Goal: Information Seeking & Learning: Find contact information

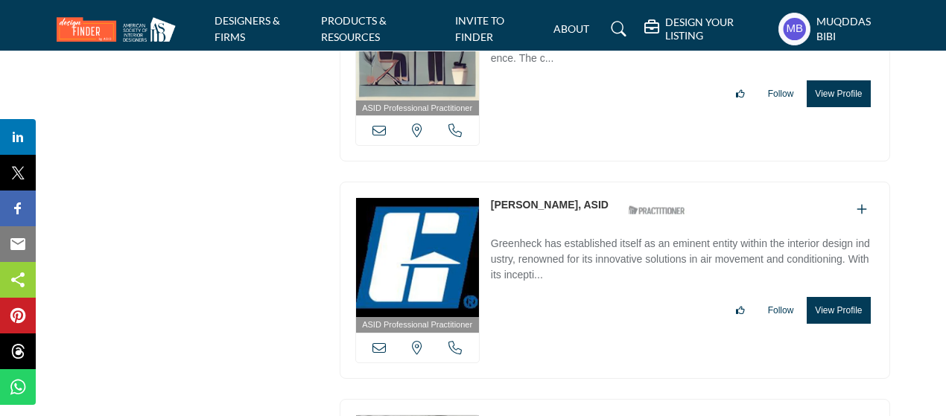
scroll to position [37363, 0]
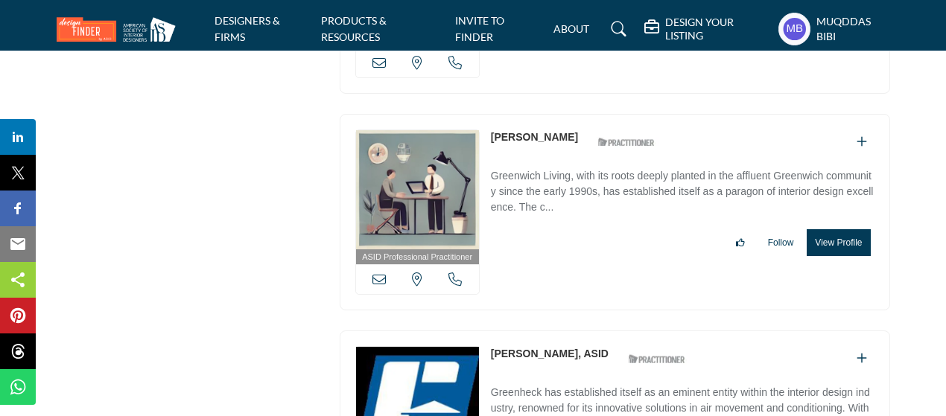
drag, startPoint x: 483, startPoint y: 223, endPoint x: 572, endPoint y: 224, distance: 89.4
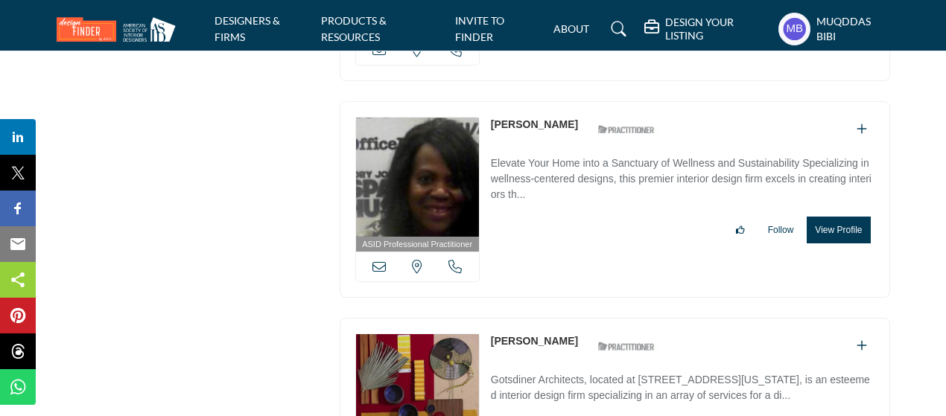
scroll to position [37661, 0]
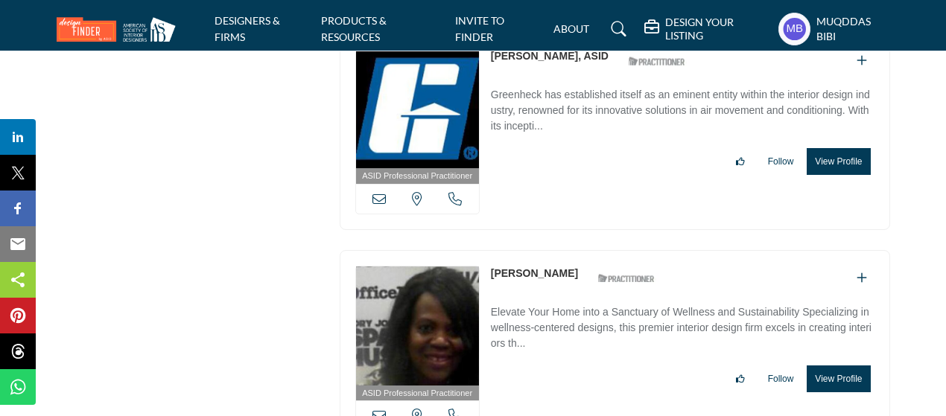
copy div "Scott Pennock ASID Qualified Practitioner who validates work and experience to …"
drag, startPoint x: 487, startPoint y: 151, endPoint x: 565, endPoint y: 170, distance: 79.7
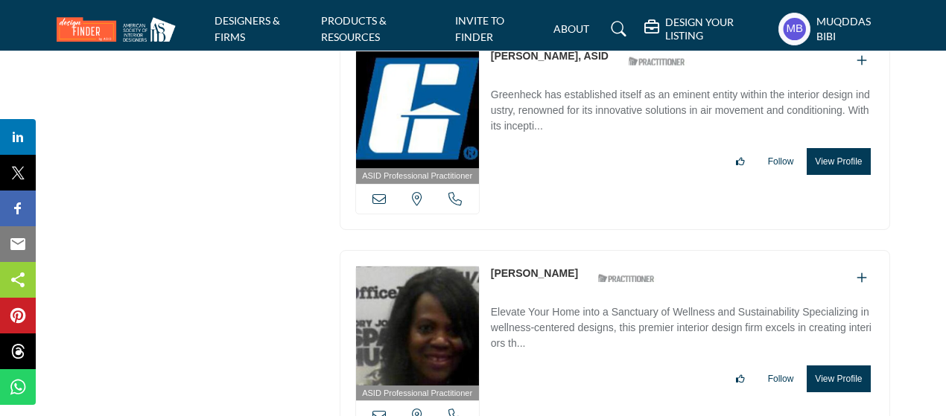
copy link "cott Pennock"
drag, startPoint x: 565, startPoint y: 139, endPoint x: 496, endPoint y: 151, distance: 69.6
drag, startPoint x: 486, startPoint y: 144, endPoint x: 548, endPoint y: 145, distance: 62.6
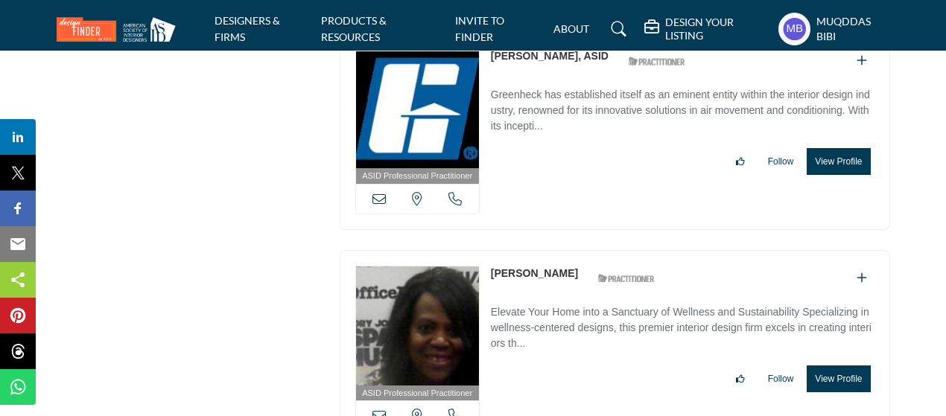
copy link "Scott Pennock"
drag, startPoint x: 566, startPoint y: 142, endPoint x: 487, endPoint y: 142, distance: 79.0
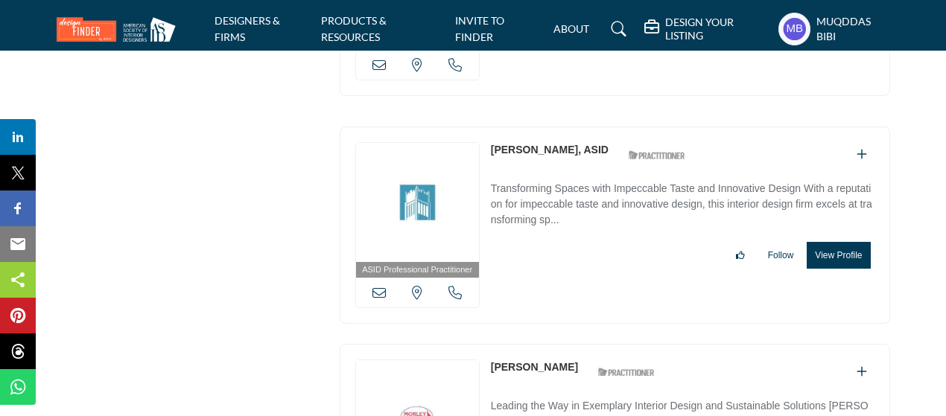
scroll to position [23131, 0]
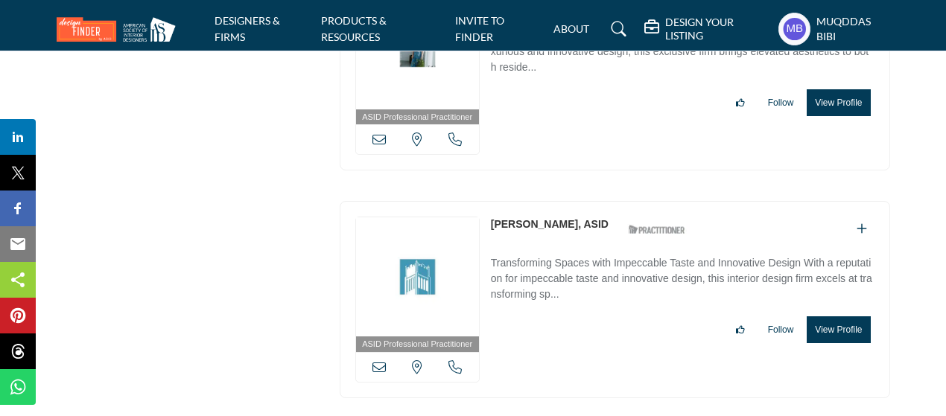
copy link "Lynn Morley"
drag, startPoint x: 488, startPoint y: 229, endPoint x: 551, endPoint y: 229, distance: 63.3
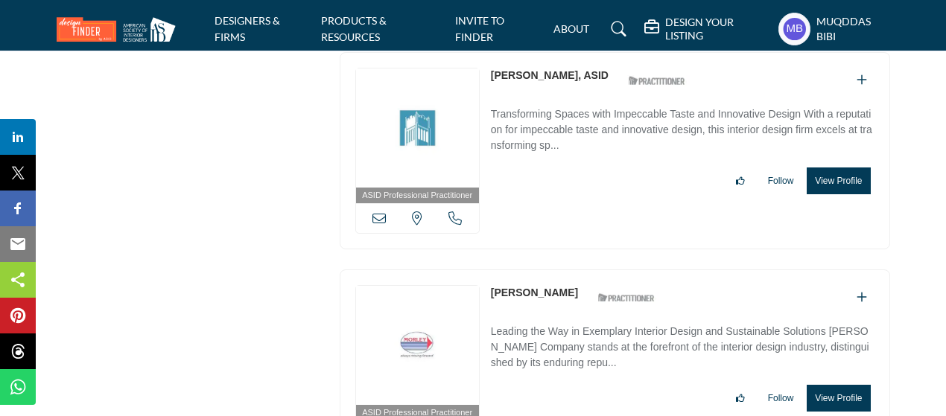
scroll to position [23355, 0]
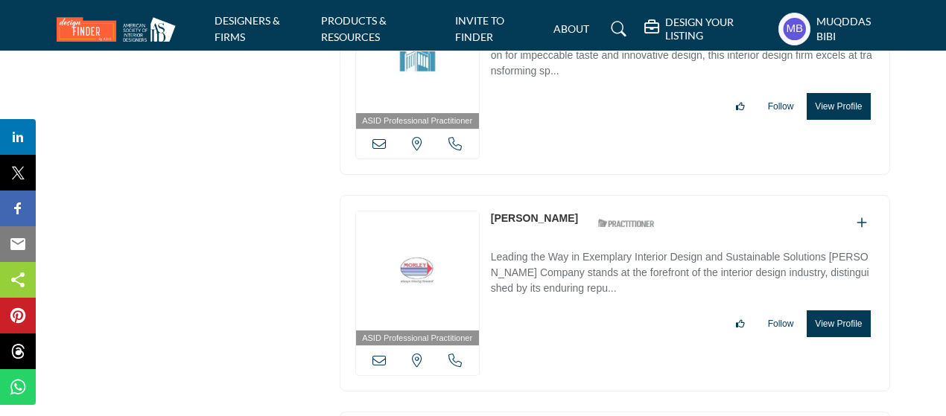
copy div "Illinois, USA Katawna Tyler"
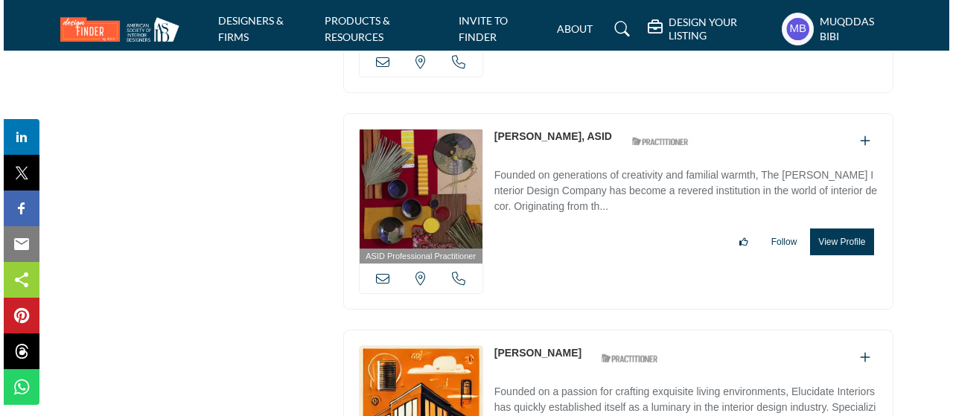
scroll to position [39684, 0]
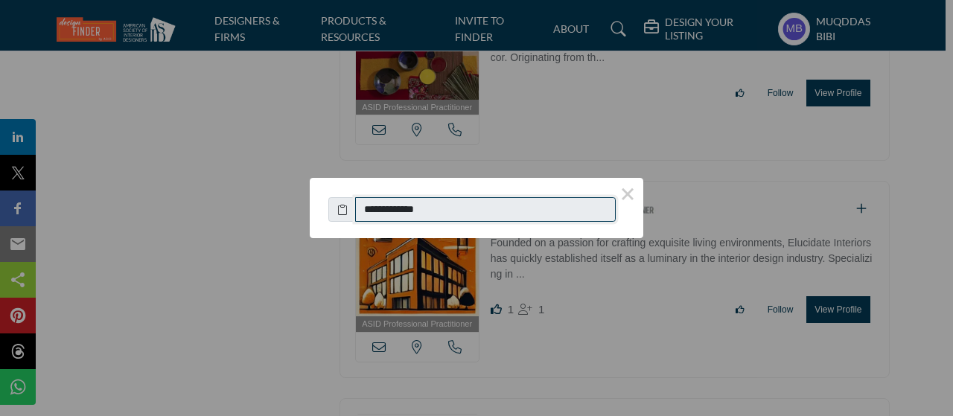
drag, startPoint x: 480, startPoint y: 206, endPoint x: 369, endPoint y: 212, distance: 110.4
click at [369, 212] on input "**********" at bounding box center [485, 209] width 261 height 25
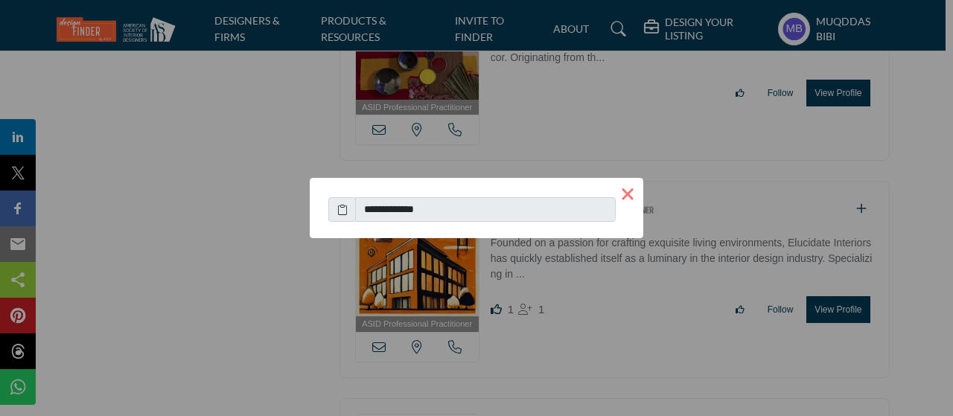
click at [621, 190] on button "×" at bounding box center [627, 193] width 31 height 31
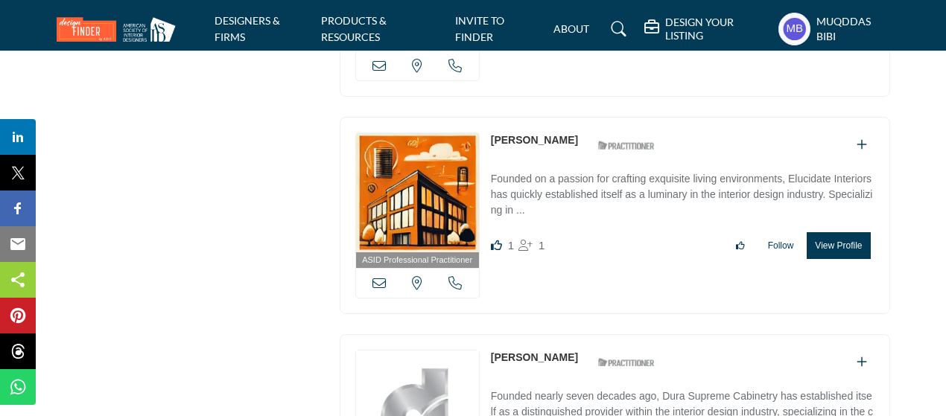
scroll to position [39833, 0]
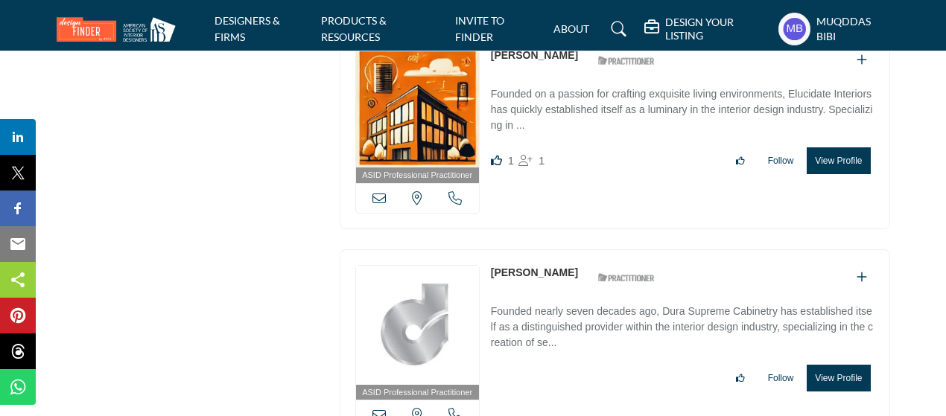
copy link "Heather Wolf"
drag, startPoint x: 486, startPoint y: 118, endPoint x: 554, endPoint y: 132, distance: 70.0
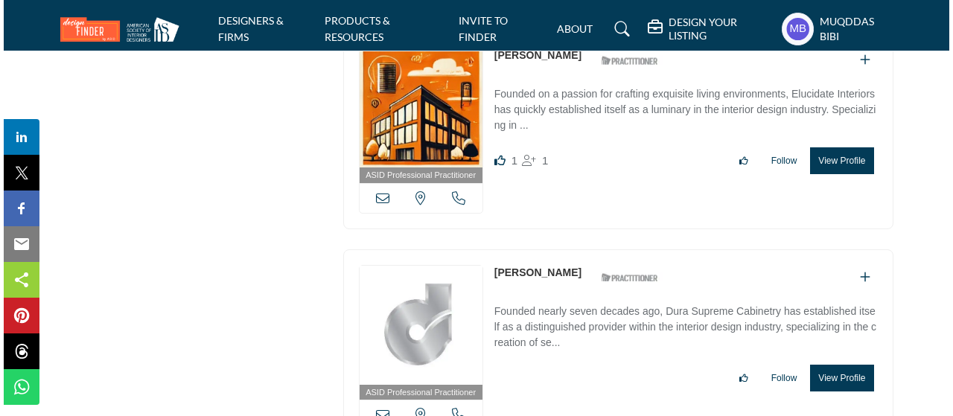
scroll to position [39982, 0]
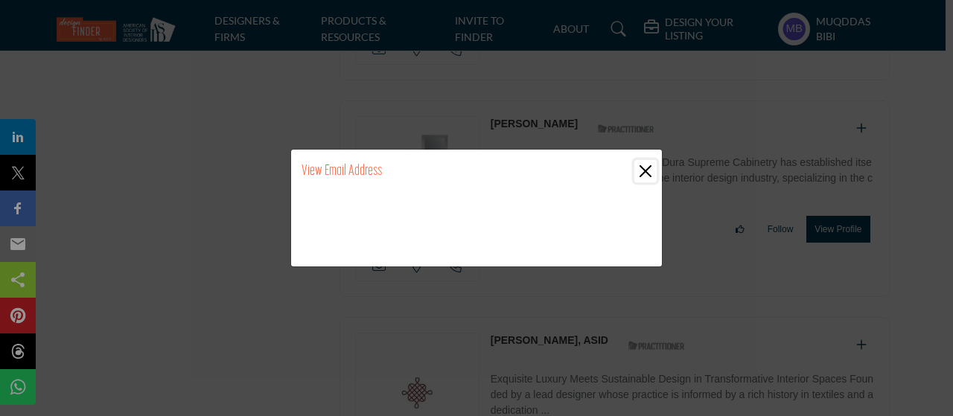
click at [645, 177] on button "Close" at bounding box center [646, 171] width 22 height 22
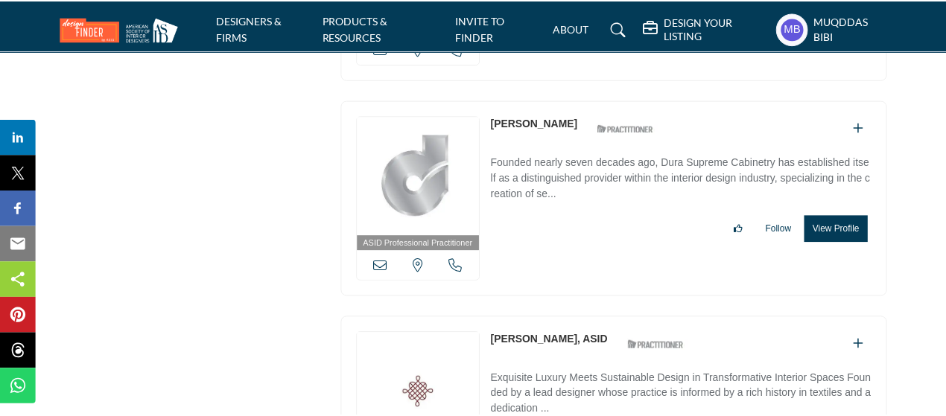
scroll to position [39833, 0]
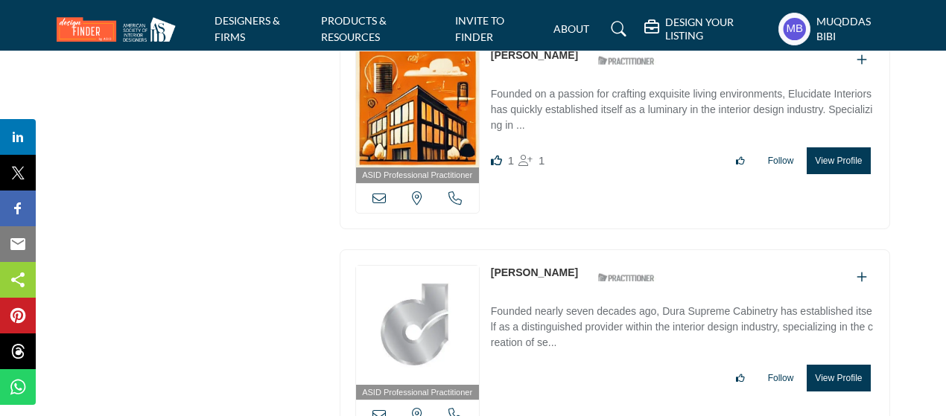
copy link "Heather Wolf"
drag, startPoint x: 486, startPoint y: 127, endPoint x: 439, endPoint y: 7, distance: 129.5
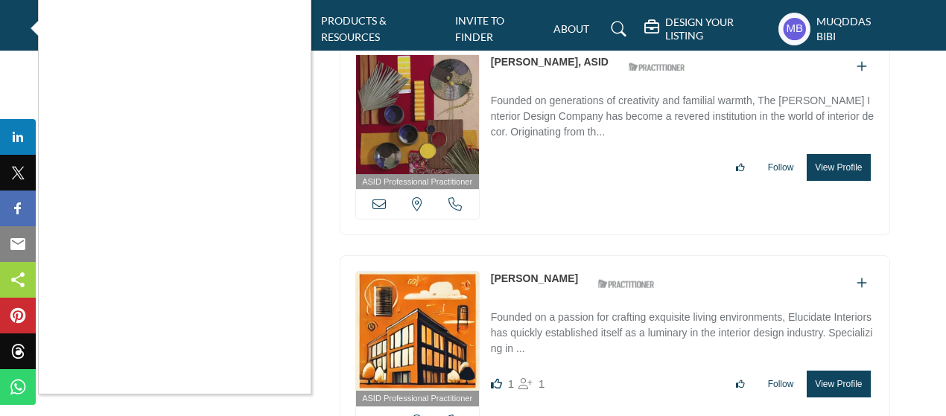
scroll to position [39535, 0]
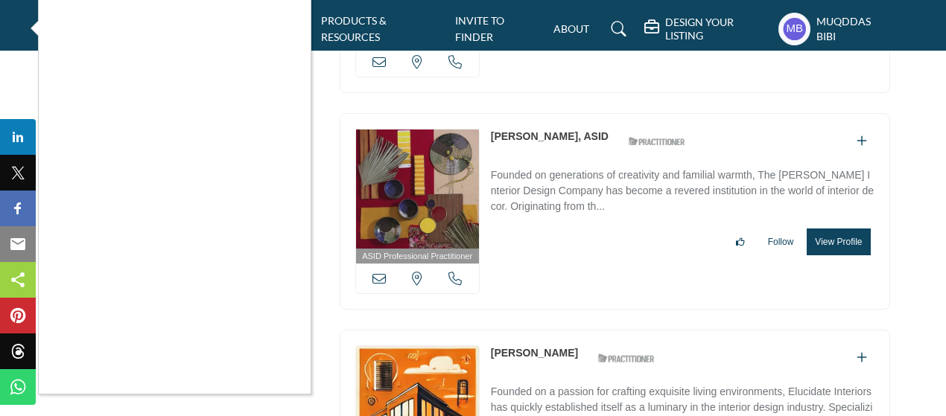
click at [455, 354] on div at bounding box center [473, 208] width 946 height 416
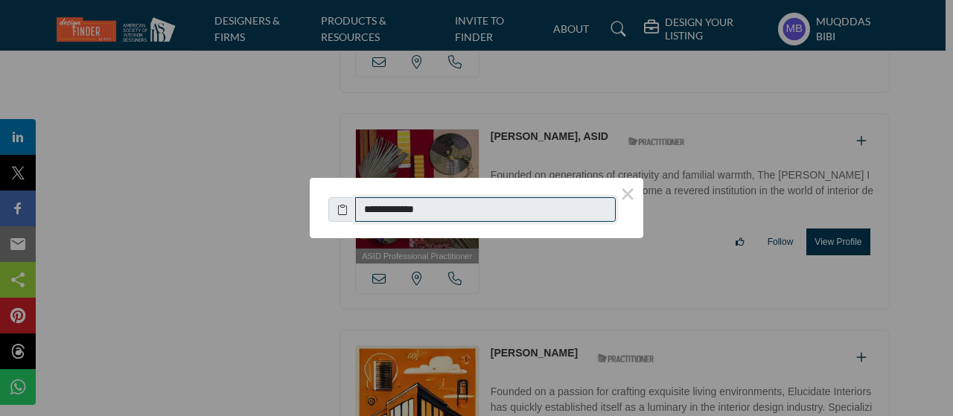
drag, startPoint x: 443, startPoint y: 210, endPoint x: 366, endPoint y: 206, distance: 76.8
click at [366, 206] on input "**********" at bounding box center [485, 209] width 261 height 25
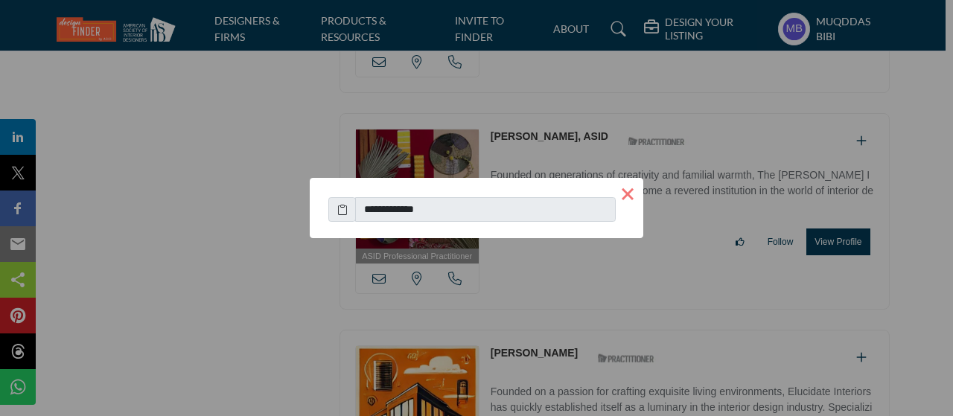
click at [633, 200] on button "×" at bounding box center [627, 193] width 31 height 31
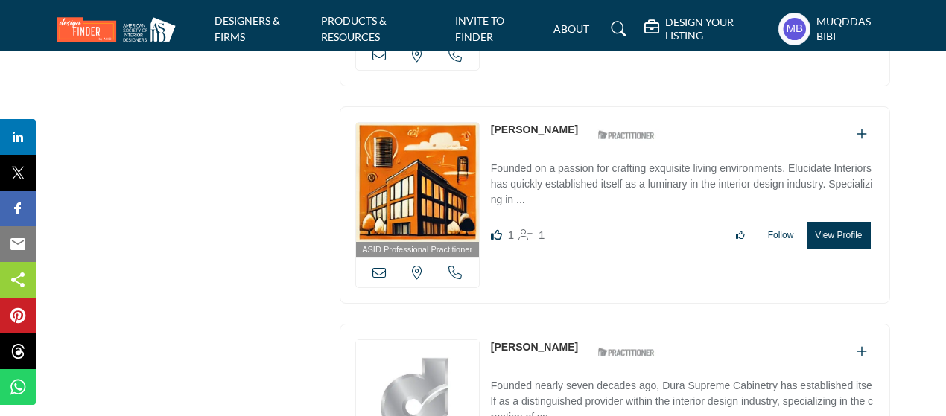
scroll to position [39908, 0]
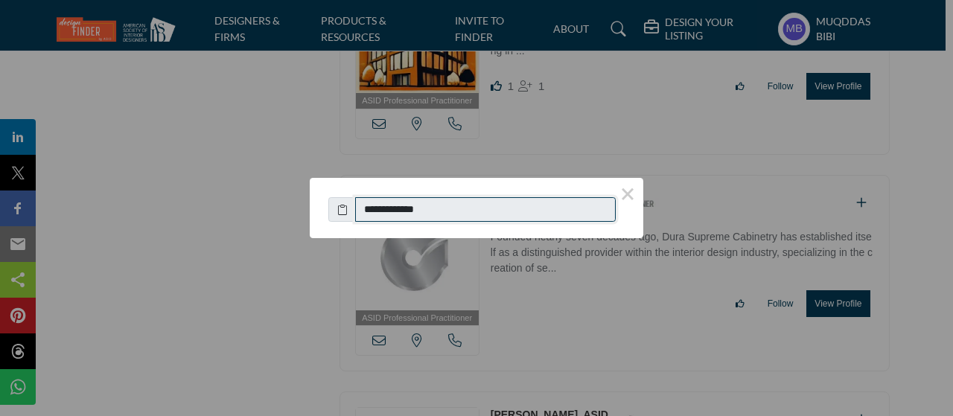
click at [369, 214] on input "**********" at bounding box center [485, 209] width 261 height 25
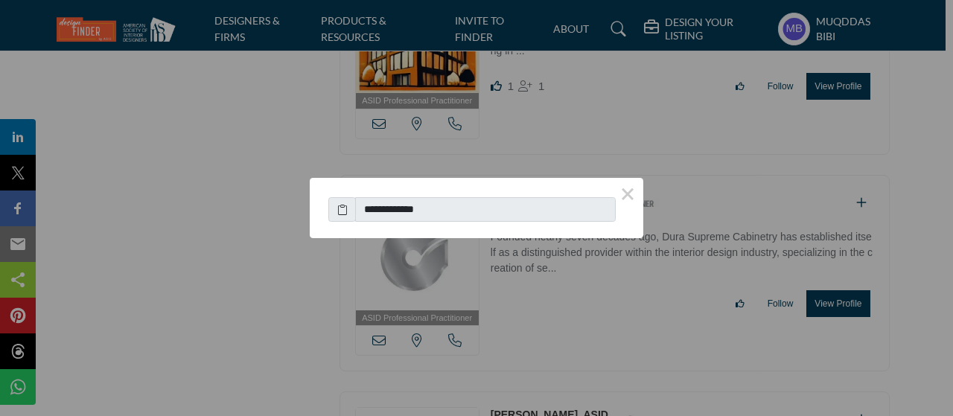
click at [632, 202] on button "×" at bounding box center [627, 193] width 31 height 31
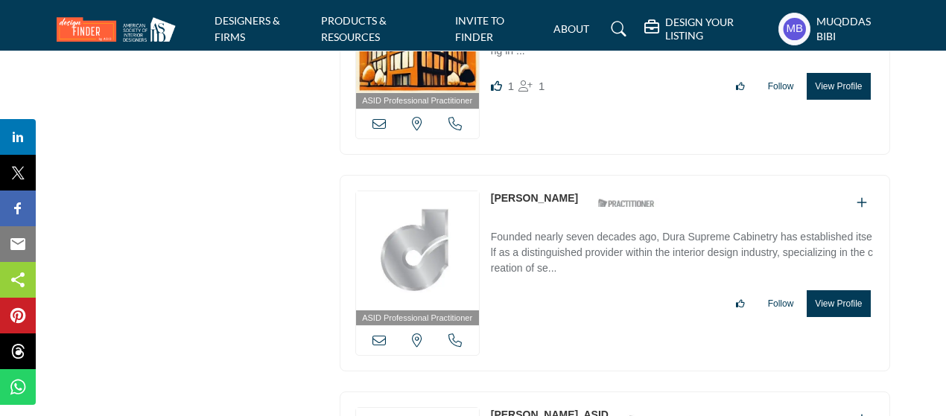
copy link "Diane Abudaram"
drag, startPoint x: 486, startPoint y: 267, endPoint x: 572, endPoint y: 279, distance: 87.3
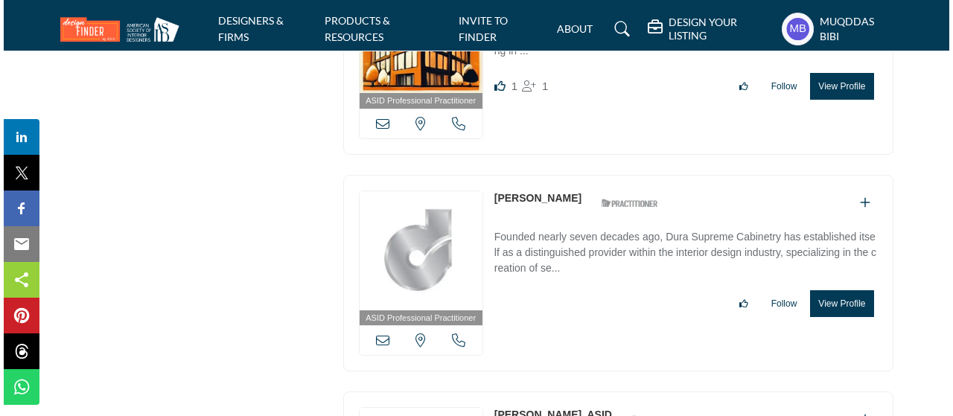
scroll to position [40057, 0]
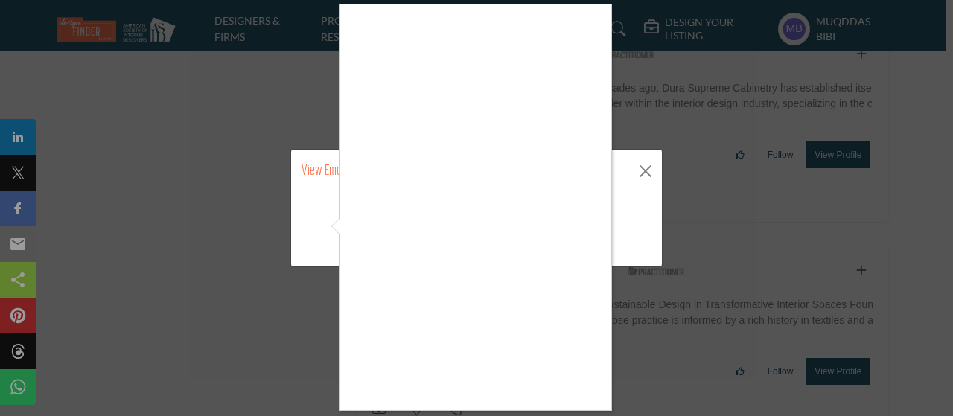
click at [645, 174] on div at bounding box center [476, 208] width 953 height 416
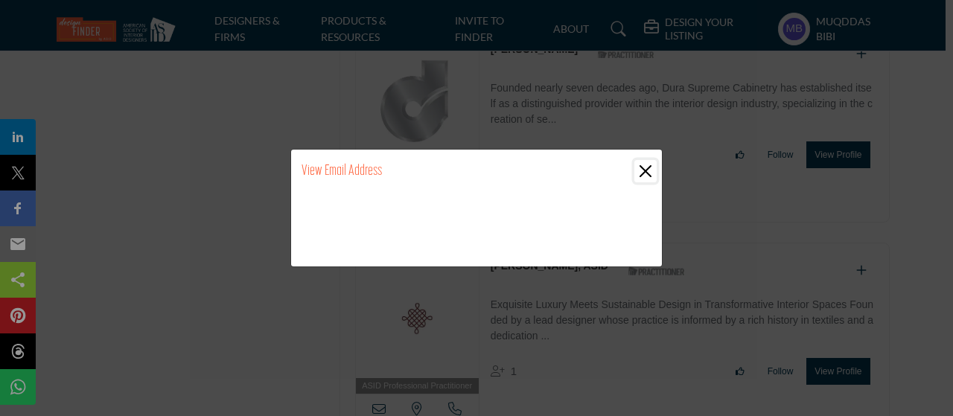
click at [647, 174] on button "Close" at bounding box center [646, 171] width 22 height 22
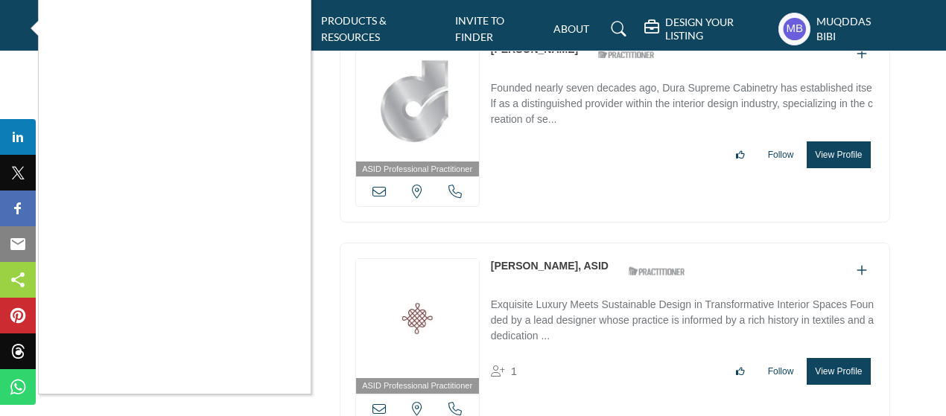
click at [453, 257] on div at bounding box center [473, 208] width 946 height 416
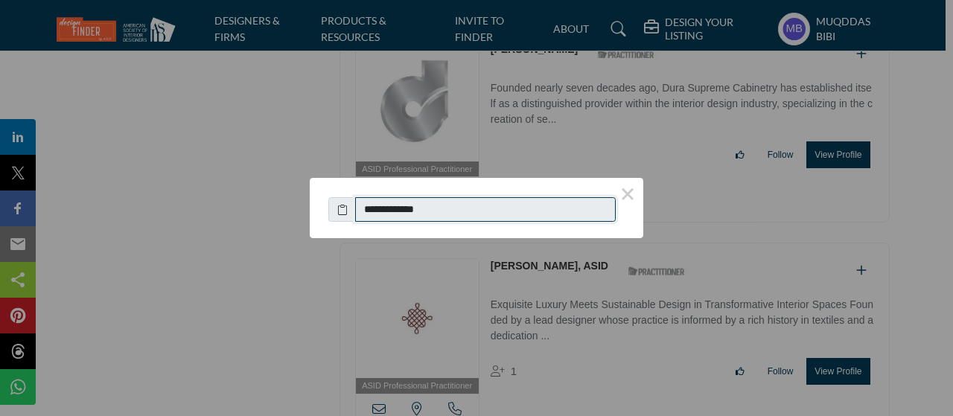
drag, startPoint x: 443, startPoint y: 211, endPoint x: 331, endPoint y: 32, distance: 210.8
click at [371, 214] on input "**********" at bounding box center [485, 209] width 261 height 25
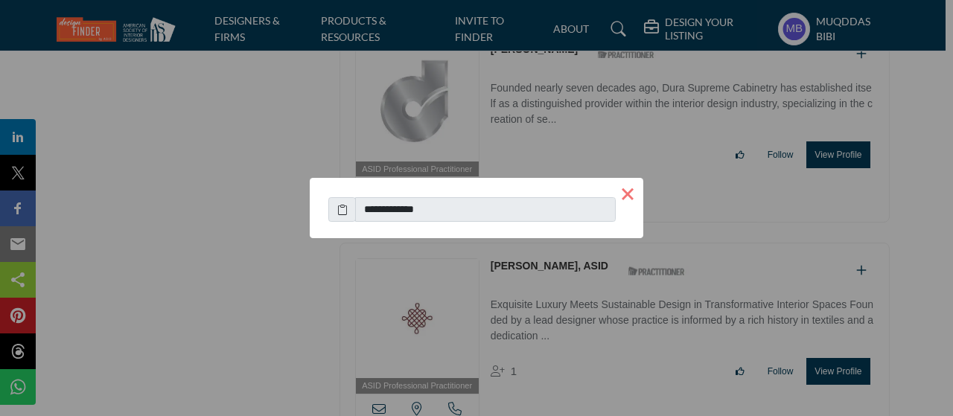
click at [628, 189] on button "×" at bounding box center [627, 193] width 31 height 31
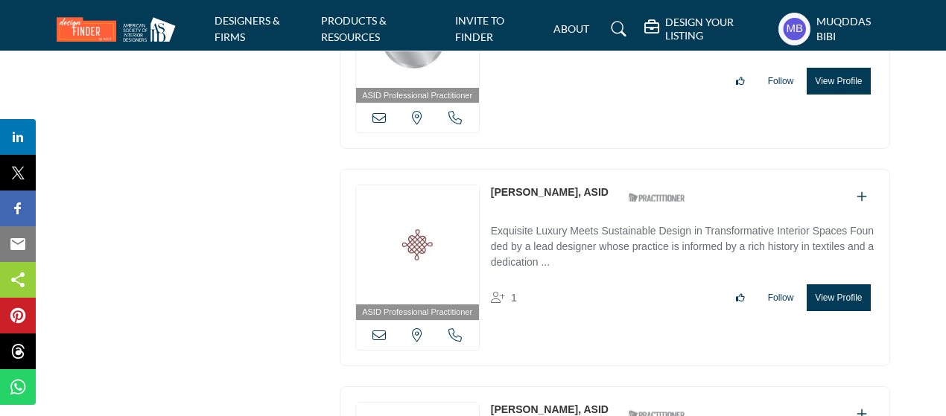
scroll to position [40131, 0]
copy div "Minnesota, USA Sara Raimann"
drag, startPoint x: 487, startPoint y: 256, endPoint x: 562, endPoint y: 264, distance: 74.9
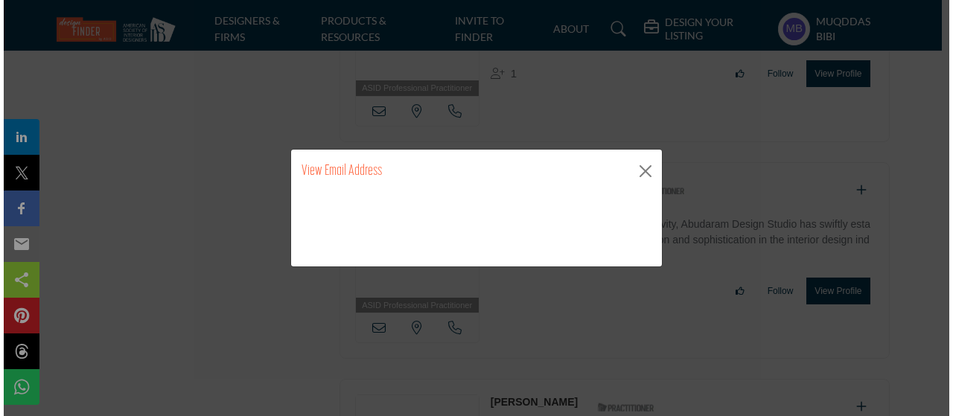
scroll to position [40280, 0]
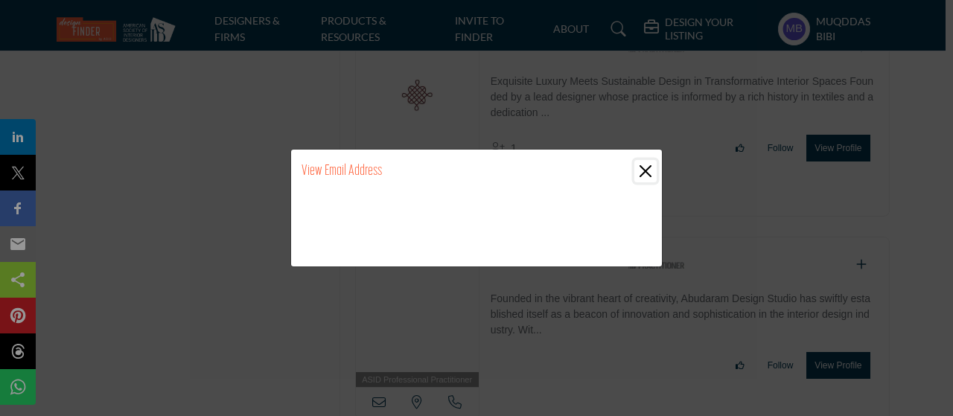
click at [645, 172] on button "Close" at bounding box center [646, 171] width 22 height 22
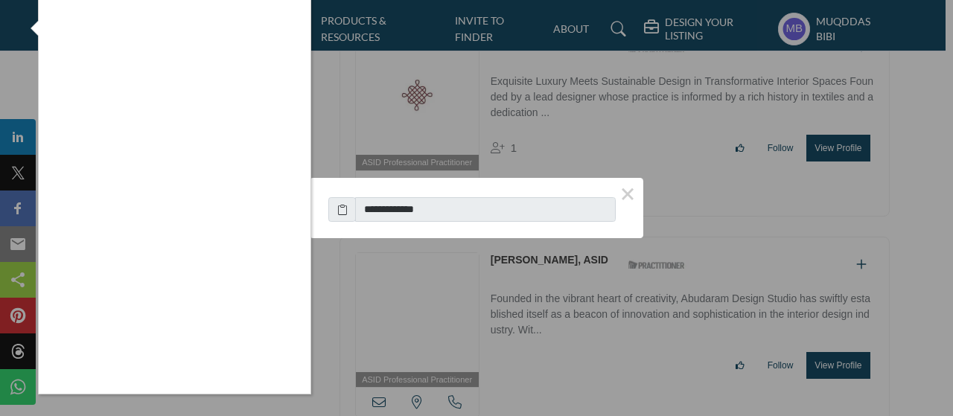
drag, startPoint x: 442, startPoint y: 206, endPoint x: 368, endPoint y: 207, distance: 74.5
click at [368, 207] on div at bounding box center [476, 208] width 953 height 416
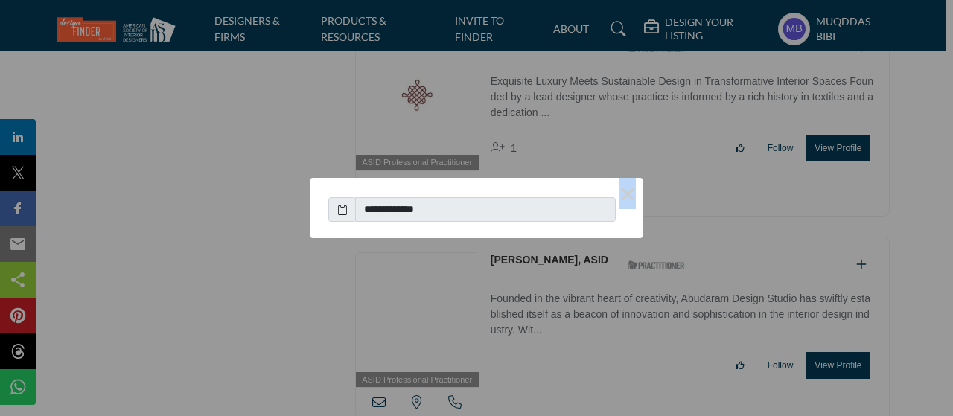
drag, startPoint x: 453, startPoint y: 202, endPoint x: 410, endPoint y: 209, distance: 43.1
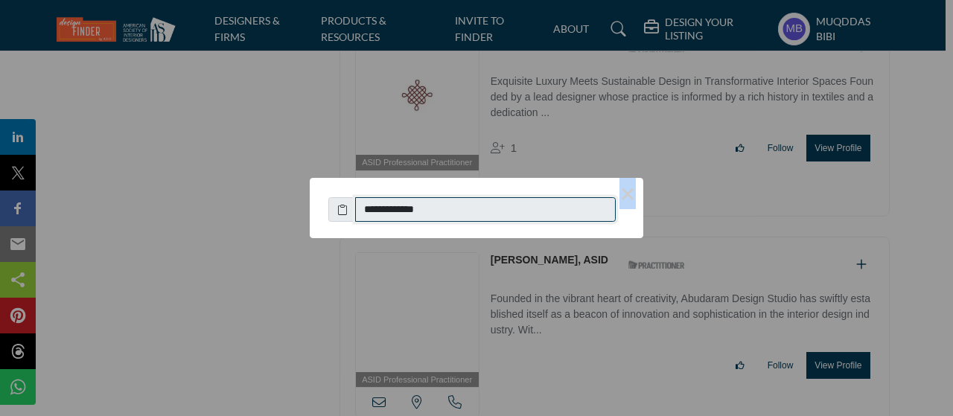
click at [468, 209] on input "**********" at bounding box center [485, 209] width 261 height 25
drag, startPoint x: 353, startPoint y: 215, endPoint x: 376, endPoint y: 208, distance: 24.3
click at [356, 211] on input "**********" at bounding box center [485, 209] width 261 height 25
click at [459, 208] on input "**********" at bounding box center [485, 209] width 261 height 25
click at [442, 214] on input "**********" at bounding box center [485, 209] width 261 height 25
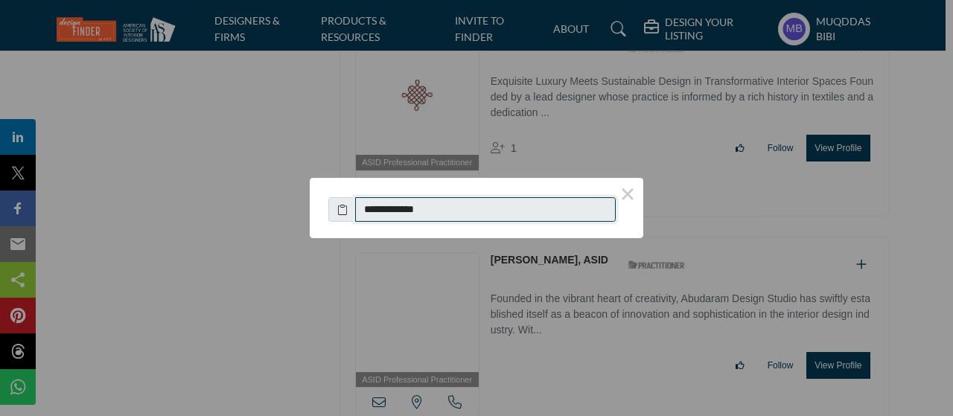
drag, startPoint x: 442, startPoint y: 214, endPoint x: 381, endPoint y: 214, distance: 61.8
click at [381, 214] on input "**********" at bounding box center [485, 209] width 261 height 25
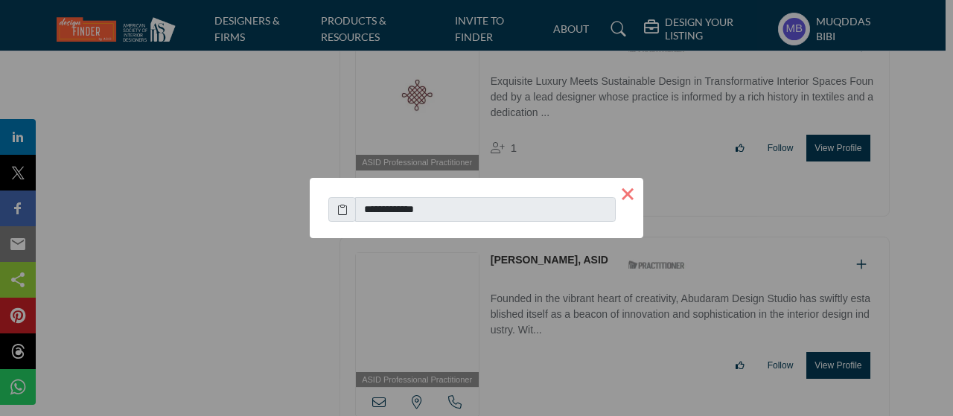
click at [623, 197] on button "×" at bounding box center [627, 193] width 31 height 31
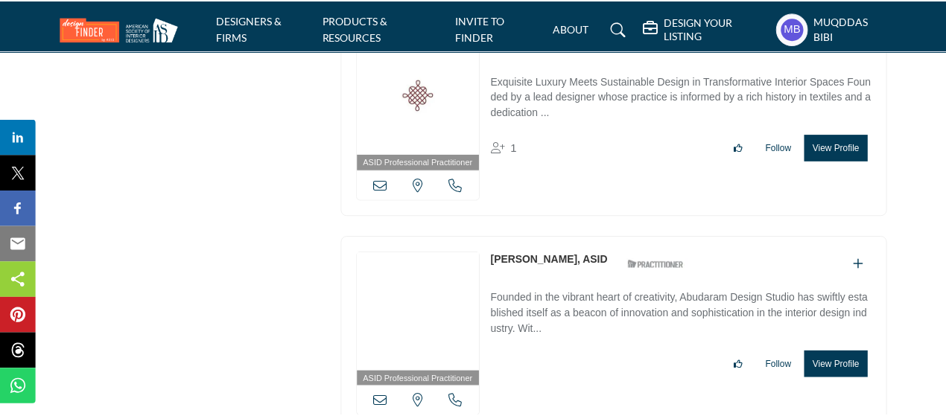
scroll to position [40429, 0]
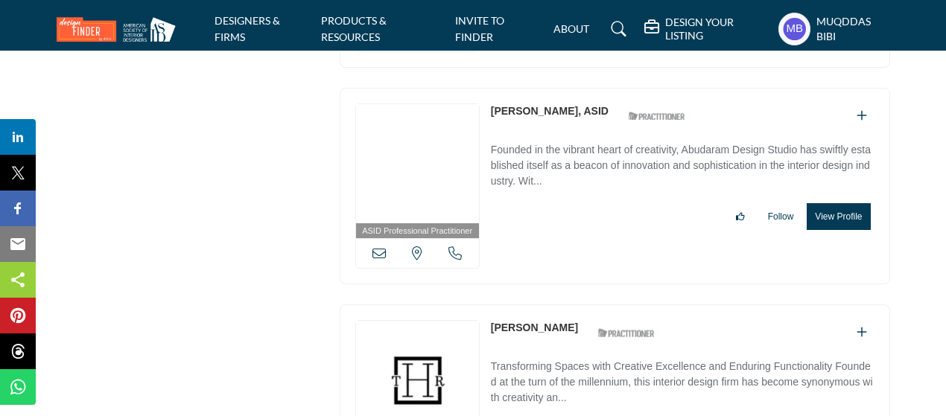
copy div "Callie Jerde"
drag, startPoint x: 511, startPoint y: 174, endPoint x: 564, endPoint y: 178, distance: 53.1
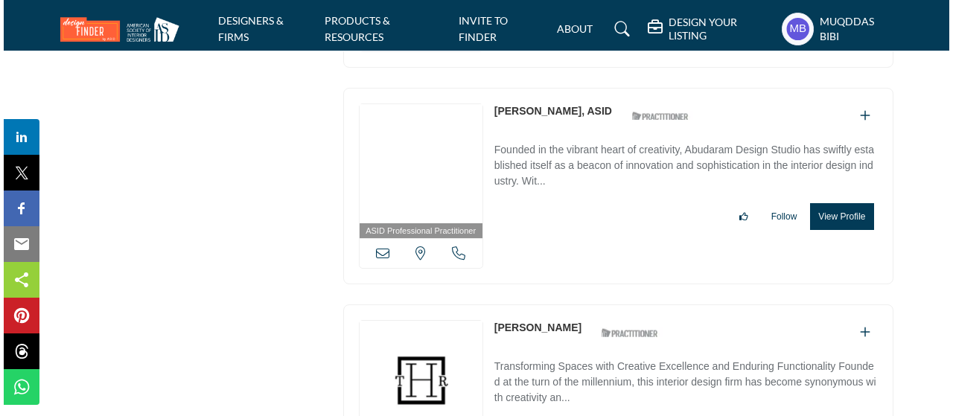
scroll to position [40578, 0]
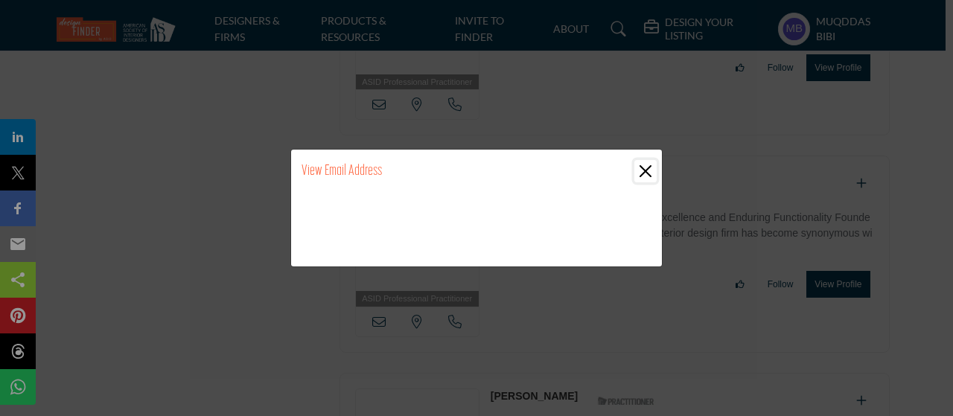
click at [646, 163] on button "Close" at bounding box center [646, 171] width 22 height 22
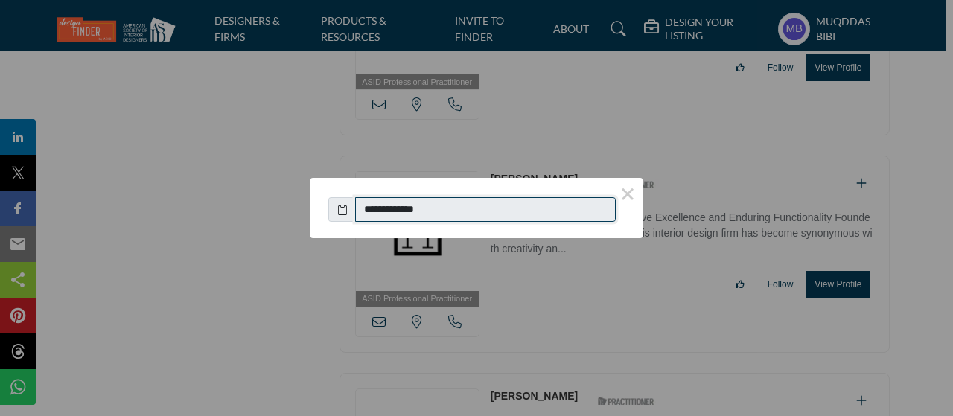
drag, startPoint x: 469, startPoint y: 217, endPoint x: 370, endPoint y: 205, distance: 99.0
click at [370, 205] on input "**********" at bounding box center [485, 209] width 261 height 25
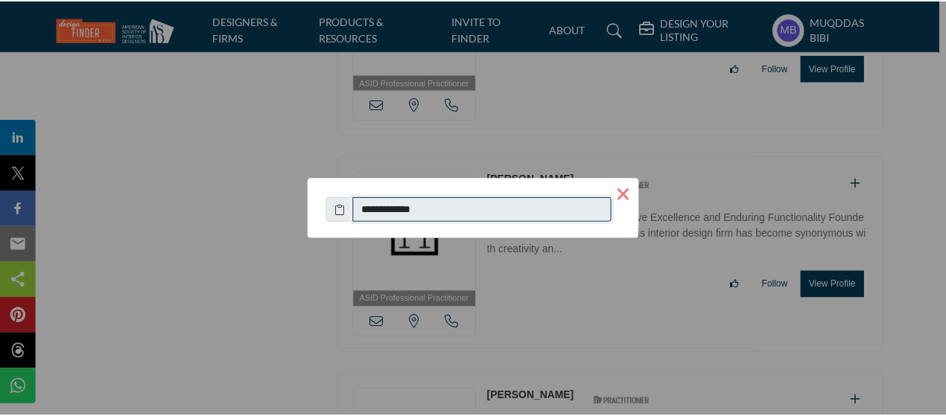
scroll to position [75, 0]
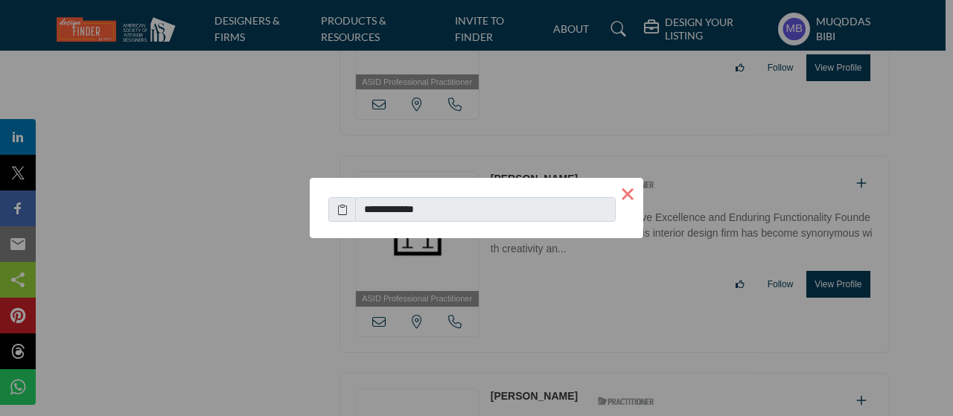
click at [626, 193] on button "×" at bounding box center [627, 193] width 31 height 31
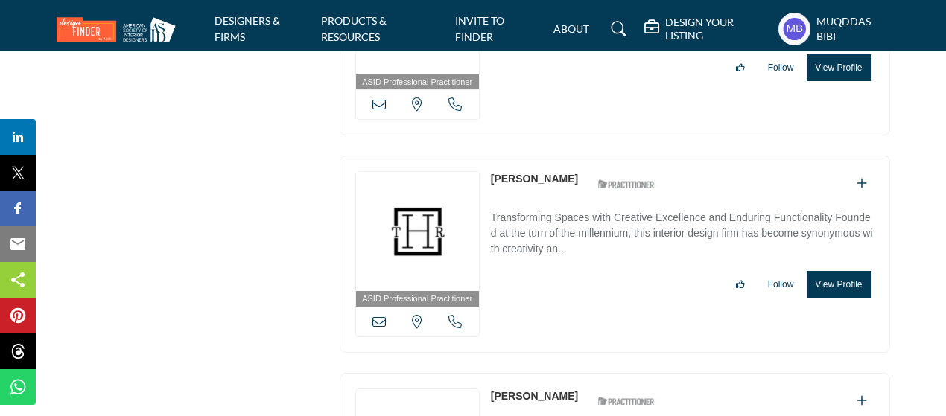
scroll to position [40653, 0]
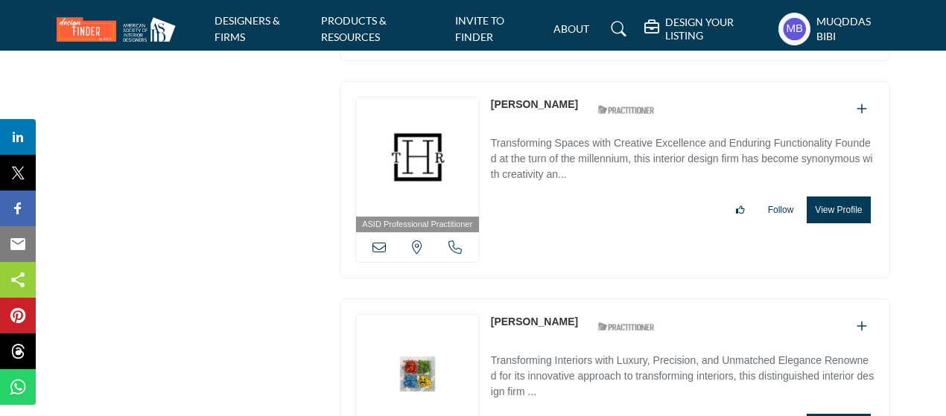
drag, startPoint x: 487, startPoint y: 169, endPoint x: 393, endPoint y: 1, distance: 192.4
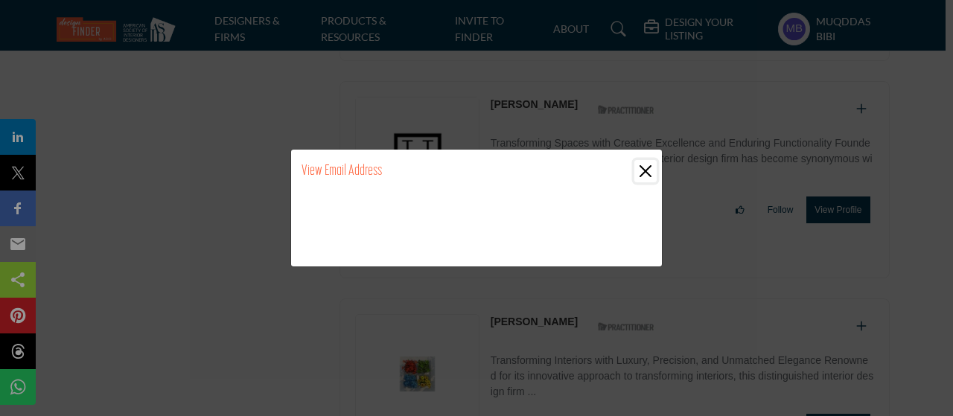
click at [641, 162] on button "Close" at bounding box center [646, 171] width 22 height 22
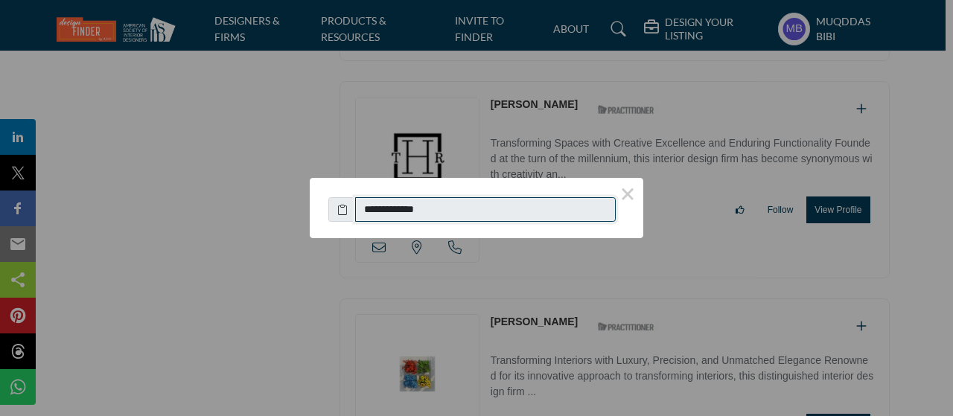
drag, startPoint x: 449, startPoint y: 203, endPoint x: 259, endPoint y: 13, distance: 269.1
click at [369, 211] on input "**********" at bounding box center [485, 209] width 261 height 25
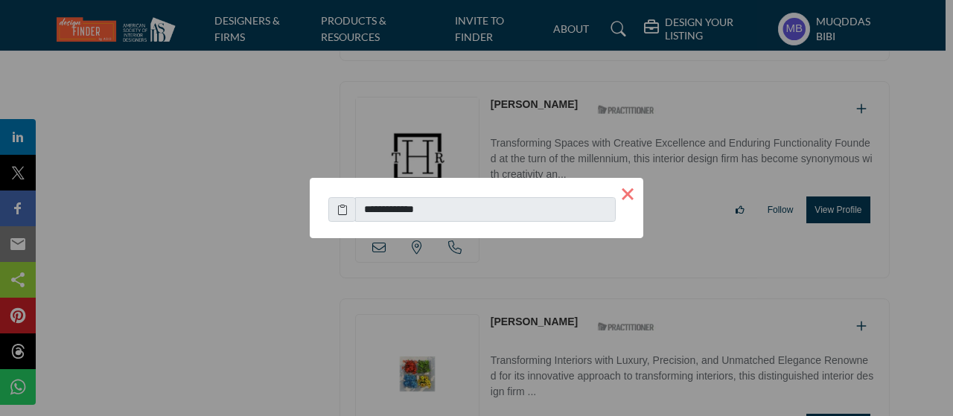
click at [629, 197] on button "×" at bounding box center [627, 193] width 31 height 31
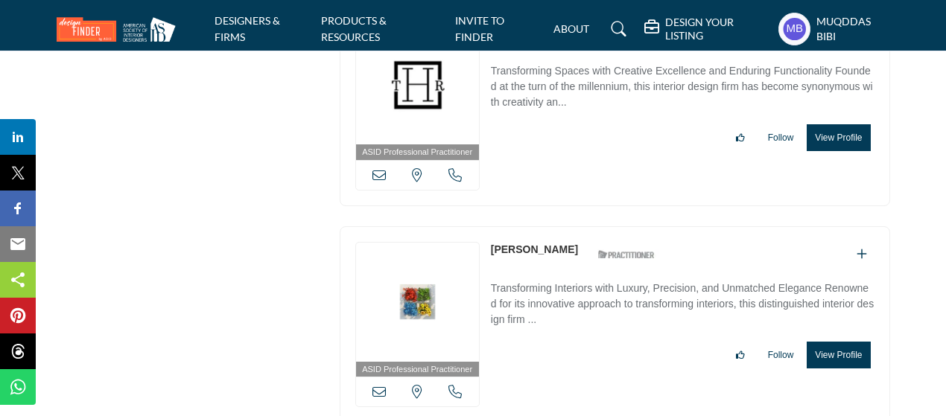
scroll to position [40802, 0]
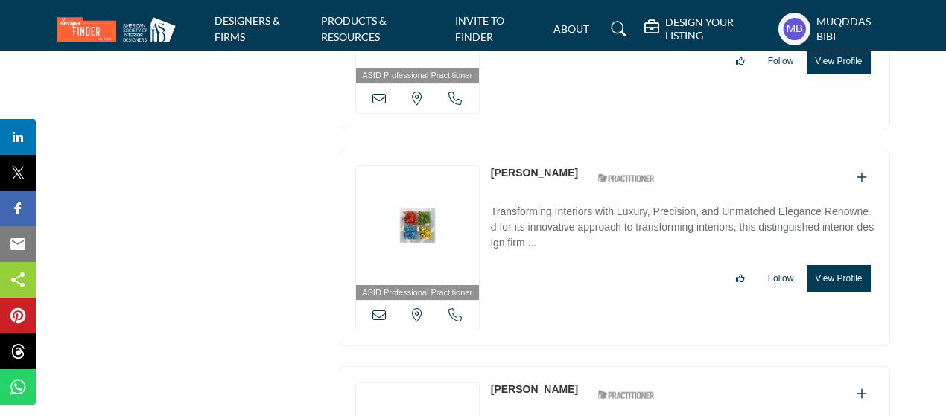
drag, startPoint x: 526, startPoint y: 232, endPoint x: 487, endPoint y: 230, distance: 38.8
drag, startPoint x: 383, startPoint y: 367, endPoint x: 387, endPoint y: 162, distance: 205.6
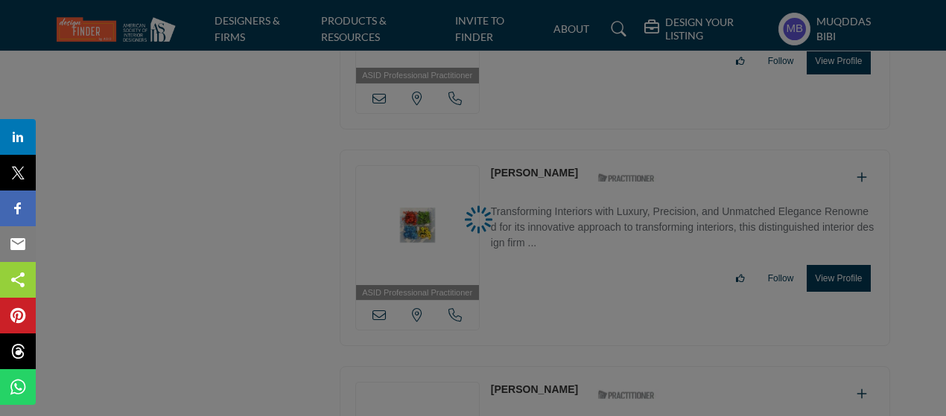
scroll to position [40951, 0]
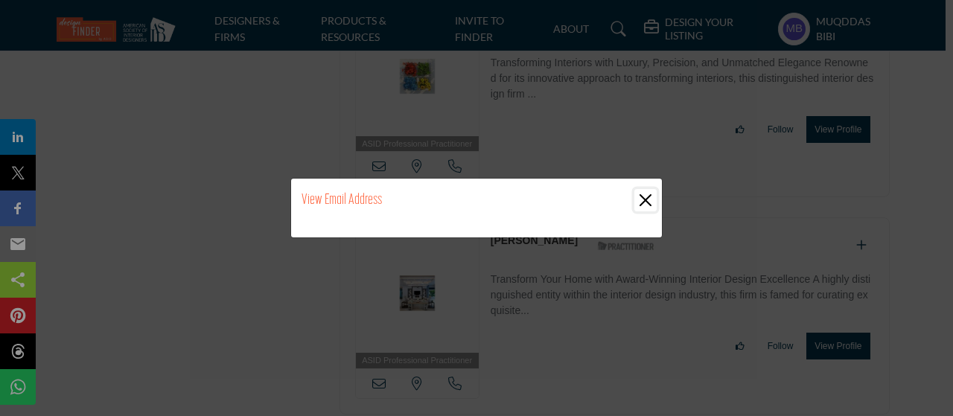
click at [646, 189] on button "Close" at bounding box center [646, 200] width 22 height 22
click at [648, 189] on button "Close" at bounding box center [646, 200] width 22 height 22
click at [644, 189] on button "Close" at bounding box center [646, 200] width 22 height 22
click at [643, 189] on button "Close" at bounding box center [646, 200] width 22 height 22
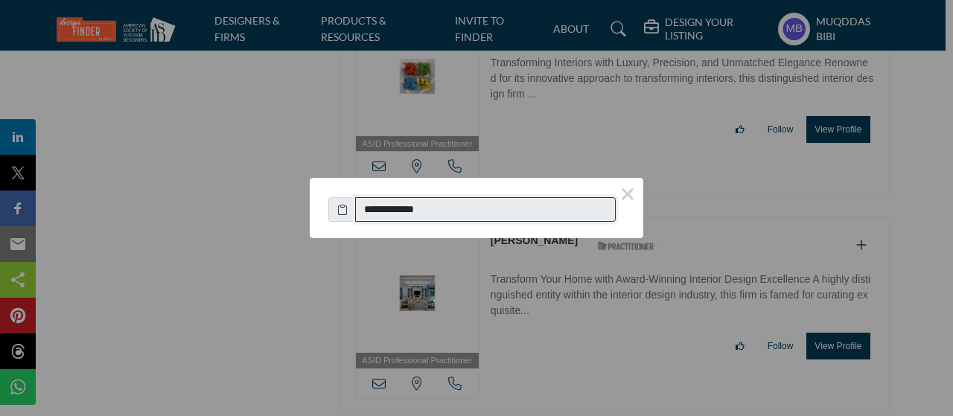
drag, startPoint x: 459, startPoint y: 212, endPoint x: 369, endPoint y: 210, distance: 89.4
click at [369, 210] on input "**********" at bounding box center [485, 209] width 261 height 25
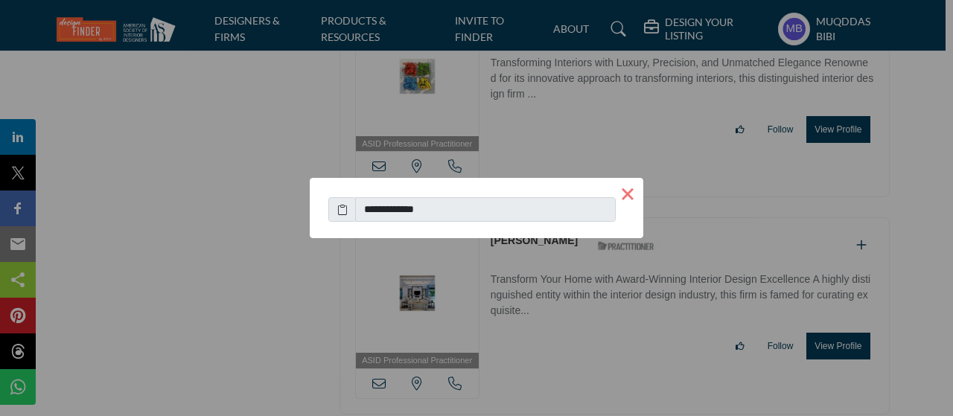
click at [624, 190] on button "×" at bounding box center [627, 193] width 31 height 31
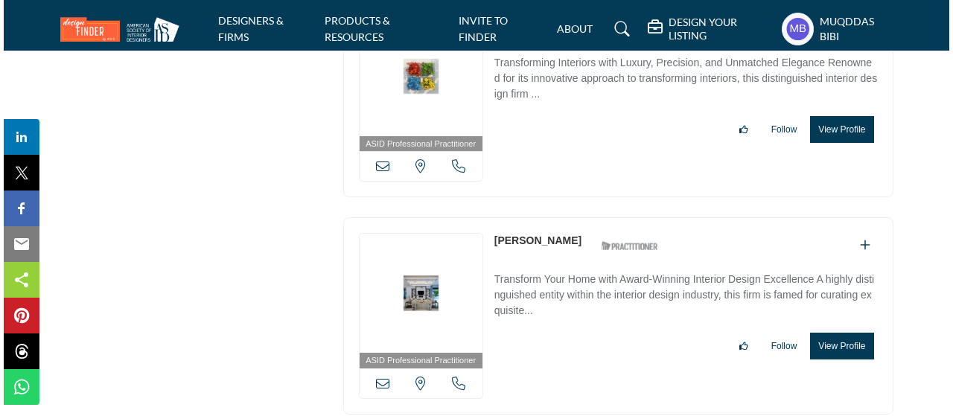
scroll to position [41100, 0]
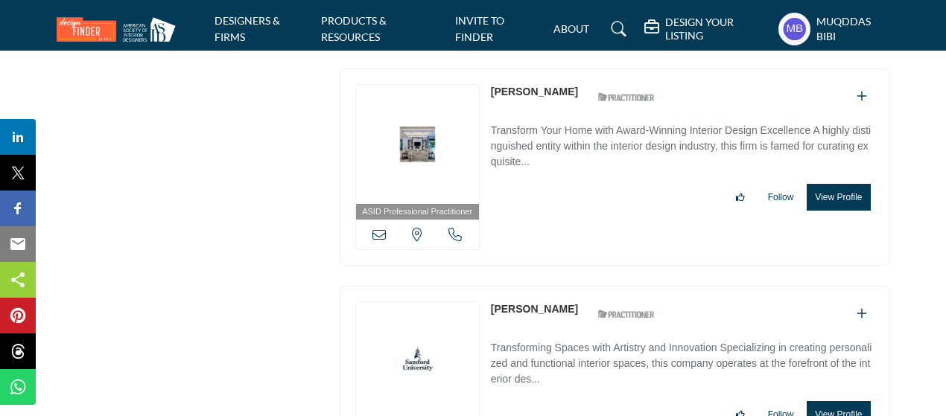
copy div "[PERSON_NAME]"
drag, startPoint x: 591, startPoint y: 157, endPoint x: 487, endPoint y: 171, distance: 104.4
drag, startPoint x: 381, startPoint y: 297, endPoint x: 660, endPoint y: 14, distance: 397.1
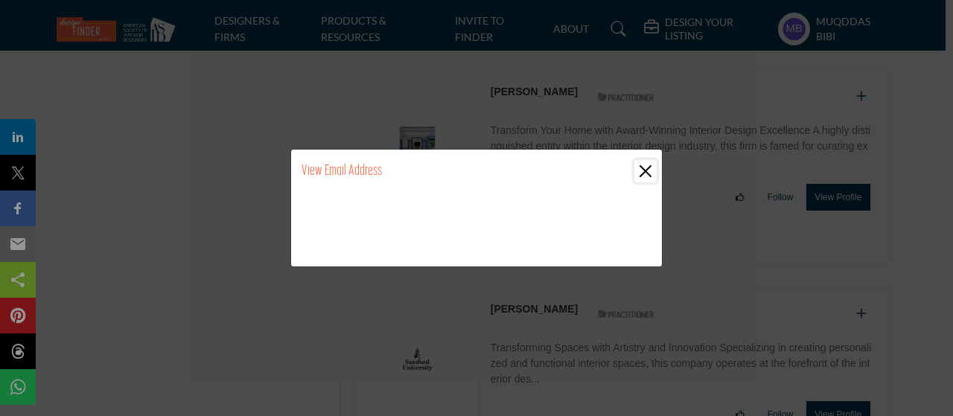
click at [642, 166] on button "Close" at bounding box center [646, 171] width 22 height 22
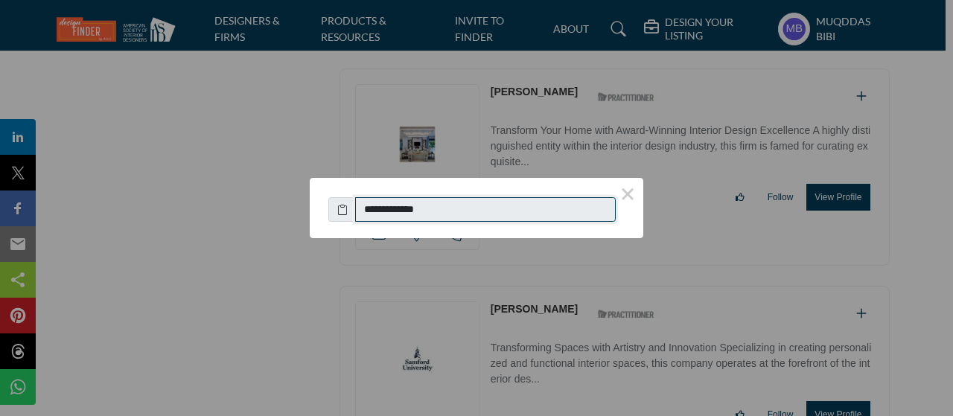
drag, startPoint x: 451, startPoint y: 215, endPoint x: 369, endPoint y: 212, distance: 82.0
click at [369, 212] on input "**********" at bounding box center [485, 209] width 261 height 25
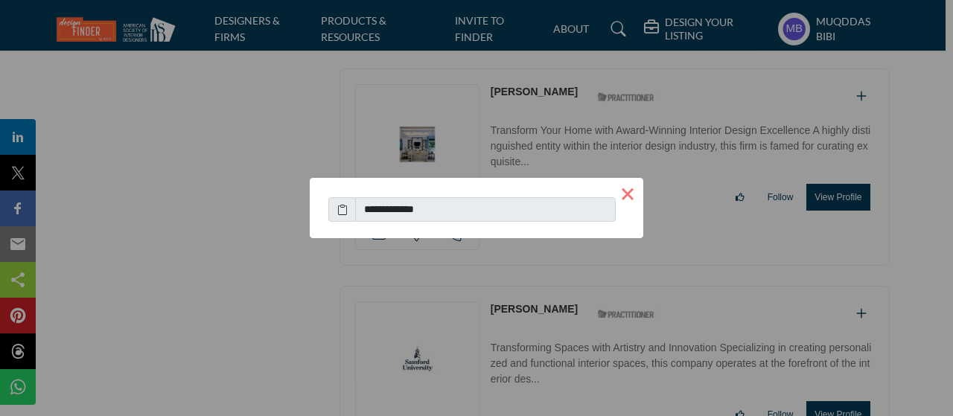
click at [626, 190] on button "×" at bounding box center [627, 193] width 31 height 31
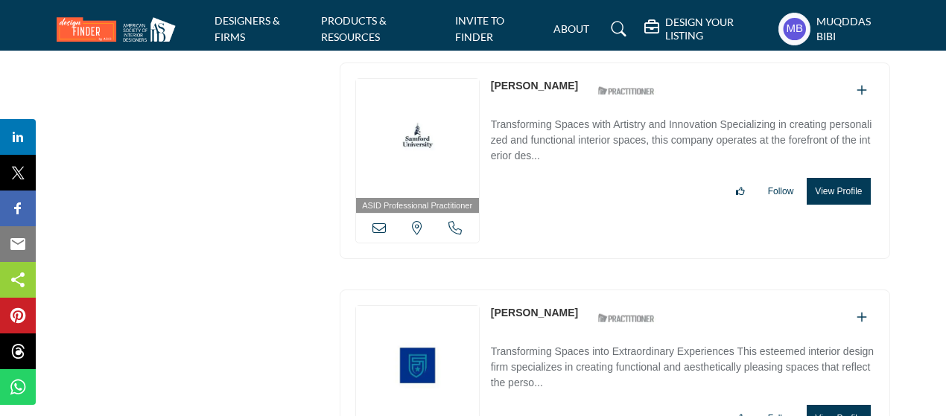
scroll to position [41398, 0]
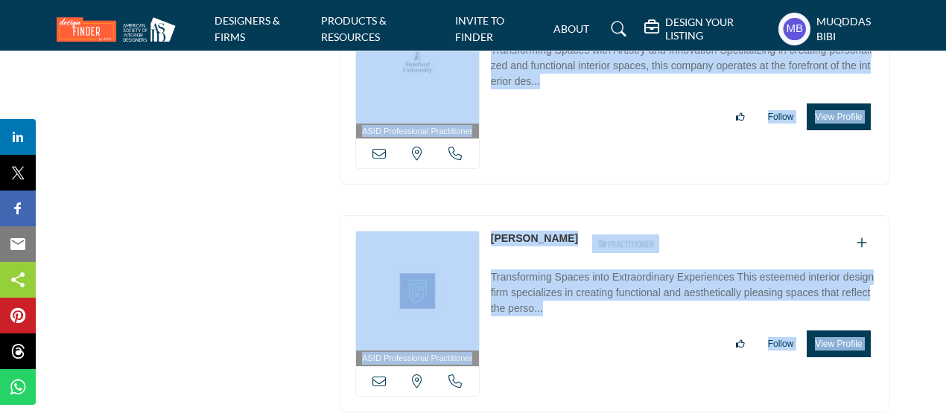
drag, startPoint x: 482, startPoint y: 69, endPoint x: 486, endPoint y: 86, distance: 17.7
copy div "[PERSON_NAME]"
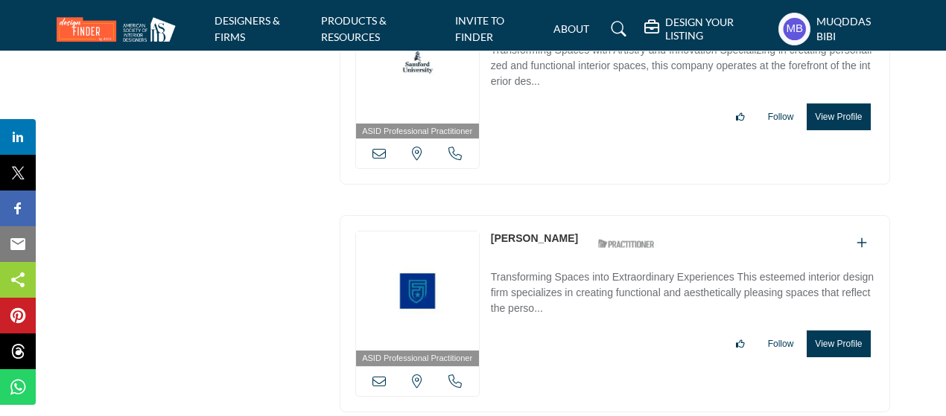
drag, startPoint x: 381, startPoint y: 218, endPoint x: 321, endPoint y: 3, distance: 223.6
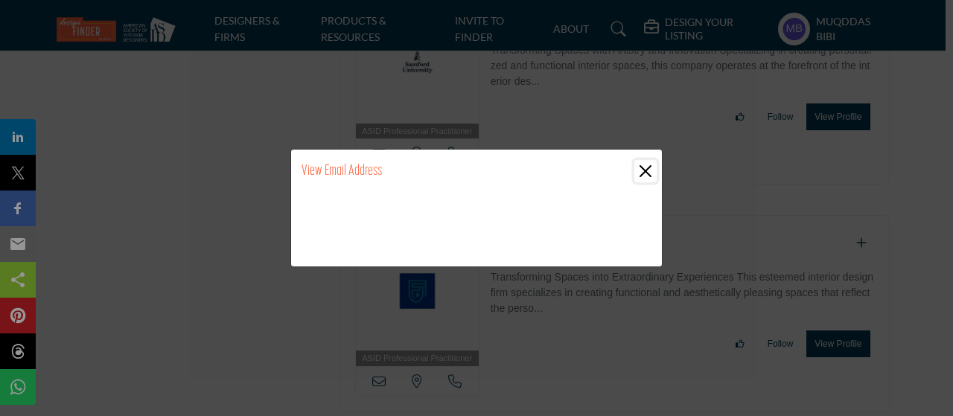
click at [648, 180] on button "Close" at bounding box center [646, 171] width 22 height 22
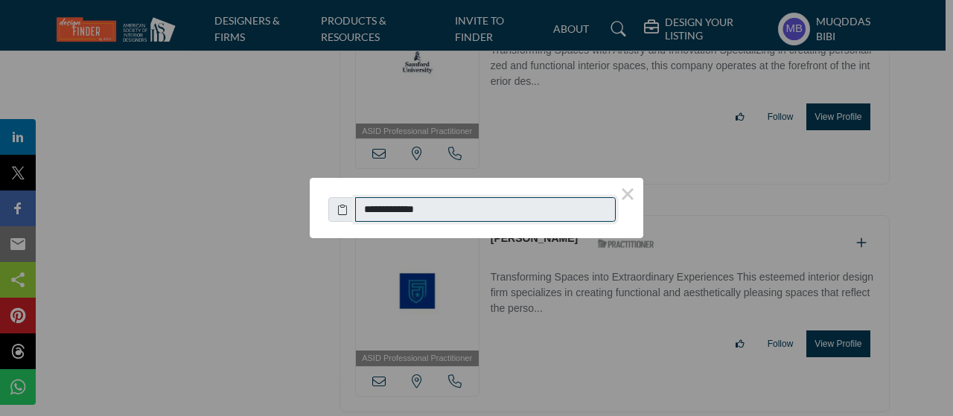
drag, startPoint x: 480, startPoint y: 202, endPoint x: 369, endPoint y: 223, distance: 112.2
click at [369, 223] on div "**********" at bounding box center [477, 202] width 334 height 48
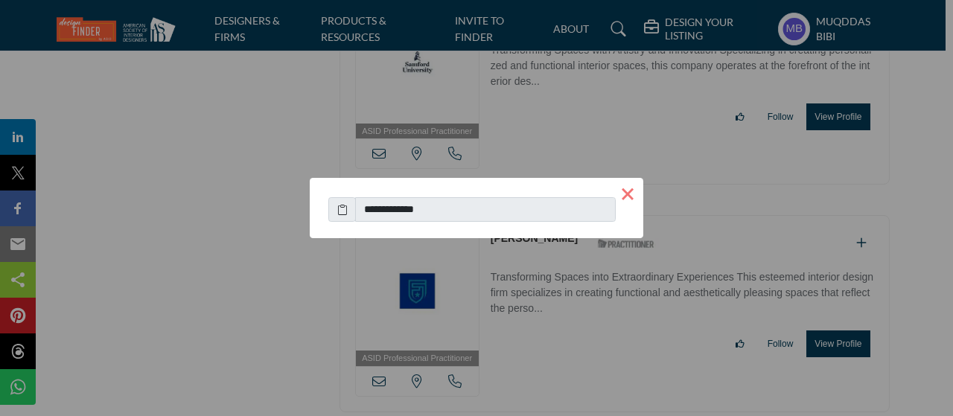
click at [629, 194] on button "×" at bounding box center [627, 193] width 31 height 31
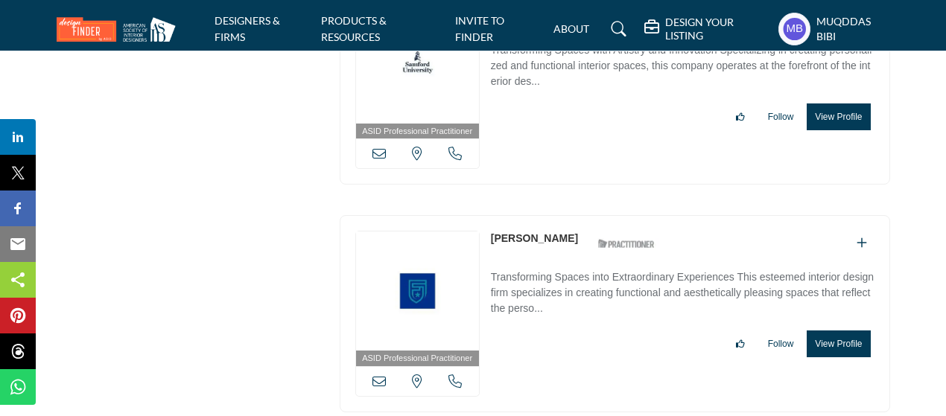
scroll to position [41621, 0]
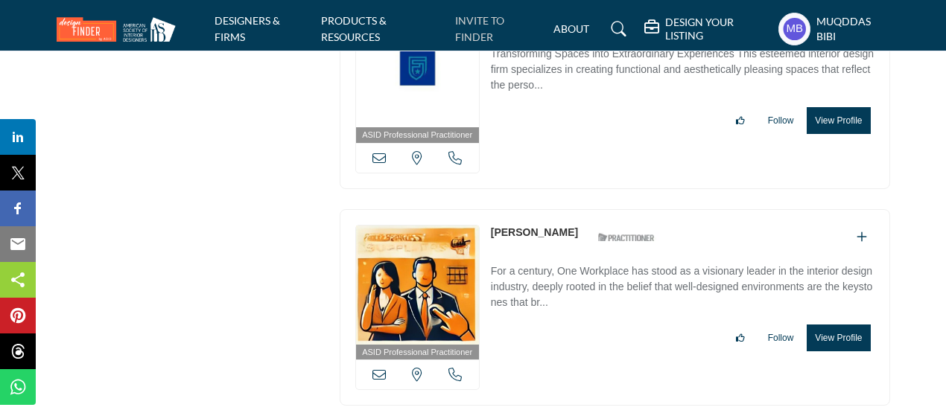
copy div "Connecticut, USA Judith Fisher"
drag, startPoint x: 484, startPoint y: 72, endPoint x: 498, endPoint y: 14, distance: 59.6
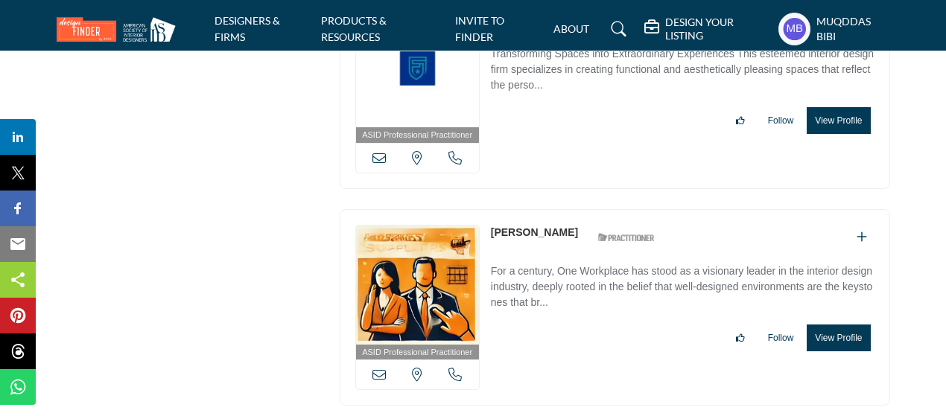
drag, startPoint x: 384, startPoint y: 209, endPoint x: 704, endPoint y: 2, distance: 380.4
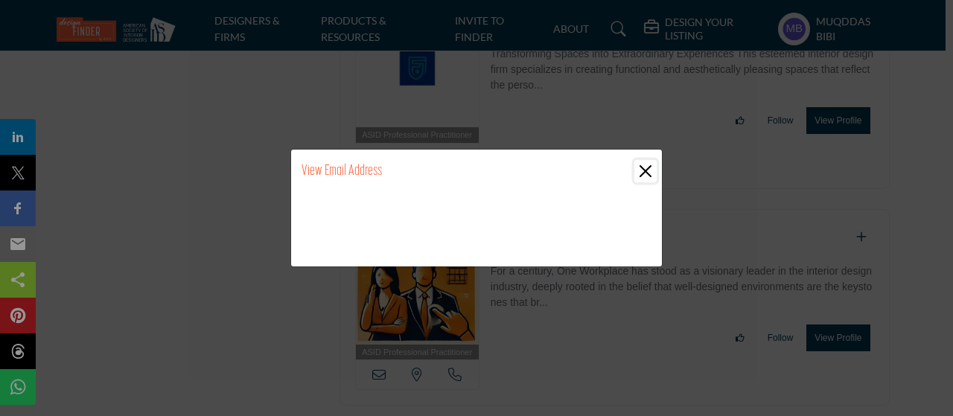
drag, startPoint x: 652, startPoint y: 171, endPoint x: 617, endPoint y: 217, distance: 58.4
click at [651, 171] on button "Close" at bounding box center [646, 171] width 22 height 22
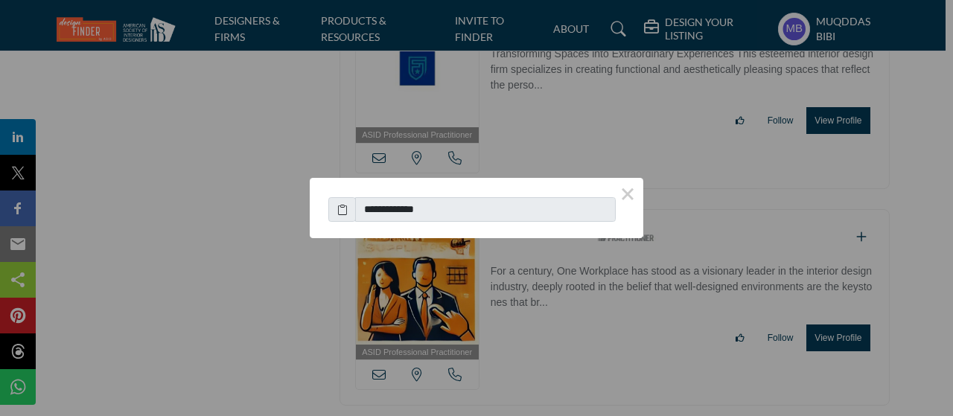
drag, startPoint x: 451, startPoint y: 219, endPoint x: 358, endPoint y: 4, distance: 234.1
click at [368, 209] on div "**********" at bounding box center [477, 202] width 334 height 48
click at [633, 197] on button "×" at bounding box center [627, 193] width 31 height 31
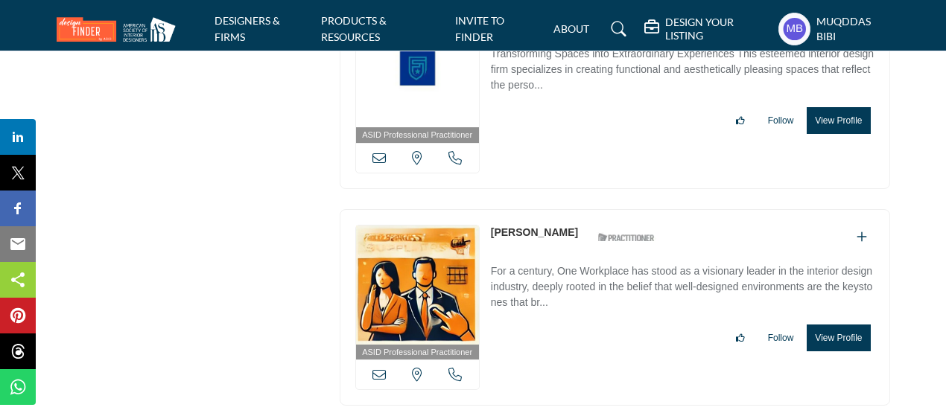
scroll to position [41695, 0]
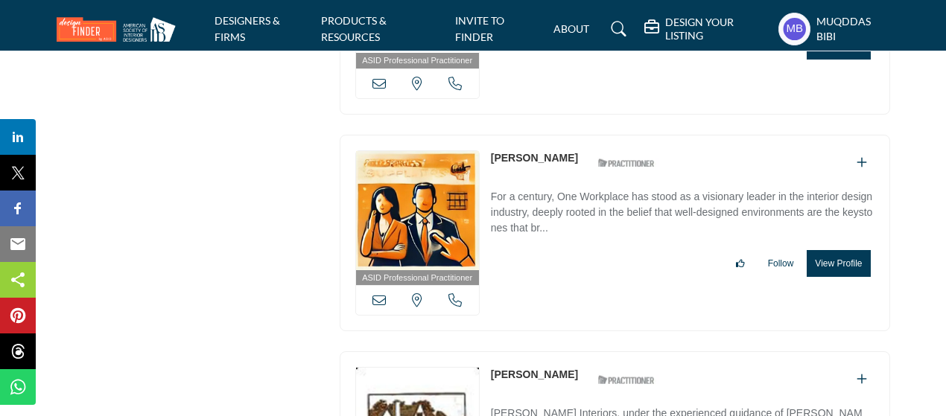
drag, startPoint x: 489, startPoint y: 201, endPoint x: 541, endPoint y: 217, distance: 53.7
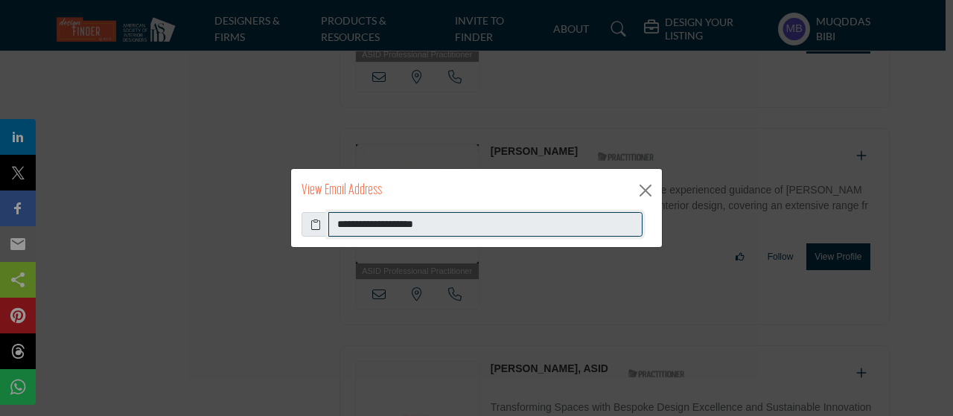
drag, startPoint x: 512, startPoint y: 232, endPoint x: 335, endPoint y: 223, distance: 177.5
click at [335, 223] on input "**********" at bounding box center [485, 224] width 314 height 25
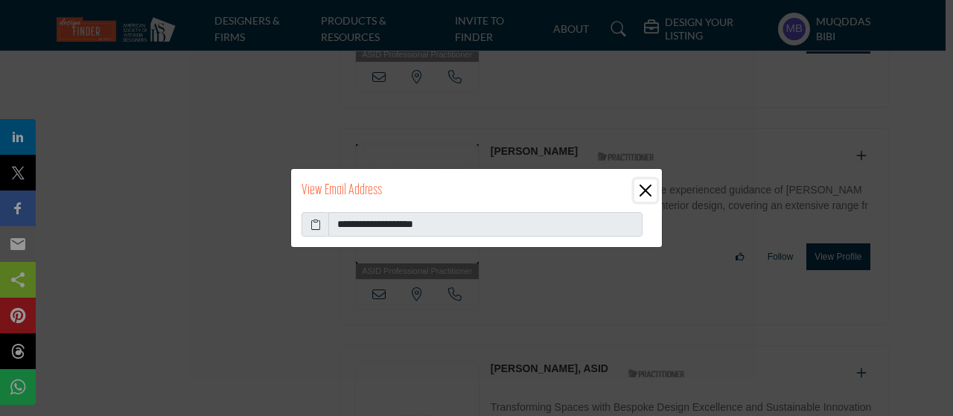
click at [647, 191] on button "Close" at bounding box center [646, 191] width 22 height 22
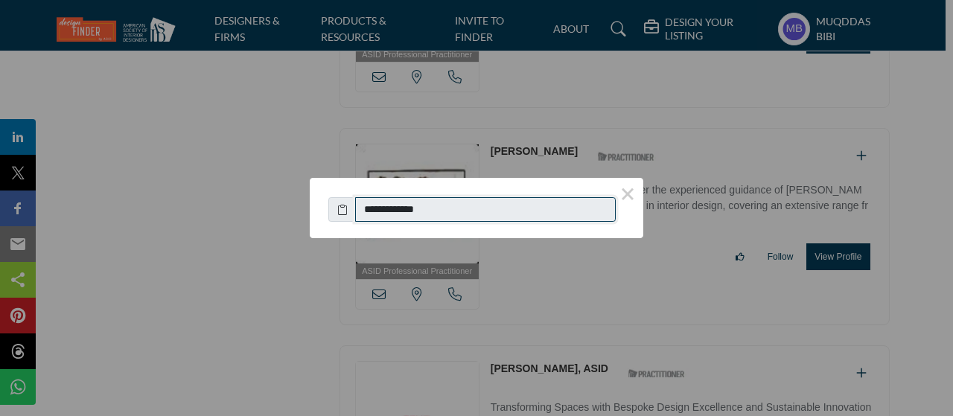
drag, startPoint x: 456, startPoint y: 200, endPoint x: 401, endPoint y: 239, distance: 67.4
click at [369, 197] on input "**********" at bounding box center [485, 209] width 261 height 25
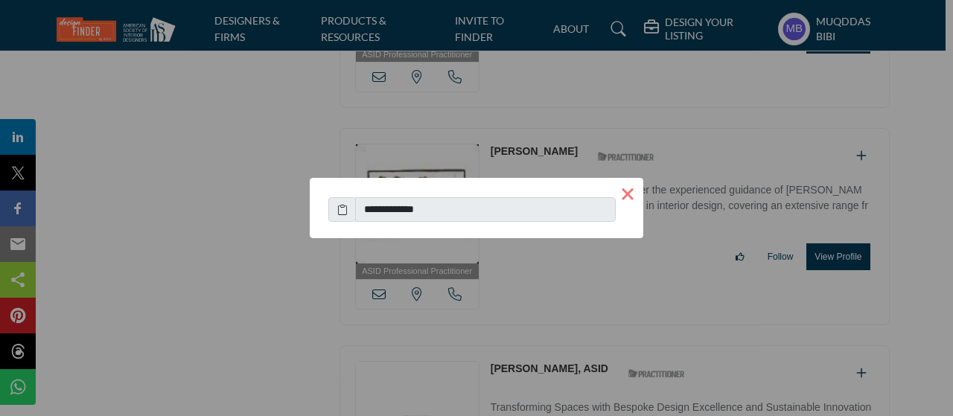
click at [625, 198] on button "×" at bounding box center [627, 193] width 31 height 31
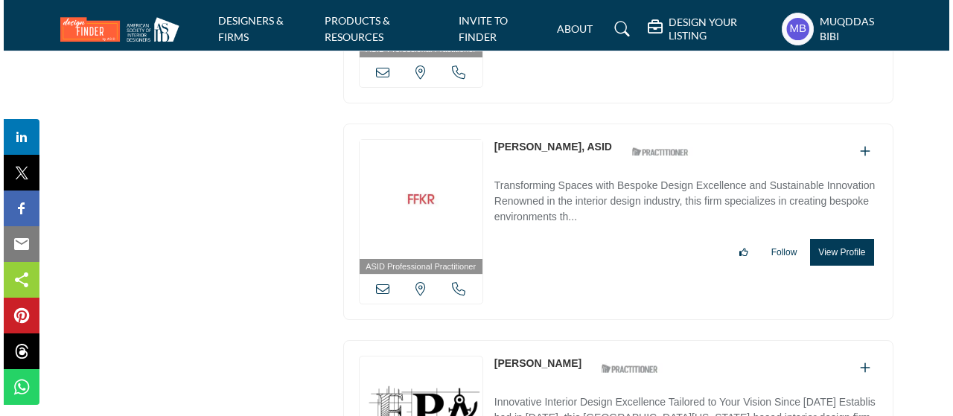
scroll to position [42142, 0]
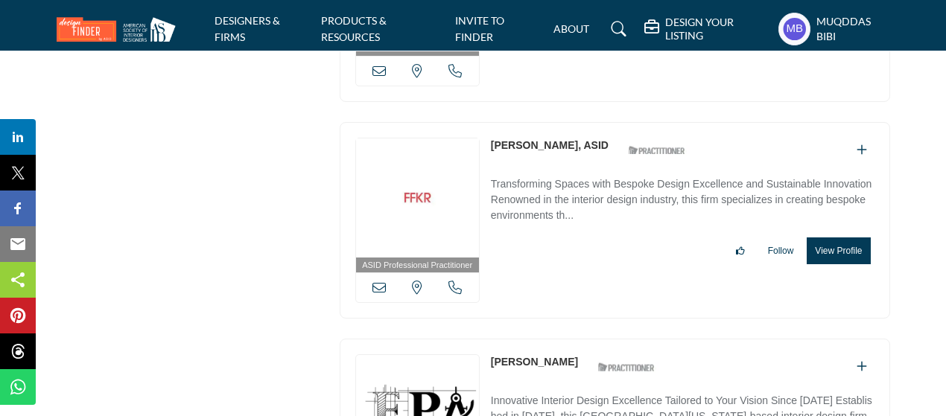
copy div "California, USA Lindsey Theobald"
drag, startPoint x: 483, startPoint y: 193, endPoint x: 579, endPoint y: 205, distance: 96.1
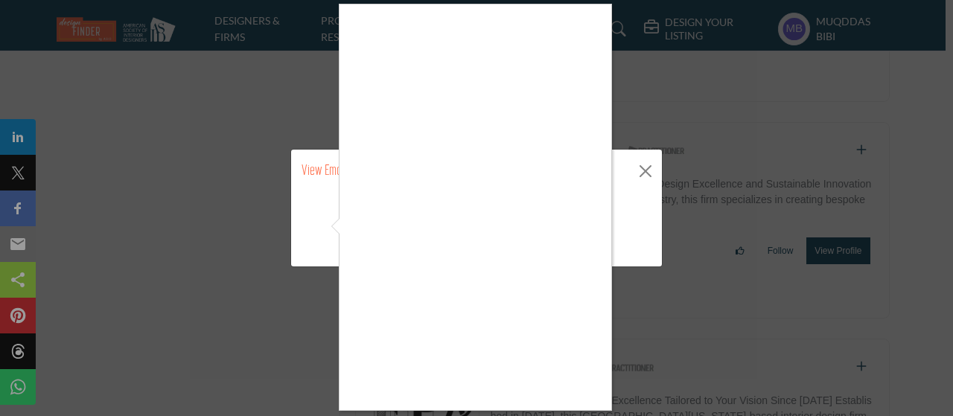
click at [650, 171] on div at bounding box center [476, 208] width 953 height 416
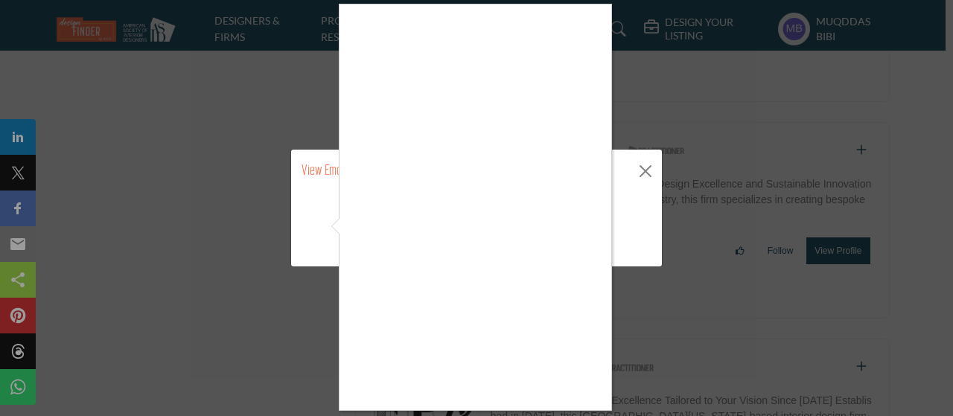
click at [642, 168] on div at bounding box center [476, 208] width 953 height 416
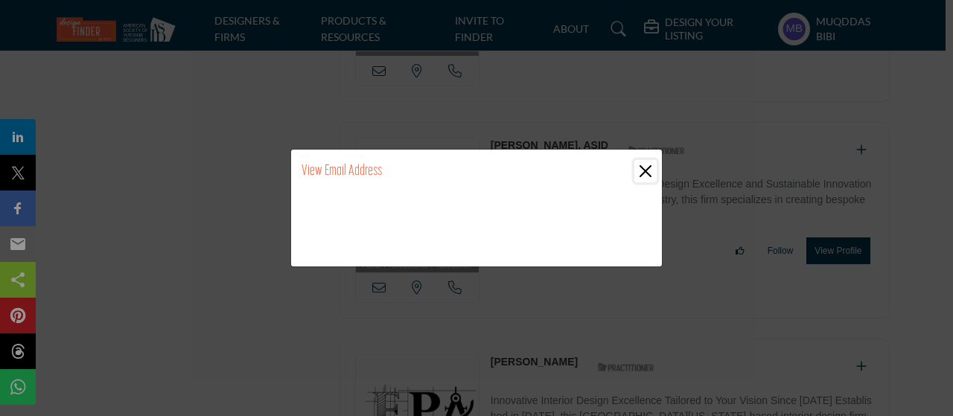
click at [641, 174] on button "Close" at bounding box center [646, 171] width 22 height 22
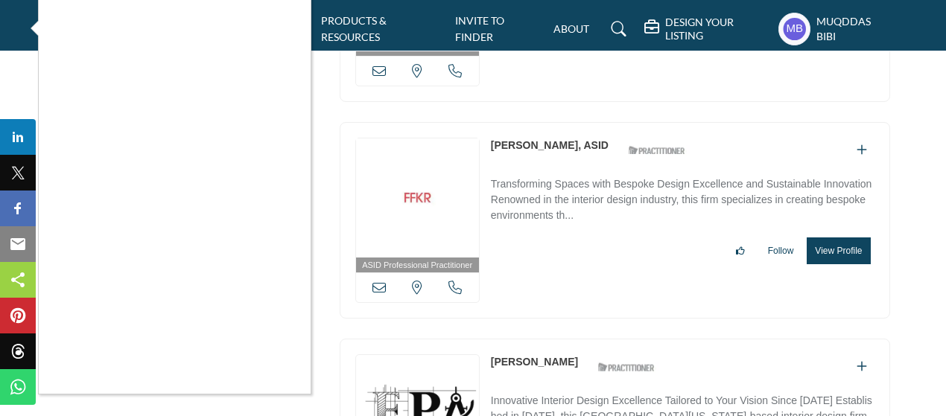
click at [447, 329] on div at bounding box center [473, 208] width 946 height 416
click at [448, 330] on div at bounding box center [473, 208] width 946 height 416
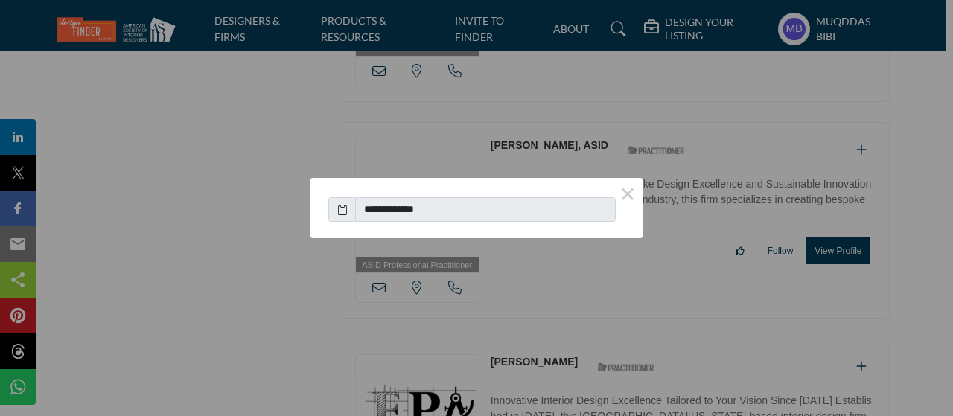
scroll to position [75, 0]
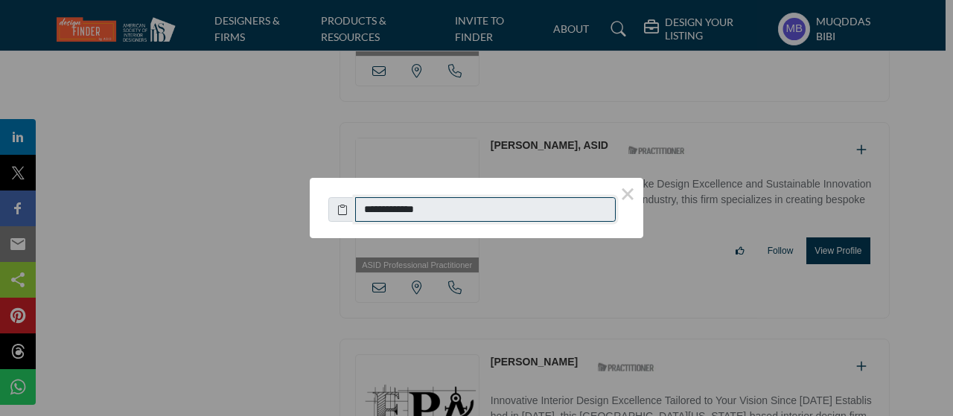
drag, startPoint x: 352, startPoint y: 208, endPoint x: 367, endPoint y: 209, distance: 15.7
click at [367, 209] on input "**********" at bounding box center [485, 209] width 261 height 25
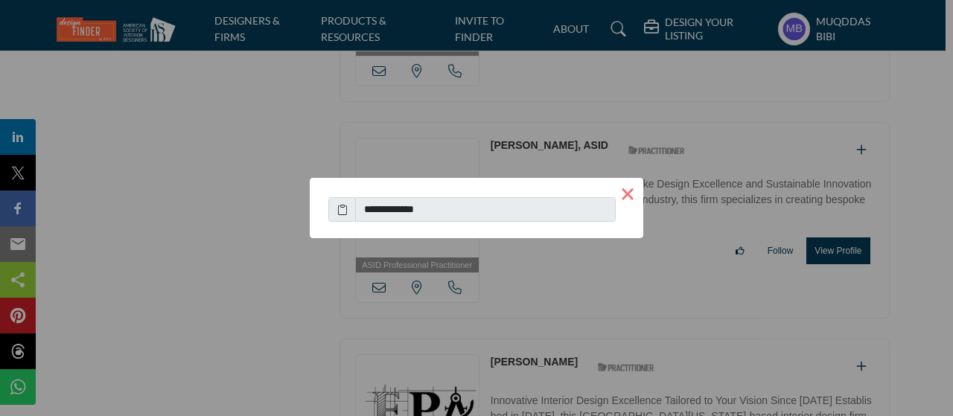
click at [626, 191] on button "×" at bounding box center [627, 193] width 31 height 31
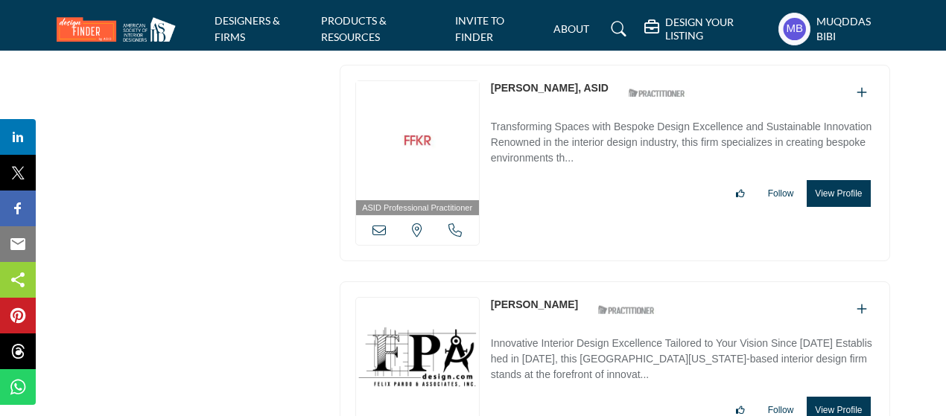
scroll to position [42366, 0]
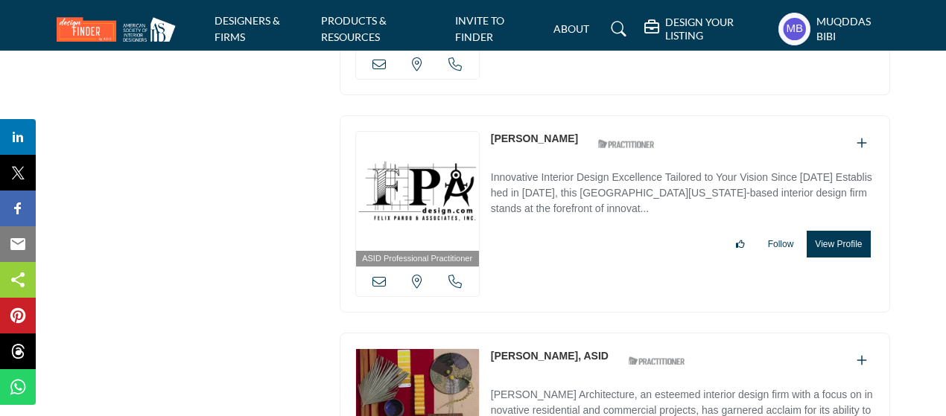
drag, startPoint x: 582, startPoint y: 200, endPoint x: 444, endPoint y: 8, distance: 236.5
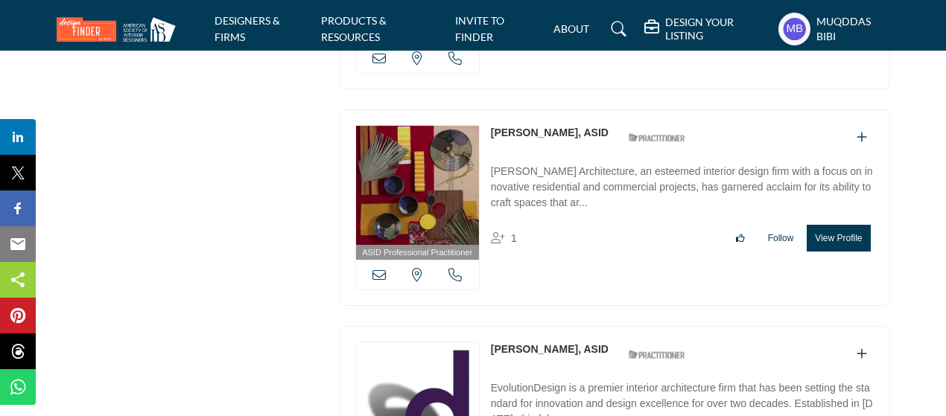
copy div "[PERSON_NAME]"
drag, startPoint x: 487, startPoint y: 166, endPoint x: 591, endPoint y: 182, distance: 104.8
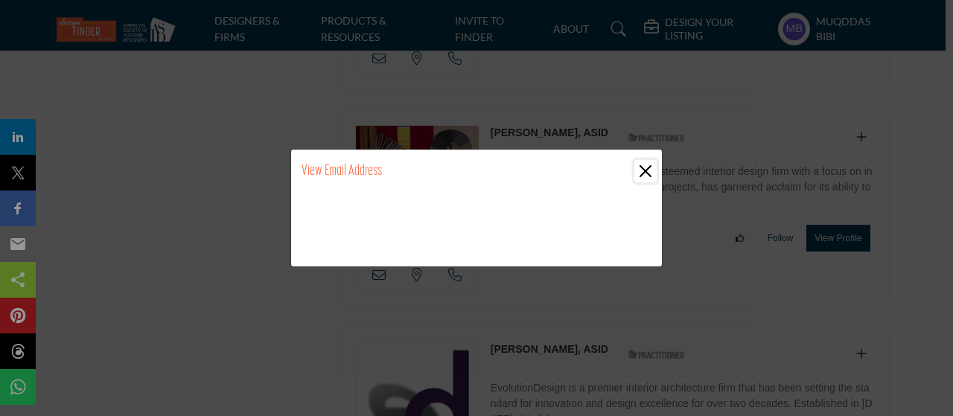
click at [646, 177] on button "Close" at bounding box center [646, 171] width 22 height 22
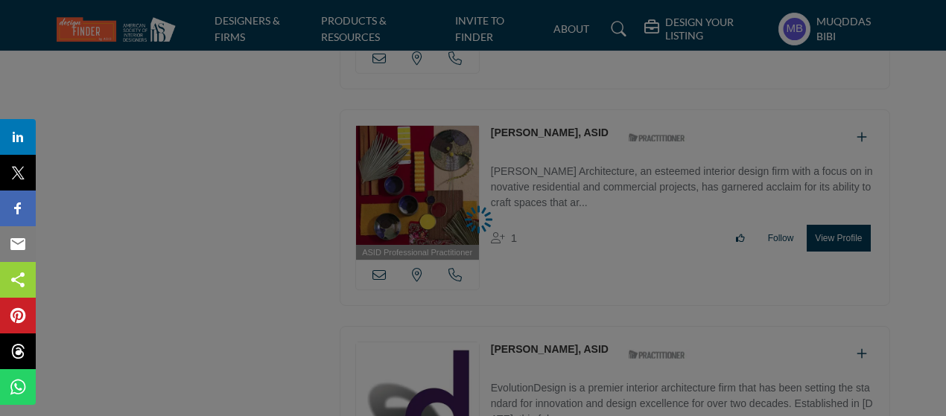
scroll to position [42664, 0]
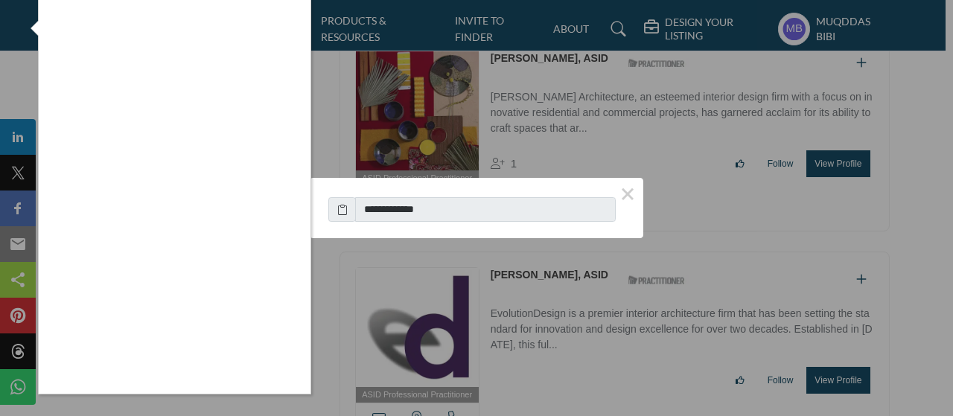
drag, startPoint x: 396, startPoint y: 211, endPoint x: 451, endPoint y: 210, distance: 55.1
click at [375, 205] on div at bounding box center [476, 208] width 953 height 416
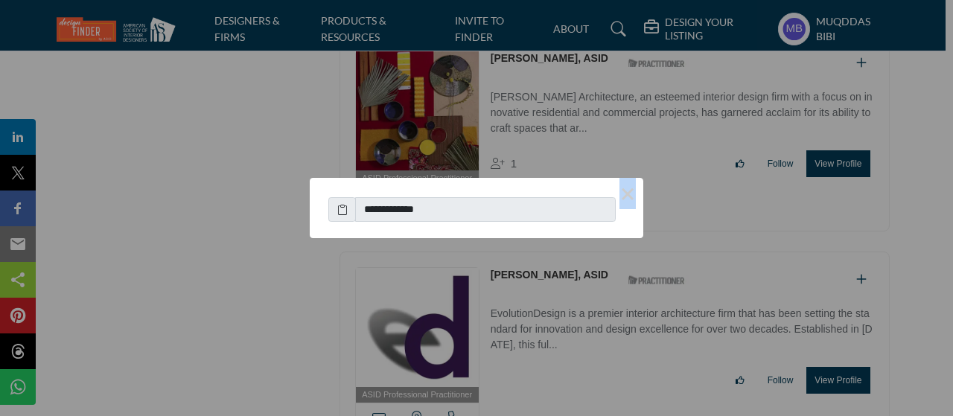
drag, startPoint x: 451, startPoint y: 210, endPoint x: 465, endPoint y: 212, distance: 13.6
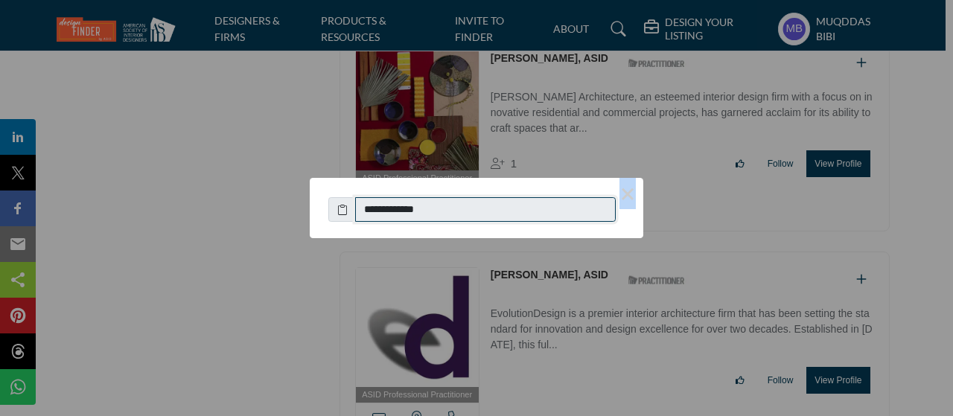
click at [465, 212] on input "**********" at bounding box center [485, 209] width 261 height 25
drag, startPoint x: 463, startPoint y: 212, endPoint x: 371, endPoint y: 215, distance: 92.4
click at [371, 215] on input "**********" at bounding box center [485, 209] width 261 height 25
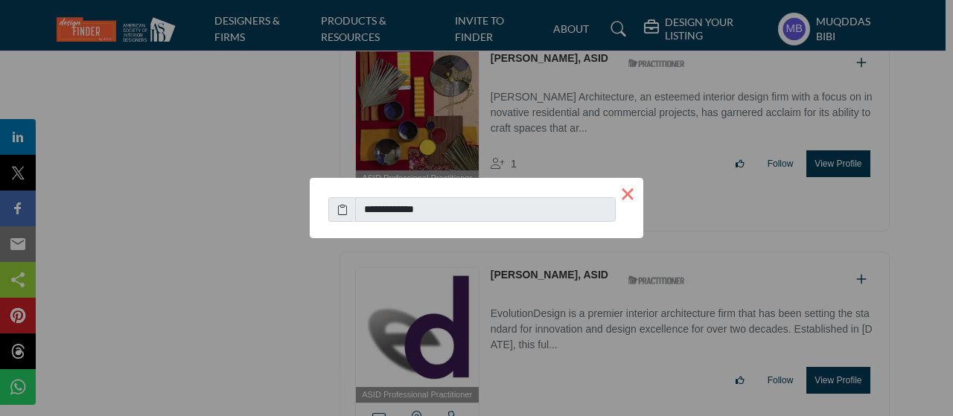
click at [629, 186] on button "×" at bounding box center [627, 193] width 31 height 31
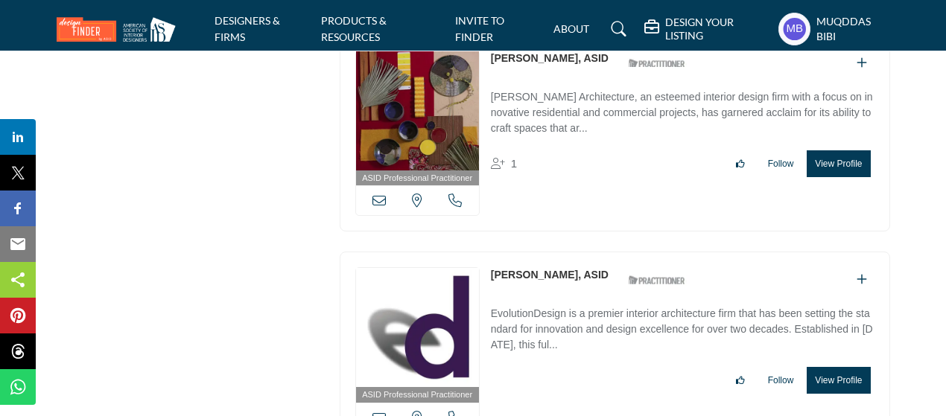
copy link "Luann Holec"
drag, startPoint x: 518, startPoint y: 323, endPoint x: 551, endPoint y: 323, distance: 32.8
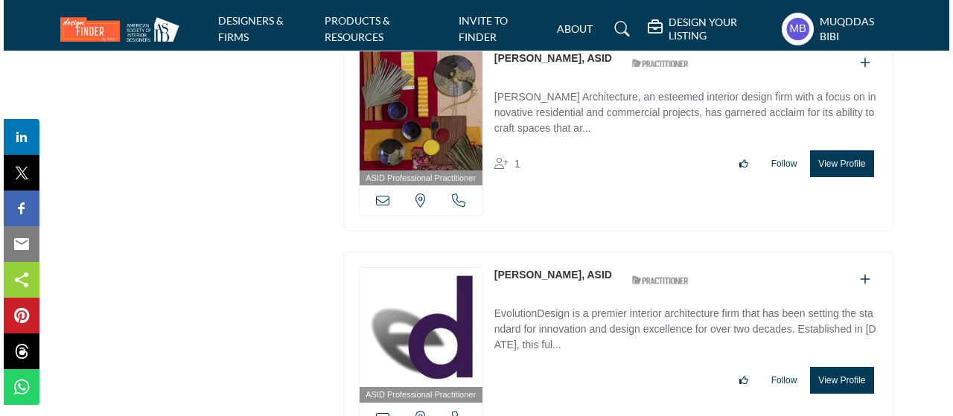
scroll to position [42887, 0]
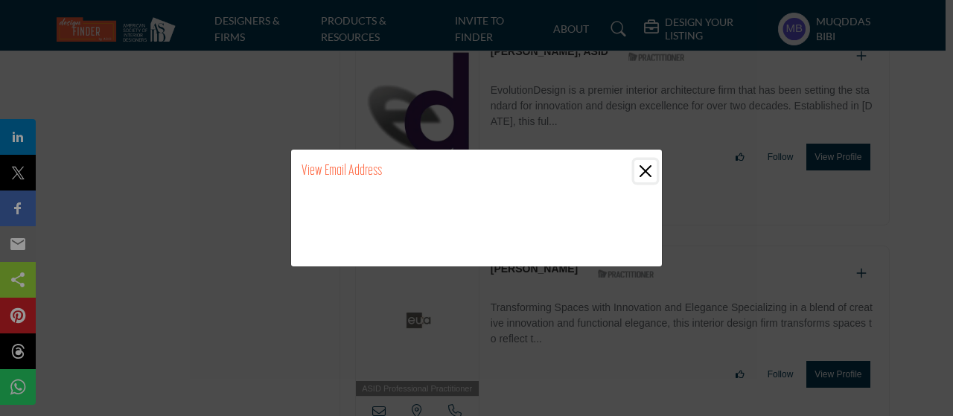
click at [652, 171] on button "Close" at bounding box center [646, 171] width 22 height 22
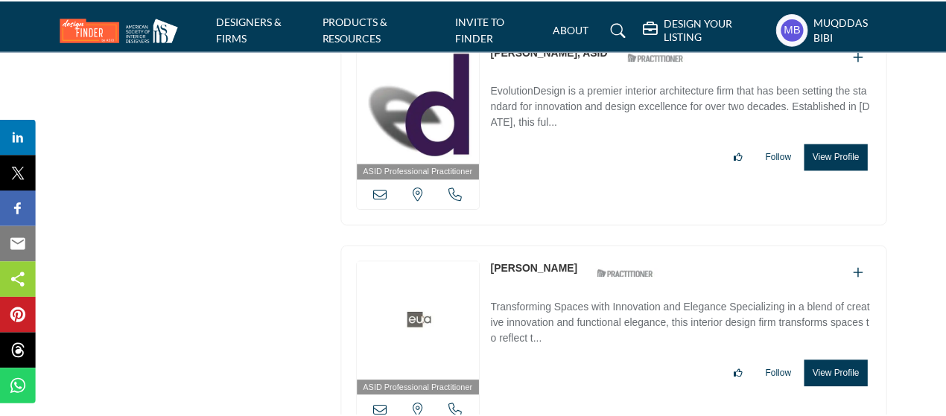
scroll to position [42962, 0]
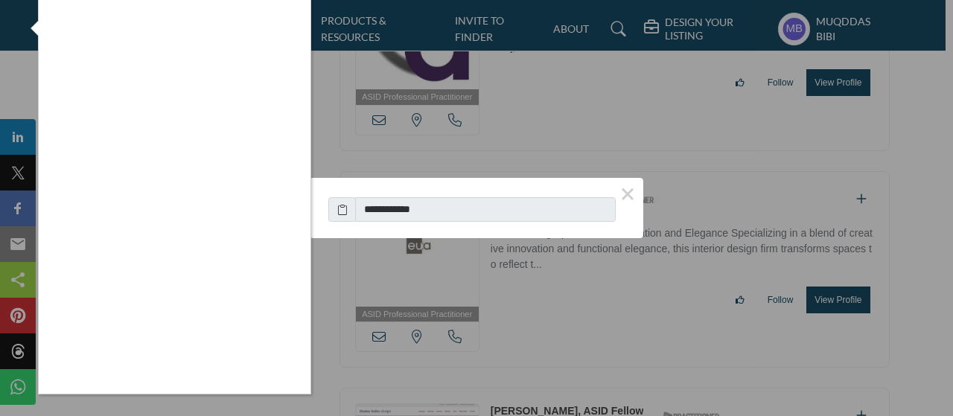
drag, startPoint x: 447, startPoint y: 206, endPoint x: 389, endPoint y: 208, distance: 58.1
click at [389, 208] on div at bounding box center [476, 208] width 953 height 416
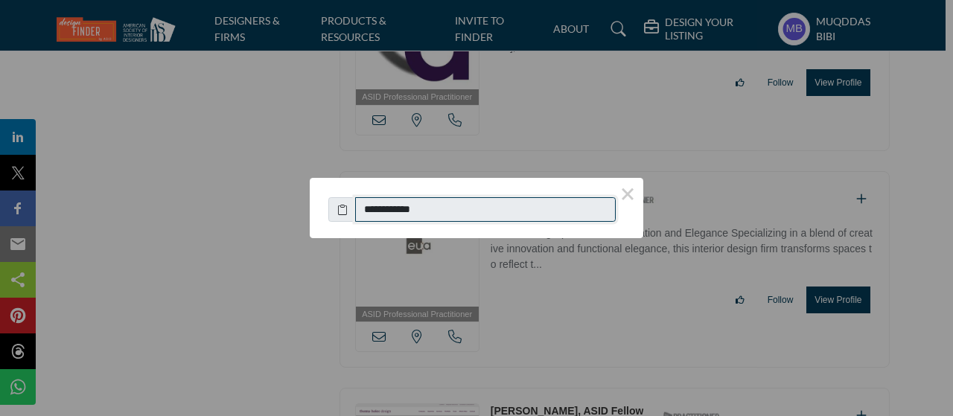
drag, startPoint x: 447, startPoint y: 215, endPoint x: 354, endPoint y: 212, distance: 93.2
click at [354, 212] on div "**********" at bounding box center [476, 206] width 296 height 33
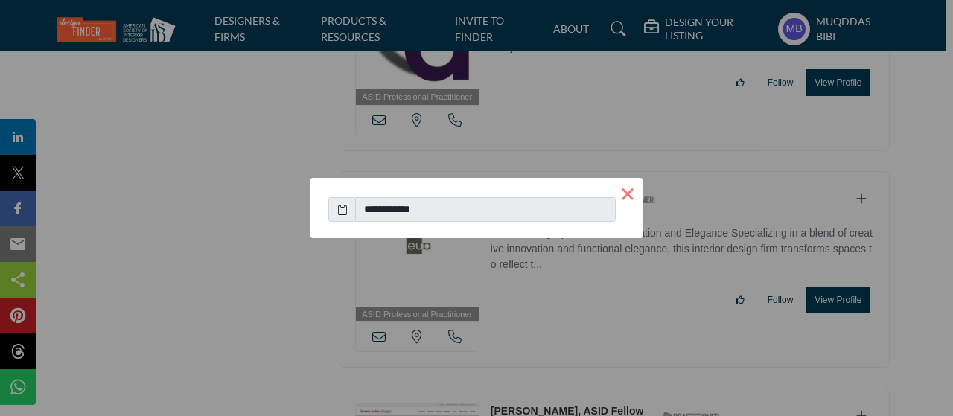
click at [626, 194] on button "×" at bounding box center [627, 193] width 31 height 31
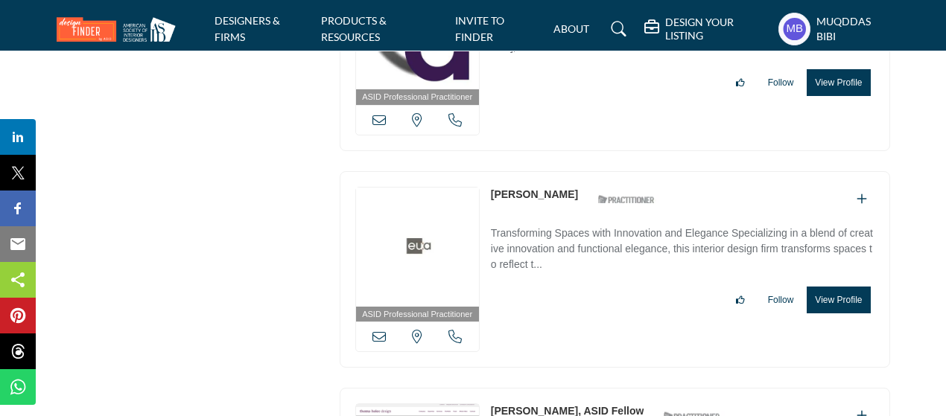
copy link "Susan Ford"
drag, startPoint x: 487, startPoint y: 235, endPoint x: 545, endPoint y: 235, distance: 58.1
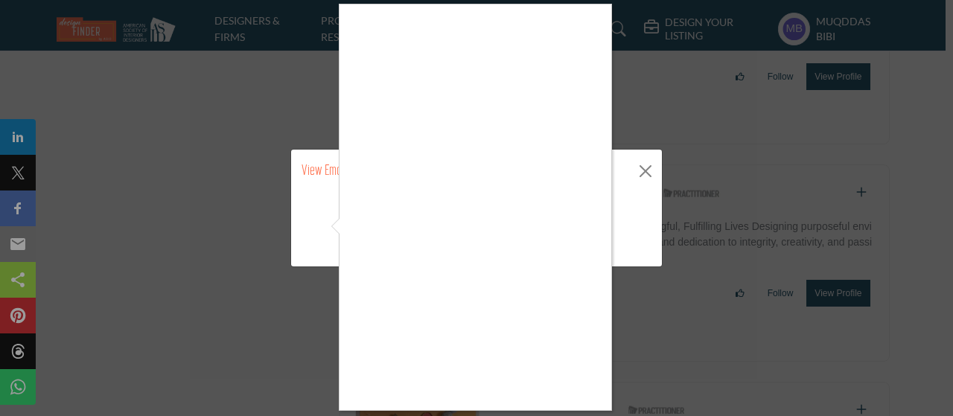
click at [650, 165] on div at bounding box center [476, 208] width 953 height 416
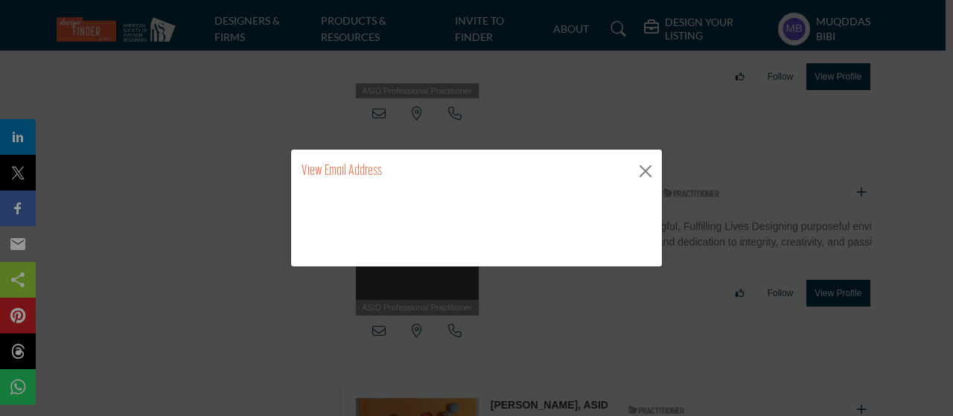
click at [646, 168] on button "Close" at bounding box center [646, 171] width 22 height 22
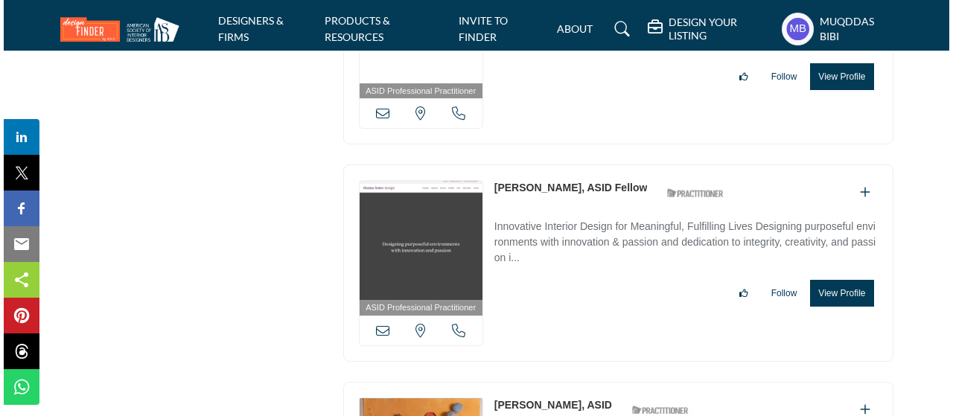
scroll to position [43036, 0]
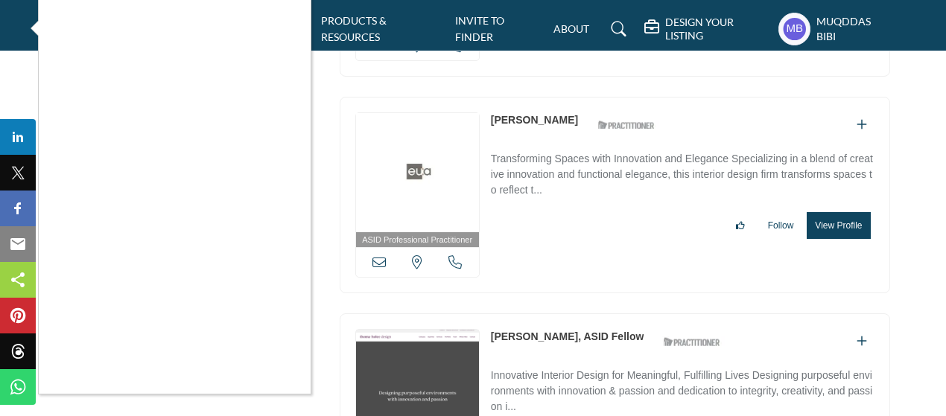
click at [457, 306] on div at bounding box center [473, 208] width 946 height 416
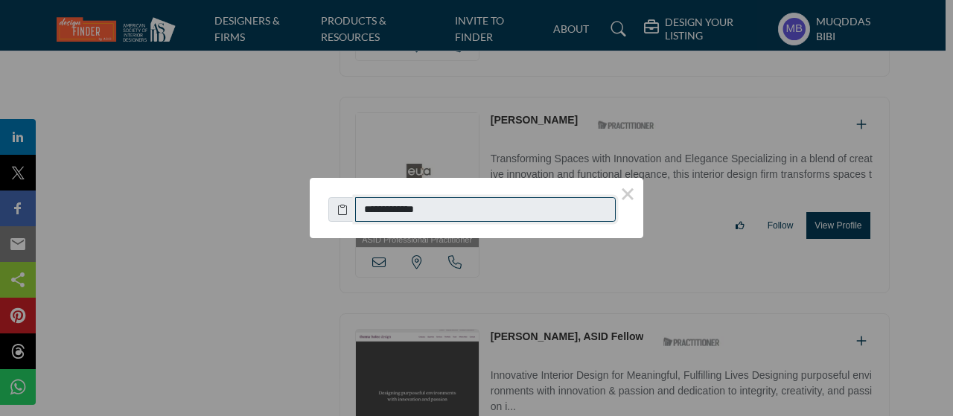
click at [369, 216] on input "**********" at bounding box center [485, 209] width 261 height 25
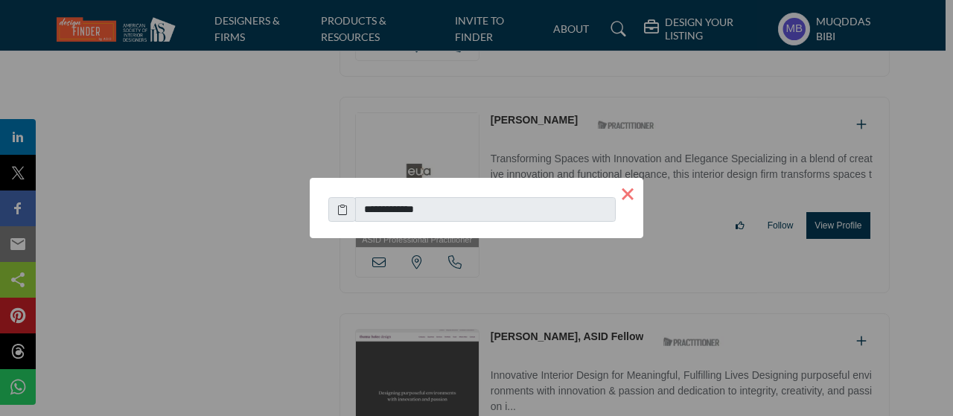
click at [629, 190] on button "×" at bounding box center [627, 193] width 31 height 31
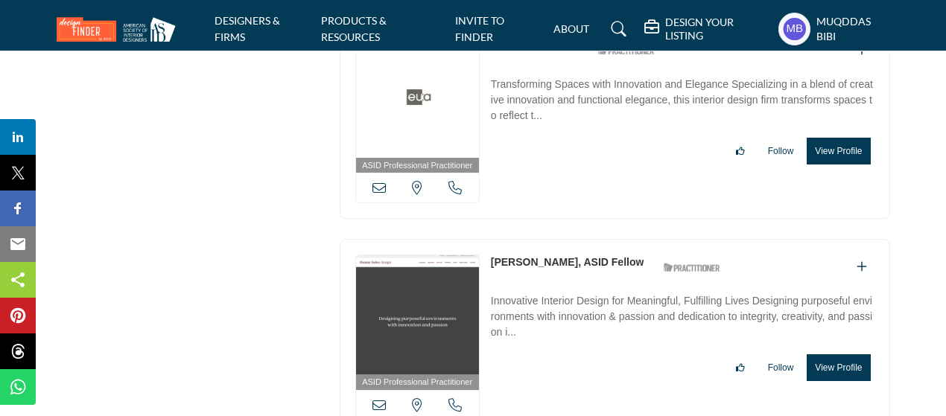
scroll to position [43185, 0]
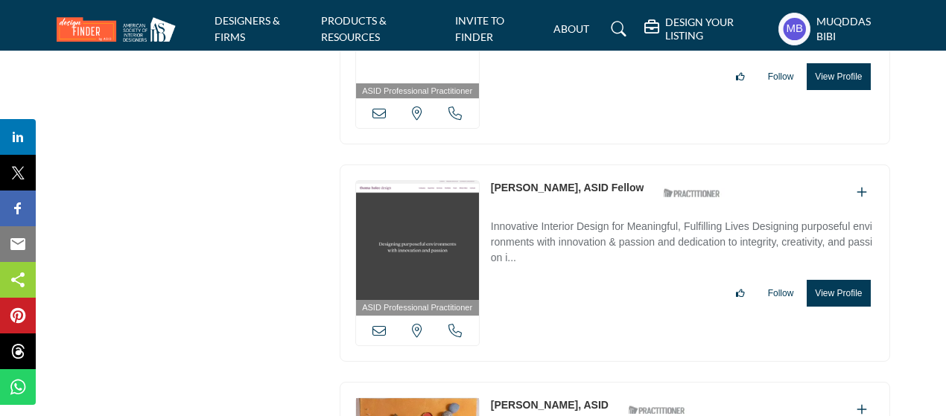
copy div "New Jersey, USA MJ Divino"
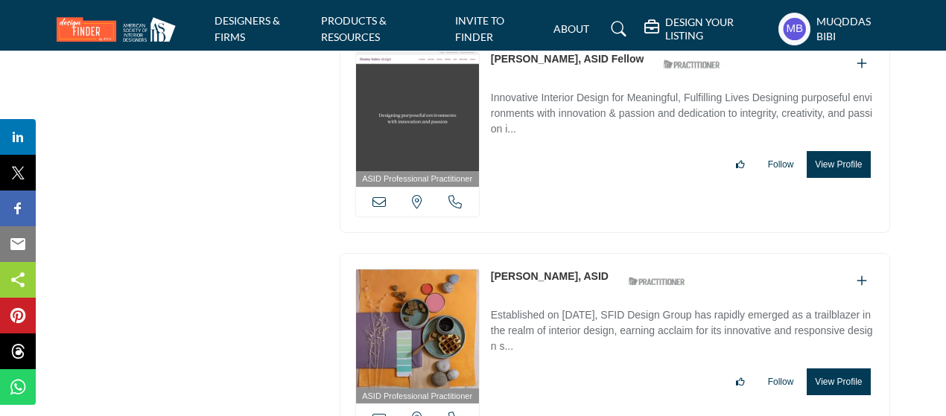
scroll to position [43483, 0]
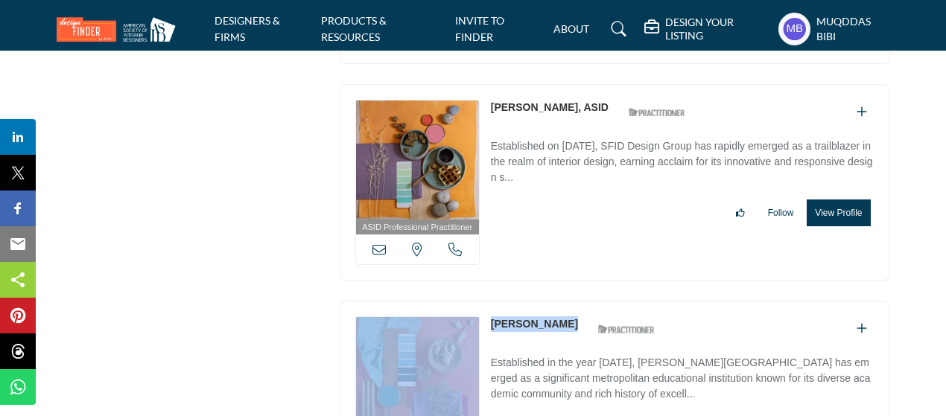
copy div "Alabama, USA Cassandra Faulkner"
drag, startPoint x: 484, startPoint y: 139, endPoint x: 594, endPoint y: 147, distance: 110.5
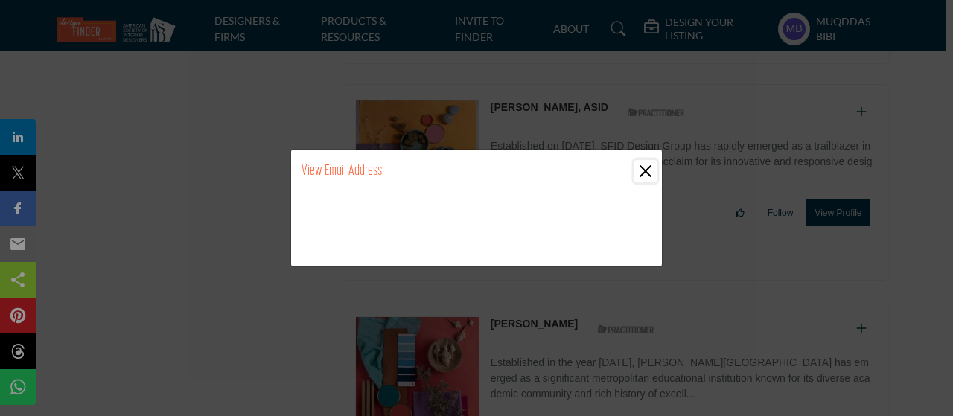
click at [641, 174] on button "Close" at bounding box center [646, 171] width 22 height 22
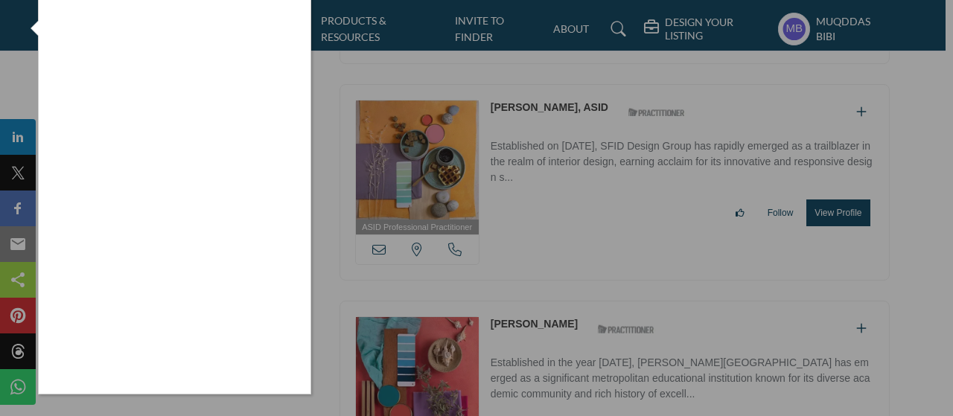
click at [459, 285] on div at bounding box center [476, 208] width 953 height 416
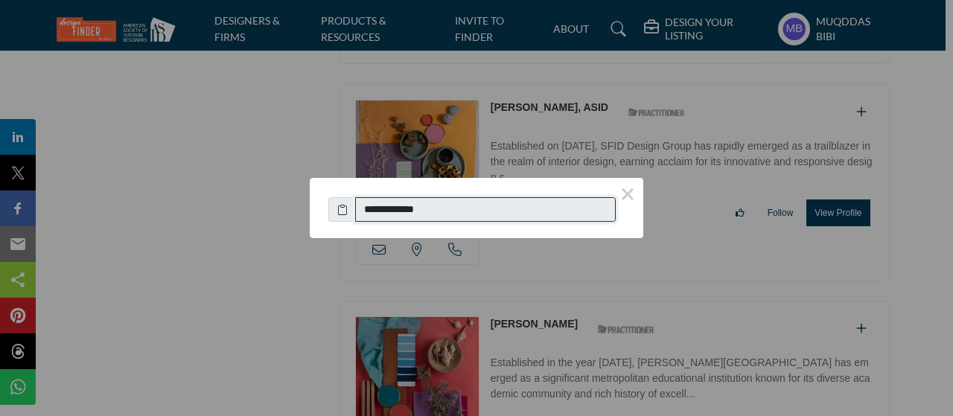
drag, startPoint x: 466, startPoint y: 215, endPoint x: 369, endPoint y: 209, distance: 97.0
click at [369, 209] on input "**********" at bounding box center [485, 209] width 261 height 25
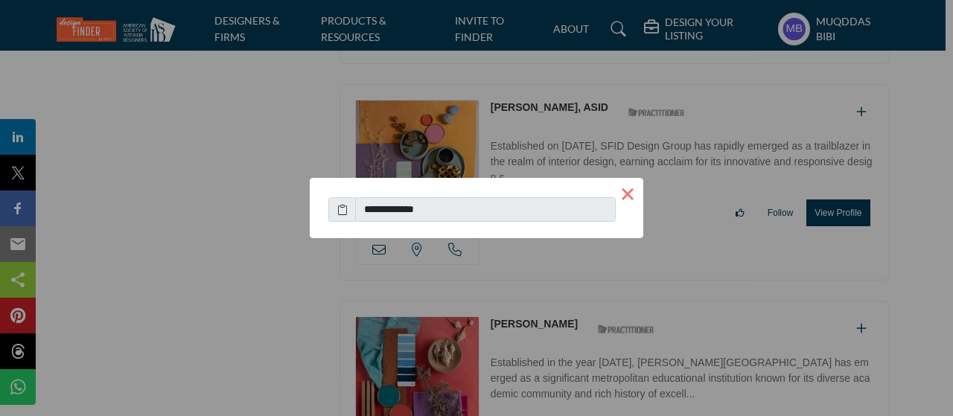
click at [628, 196] on button "×" at bounding box center [627, 193] width 31 height 31
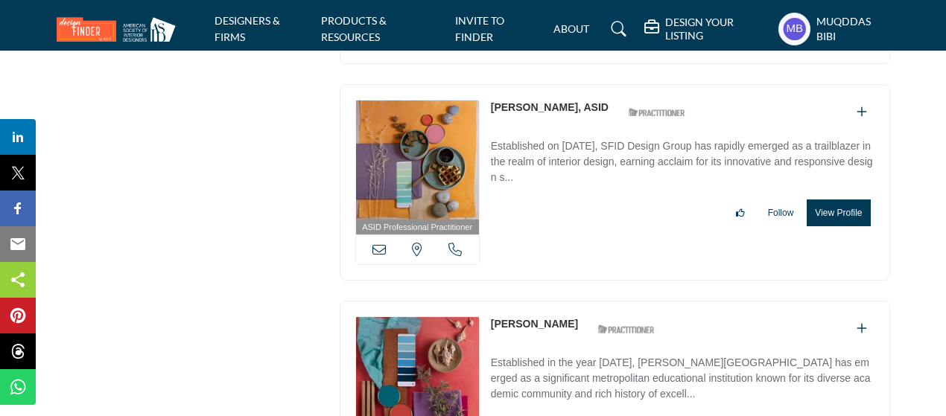
scroll to position [43707, 0]
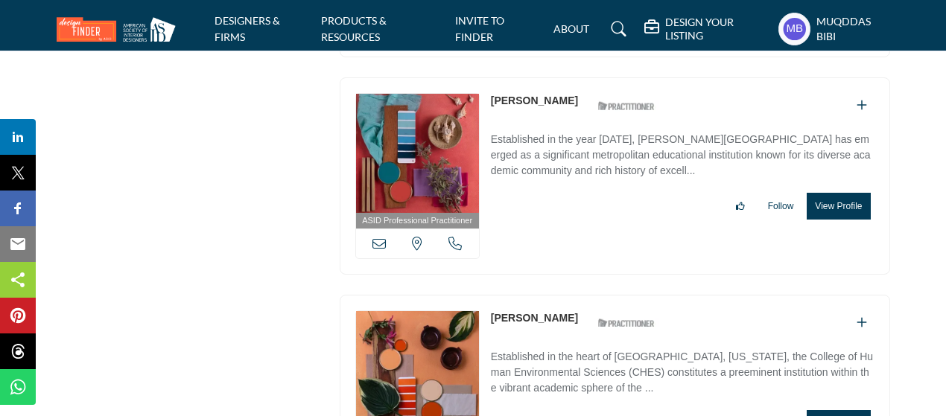
drag, startPoint x: 484, startPoint y: 127, endPoint x: 511, endPoint y: 136, distance: 28.3
copy link "Barbara Bolz"
drag, startPoint x: 489, startPoint y: 136, endPoint x: 555, endPoint y: 136, distance: 66.3
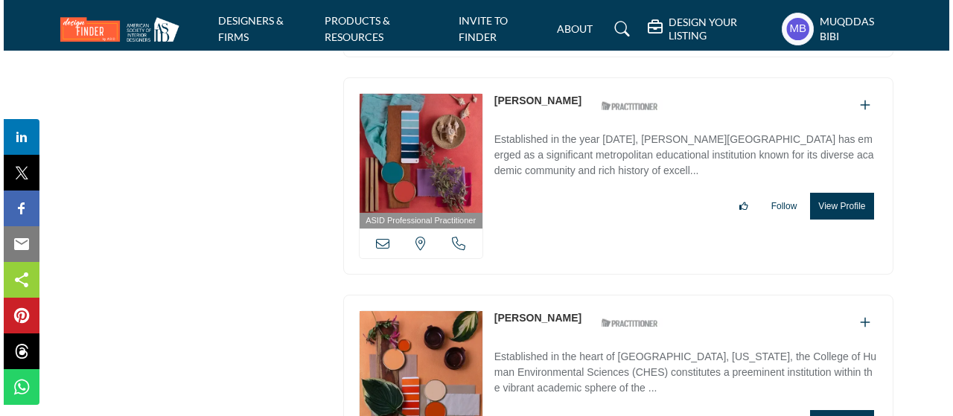
scroll to position [43856, 0]
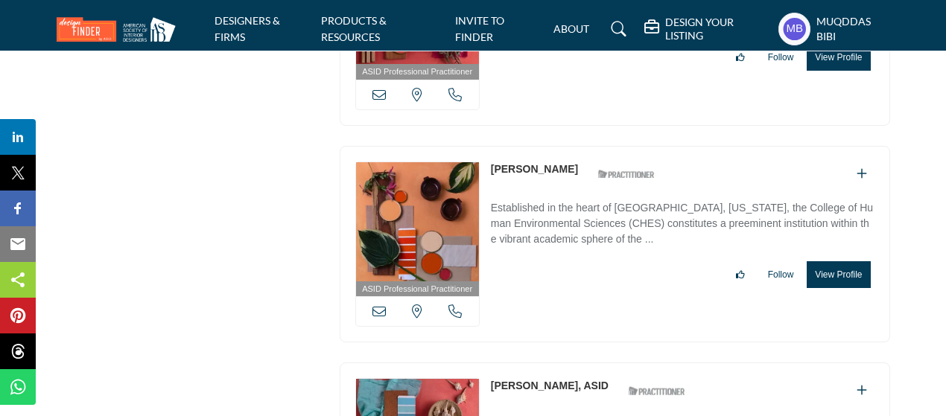
copy div "California, USA Eric Shore"
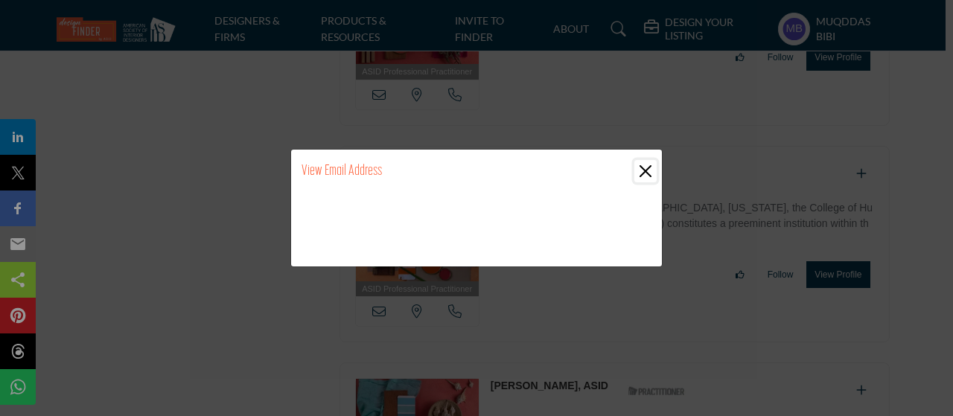
click at [644, 165] on button "Close" at bounding box center [646, 171] width 22 height 22
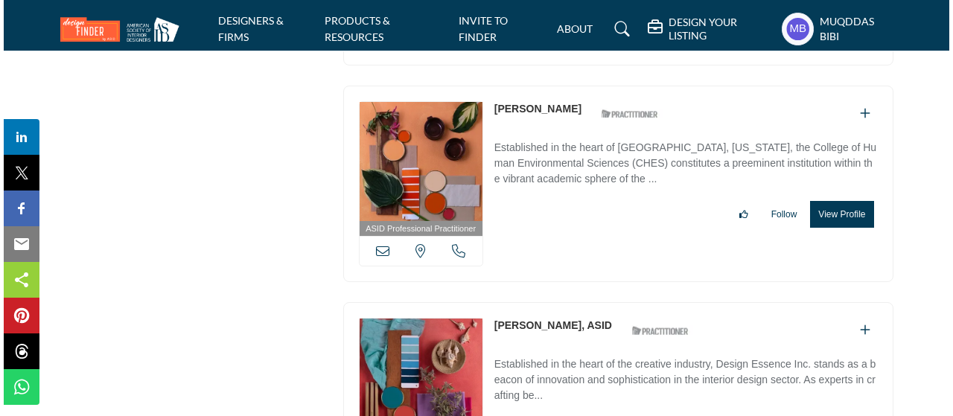
scroll to position [43930, 0]
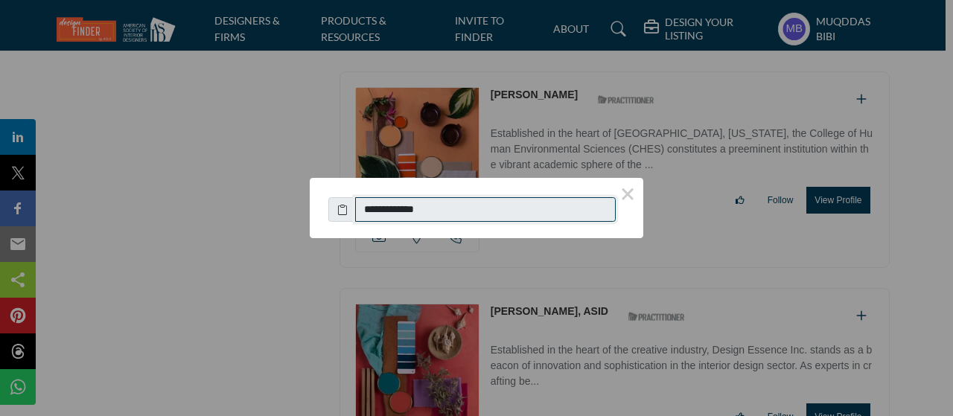
drag, startPoint x: 447, startPoint y: 209, endPoint x: 368, endPoint y: 206, distance: 79.0
click at [368, 206] on input "**********" at bounding box center [485, 209] width 261 height 25
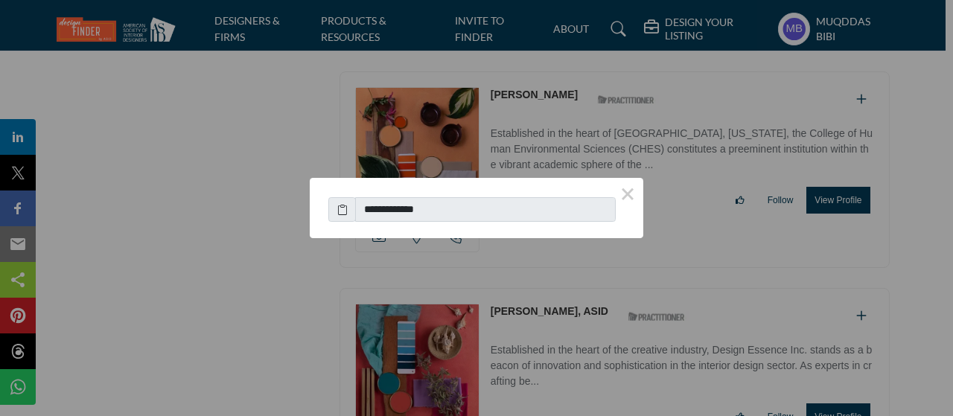
drag, startPoint x: 631, startPoint y: 194, endPoint x: 586, endPoint y: 223, distance: 52.9
click at [630, 194] on button "×" at bounding box center [627, 193] width 31 height 31
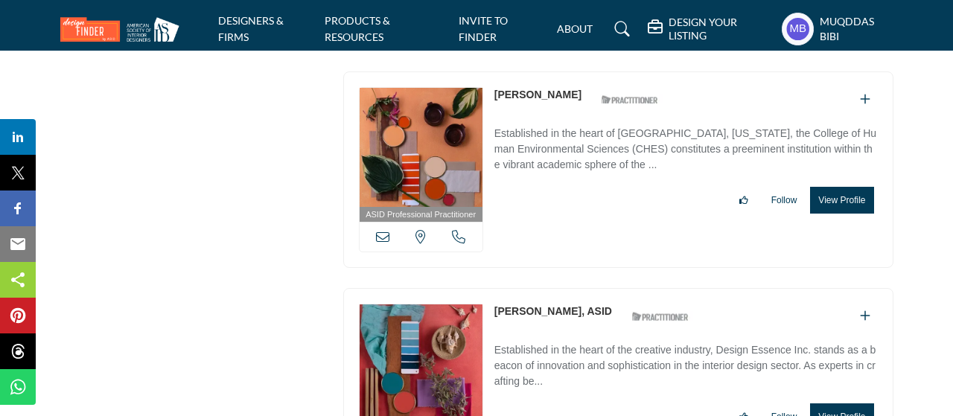
scroll to position [44154, 0]
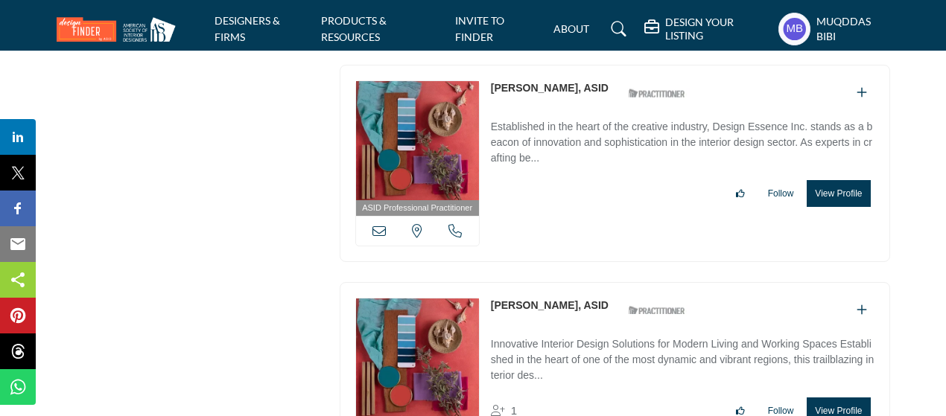
copy link "Julie Brittain"
drag, startPoint x: 486, startPoint y: 122, endPoint x: 554, endPoint y: 122, distance: 68.5
drag, startPoint x: 380, startPoint y: 263, endPoint x: 621, endPoint y: 13, distance: 347.7
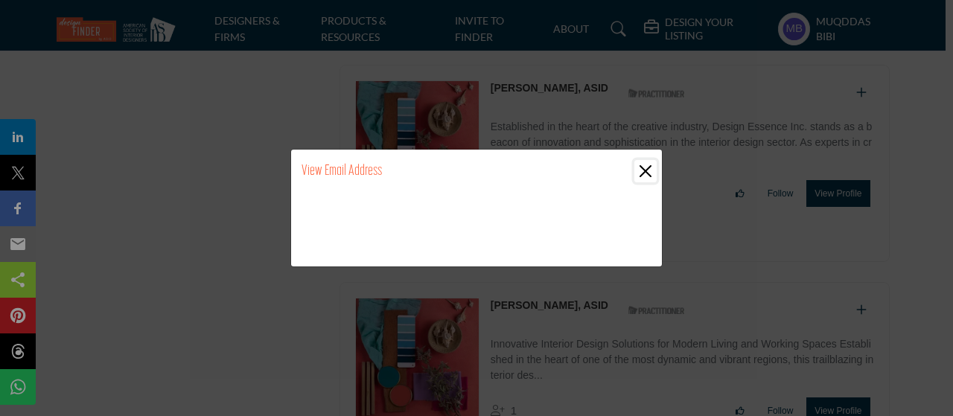
click at [645, 174] on button "Close" at bounding box center [646, 171] width 22 height 22
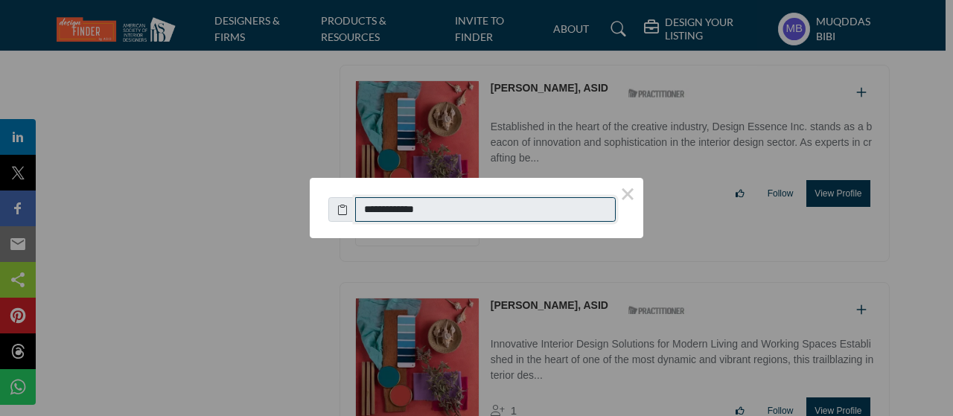
drag, startPoint x: 463, startPoint y: 200, endPoint x: 323, endPoint y: 12, distance: 234.3
click at [369, 216] on input "**********" at bounding box center [485, 209] width 261 height 25
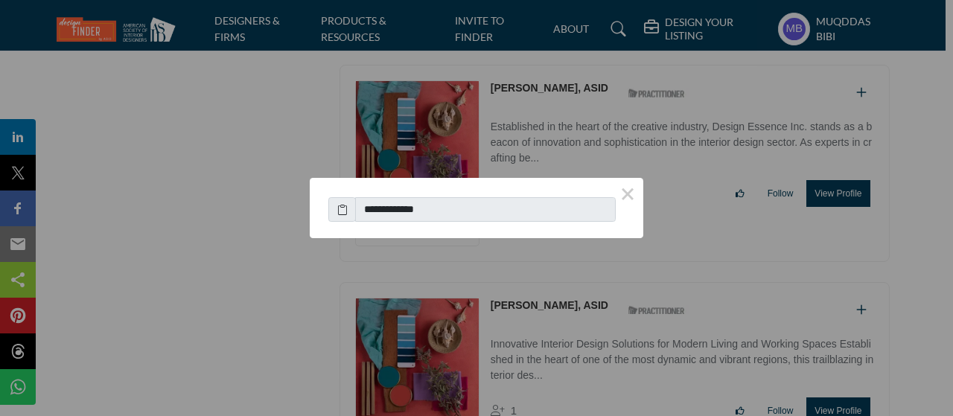
click at [629, 194] on button "×" at bounding box center [627, 193] width 31 height 31
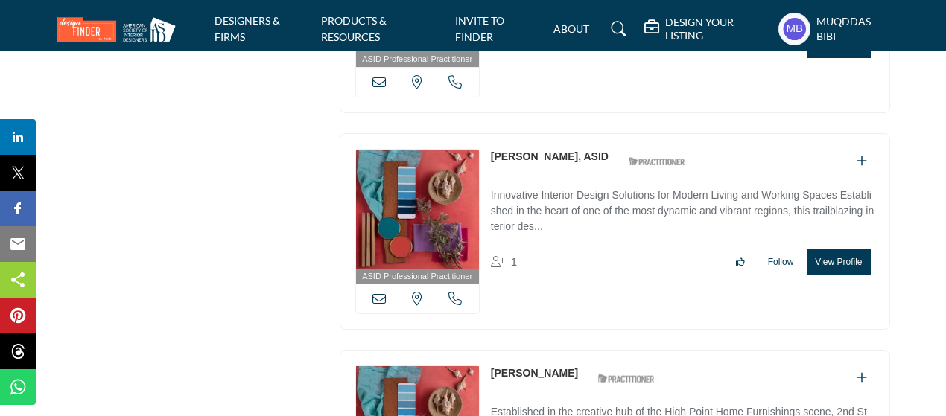
scroll to position [44377, 0]
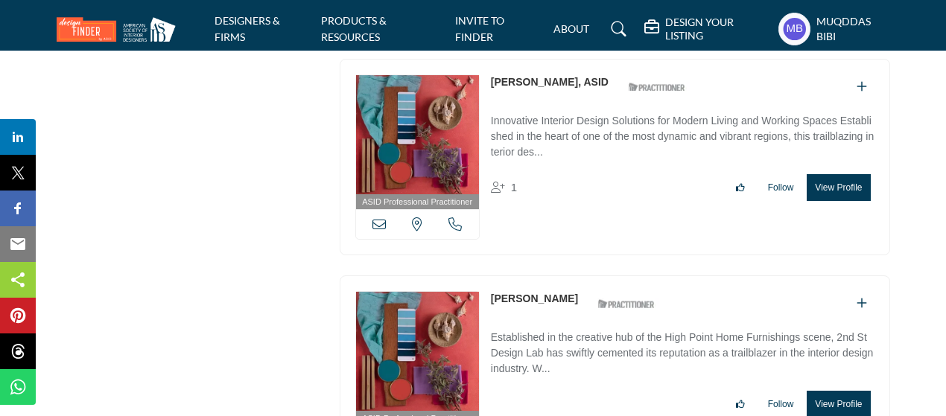
drag, startPoint x: 483, startPoint y: 108, endPoint x: 575, endPoint y: 120, distance: 93.1
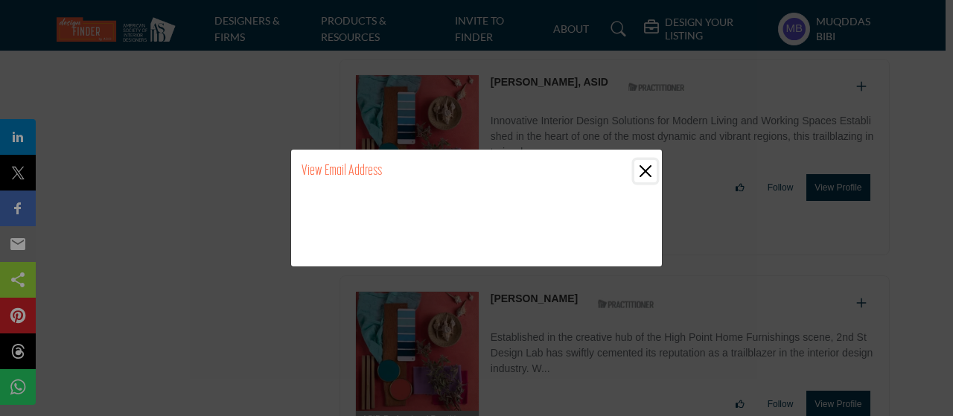
click at [652, 166] on button "Close" at bounding box center [646, 171] width 22 height 22
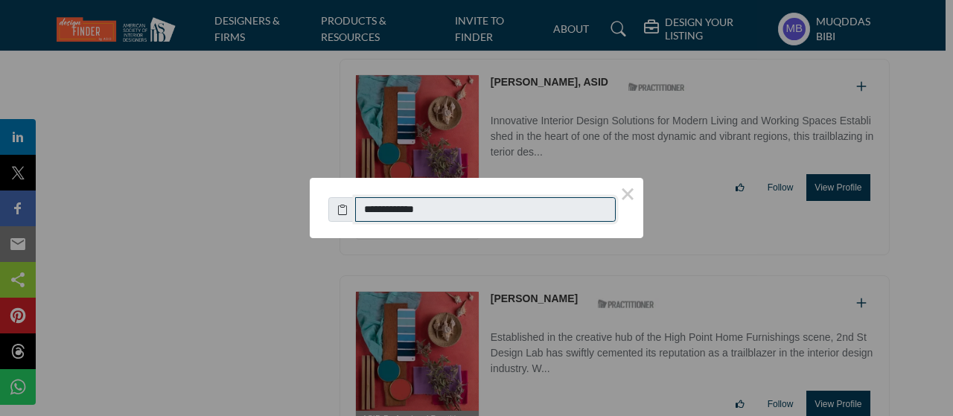
drag, startPoint x: 456, startPoint y: 206, endPoint x: 367, endPoint y: 215, distance: 89.1
click at [367, 215] on input "**********" at bounding box center [485, 209] width 261 height 25
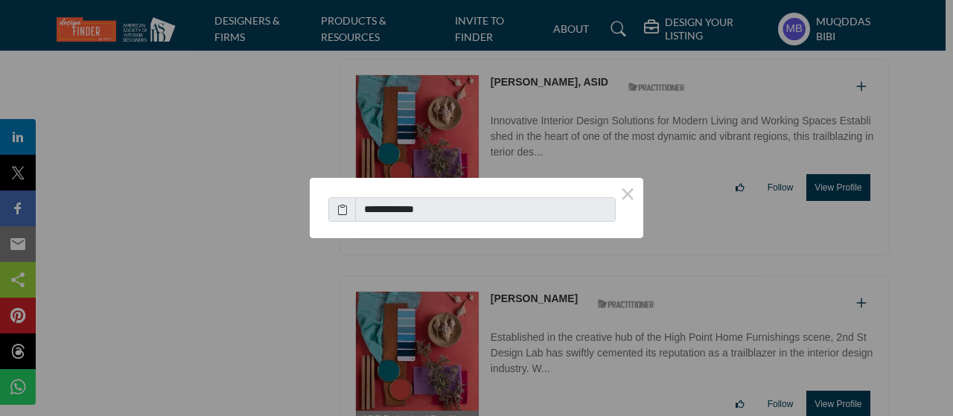
drag, startPoint x: 629, startPoint y: 190, endPoint x: 550, endPoint y: 351, distance: 179.5
click at [629, 190] on button "×" at bounding box center [627, 193] width 31 height 31
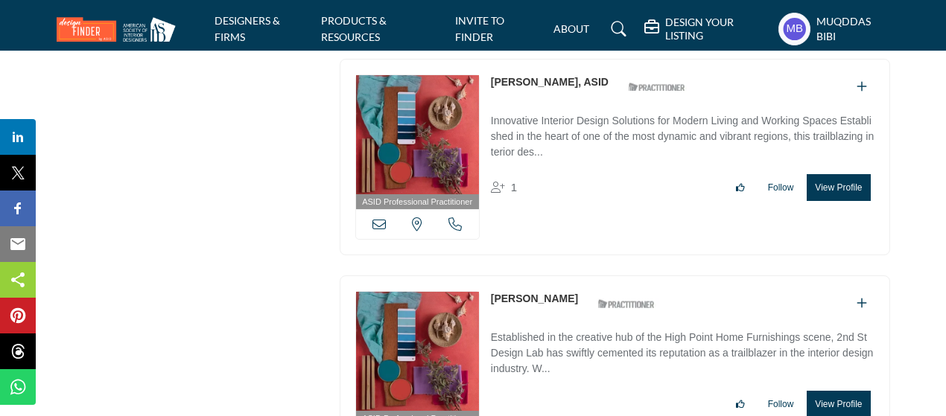
copy div "New Jersey, USA Marina Attalla"
drag, startPoint x: 484, startPoint y: 324, endPoint x: 572, endPoint y: 333, distance: 88.3
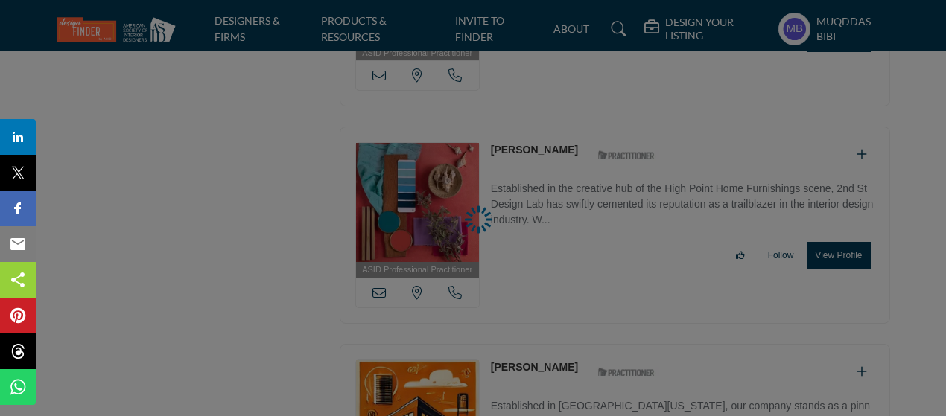
scroll to position [75, 0]
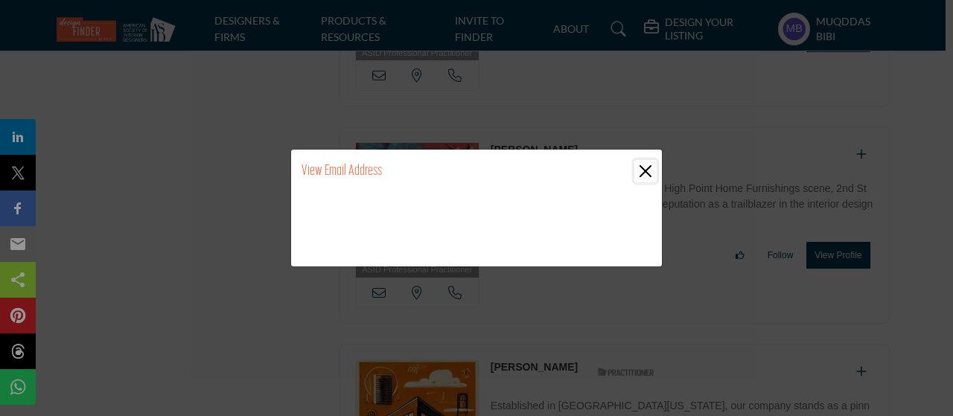
click at [650, 170] on button "Close" at bounding box center [646, 171] width 22 height 22
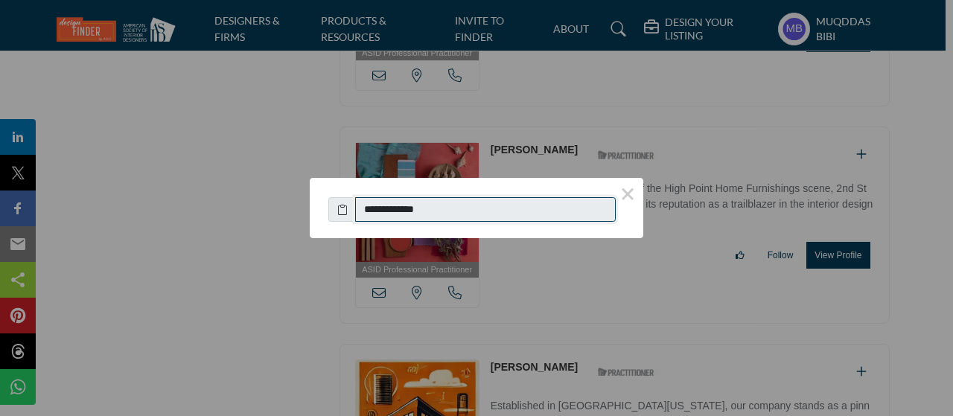
drag, startPoint x: 447, startPoint y: 218, endPoint x: 349, endPoint y: 25, distance: 217.2
click at [366, 226] on div "**********" at bounding box center [477, 208] width 334 height 60
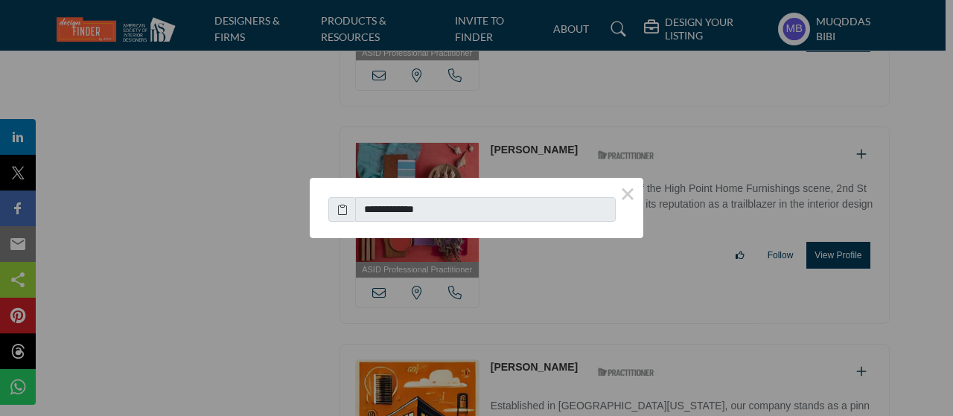
drag, startPoint x: 632, startPoint y: 194, endPoint x: 442, endPoint y: 113, distance: 206.6
click at [631, 194] on button "×" at bounding box center [627, 193] width 31 height 31
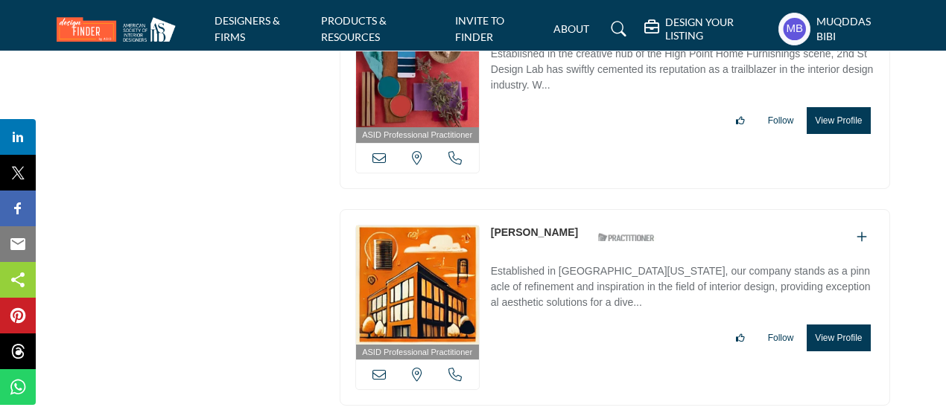
scroll to position [44824, 0]
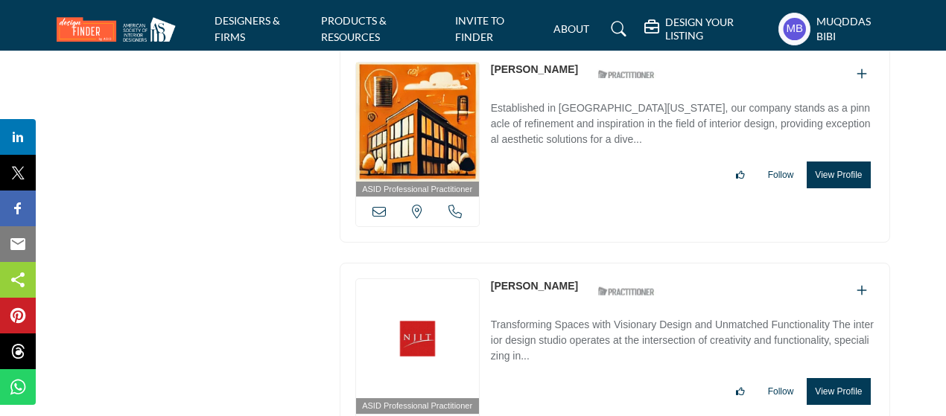
drag, startPoint x: 483, startPoint y: 92, endPoint x: 579, endPoint y: 101, distance: 97.2
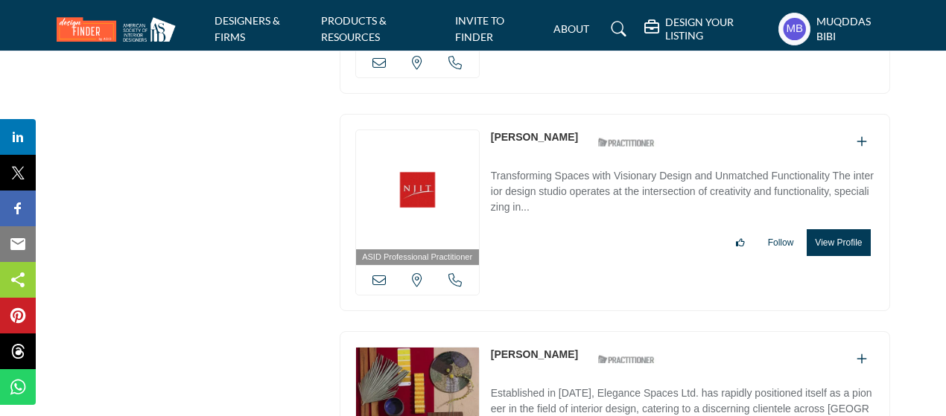
copy link "[PERSON_NAME]"
drag, startPoint x: 551, startPoint y: 162, endPoint x: 383, endPoint y: 8, distance: 227.8
drag, startPoint x: 378, startPoint y: 299, endPoint x: 661, endPoint y: 16, distance: 400.3
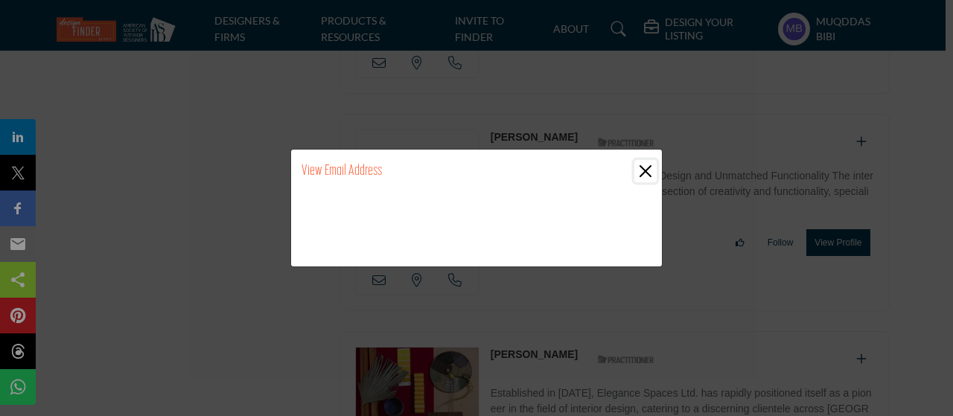
click at [645, 168] on button "Close" at bounding box center [646, 171] width 22 height 22
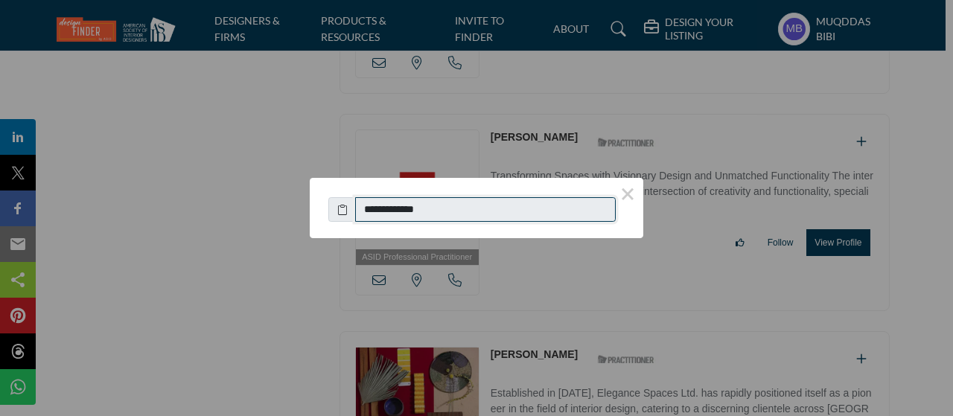
drag, startPoint x: 433, startPoint y: 215, endPoint x: 302, endPoint y: 10, distance: 243.2
click at [369, 212] on input "**********" at bounding box center [485, 209] width 261 height 25
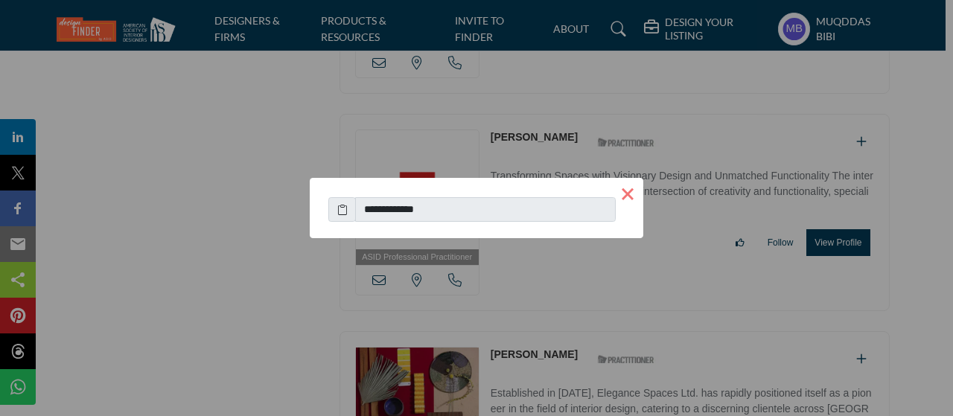
click at [632, 193] on button "×" at bounding box center [627, 193] width 31 height 31
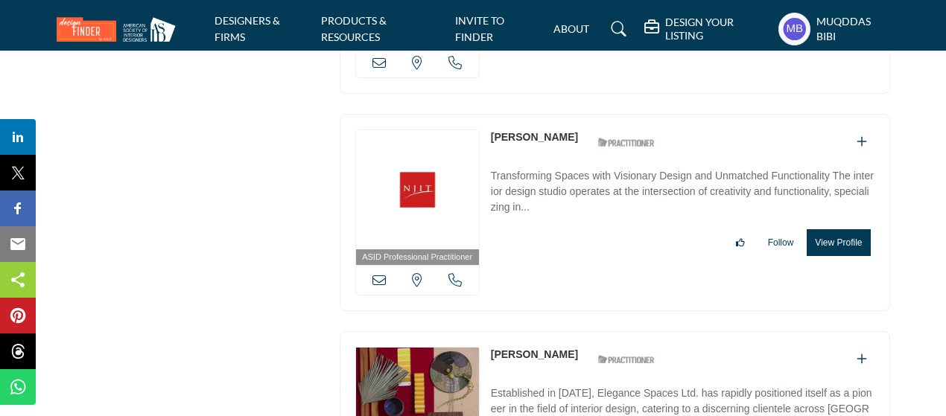
scroll to position [45196, 0]
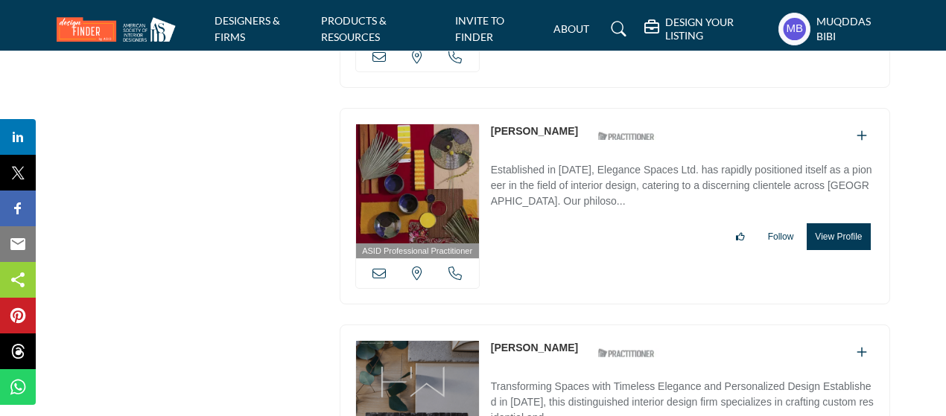
drag, startPoint x: 489, startPoint y: 147, endPoint x: 490, endPoint y: 10, distance: 137.1
copy link "Adrienne Faulkner"
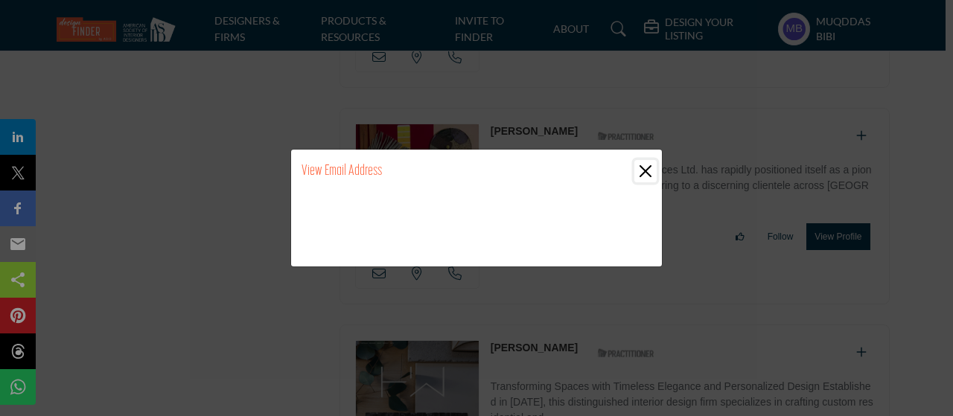
click at [644, 171] on button "Close" at bounding box center [646, 171] width 22 height 22
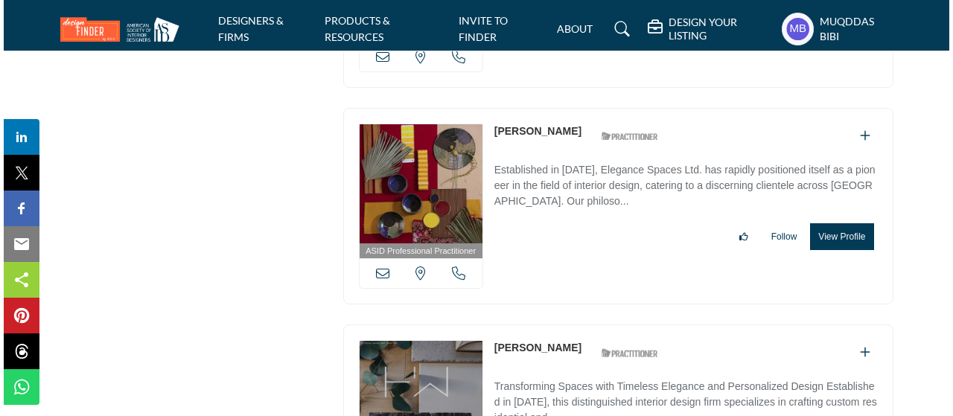
scroll to position [45420, 0]
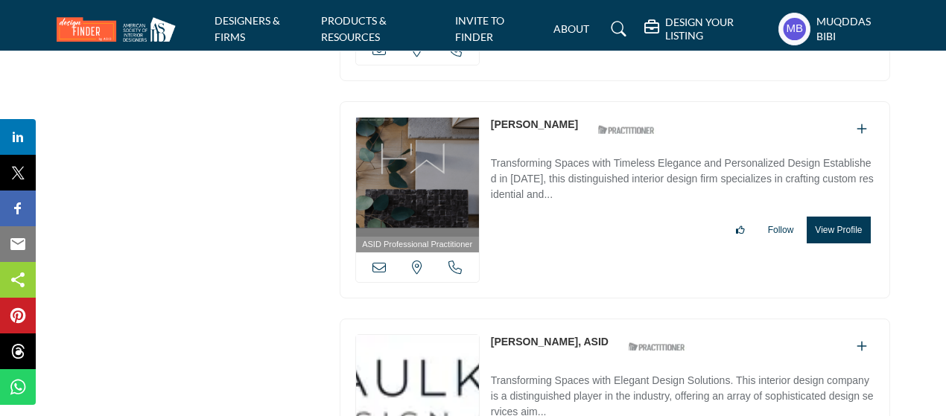
copy div "[PERSON_NAME]"
drag, startPoint x: 487, startPoint y: 142, endPoint x: 401, endPoint y: 8, distance: 159.5
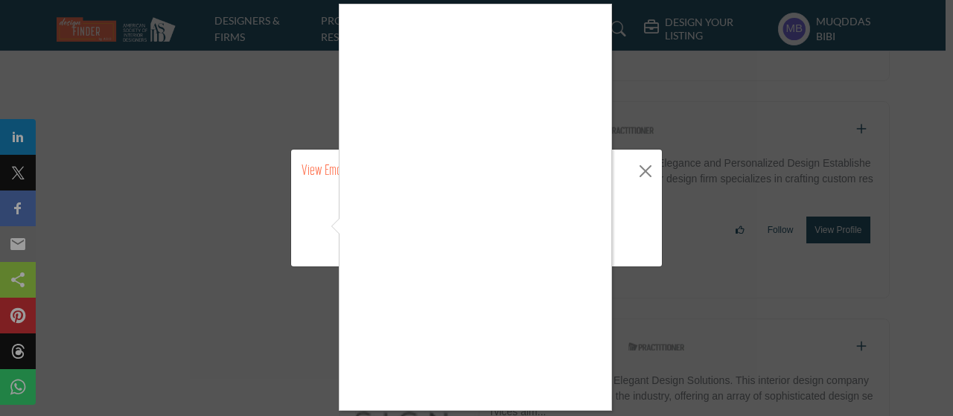
click at [641, 171] on div at bounding box center [476, 208] width 953 height 416
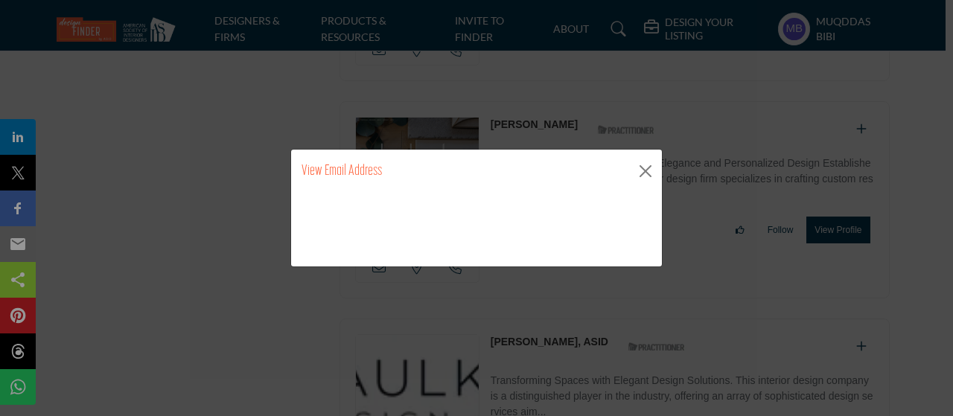
click at [648, 171] on div at bounding box center [476, 208] width 953 height 416
click at [649, 169] on button "Close" at bounding box center [646, 171] width 22 height 22
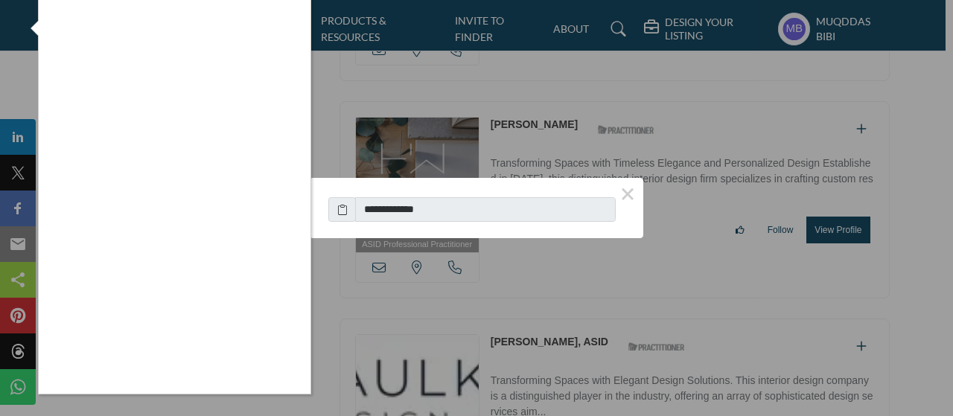
drag, startPoint x: 462, startPoint y: 214, endPoint x: 465, endPoint y: 202, distance: 12.3
click at [365, 202] on div at bounding box center [476, 208] width 953 height 416
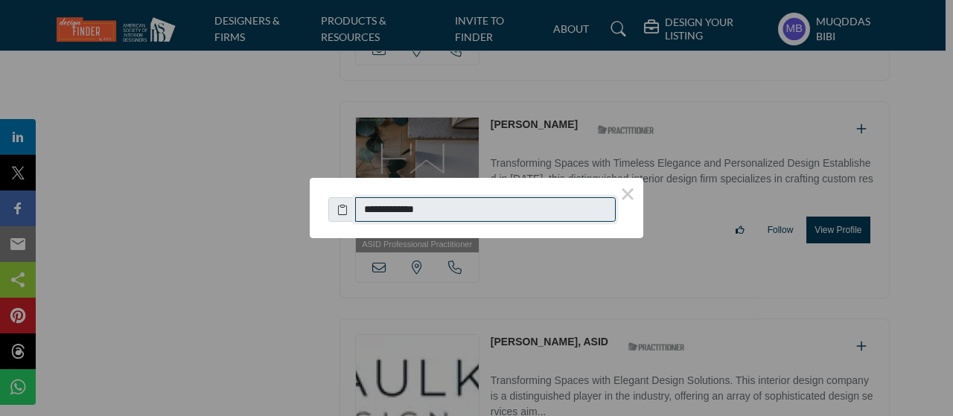
drag, startPoint x: 454, startPoint y: 209, endPoint x: 303, endPoint y: 1, distance: 257.0
click at [369, 208] on input "**********" at bounding box center [485, 209] width 261 height 25
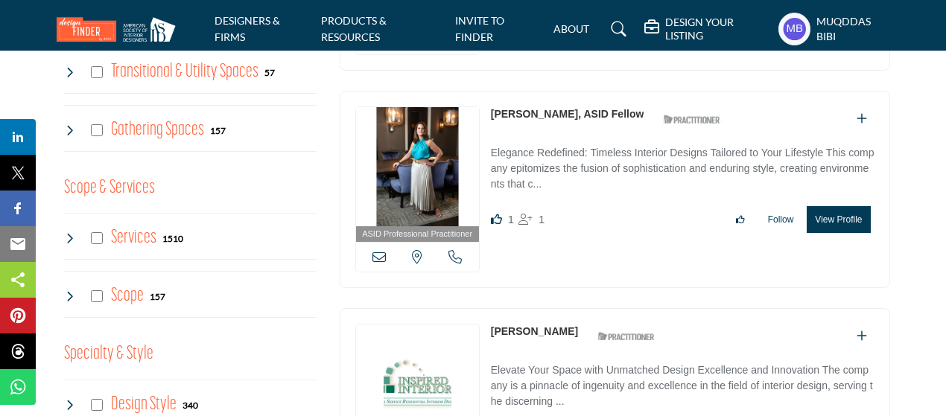
scroll to position [1341, 0]
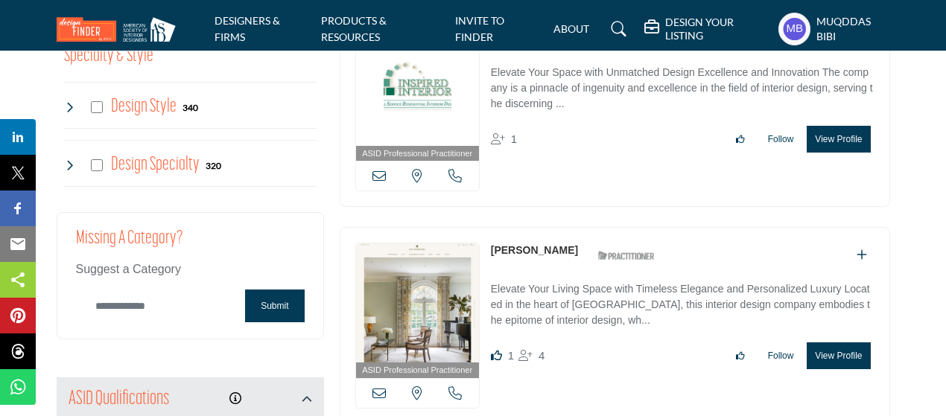
click at [185, 300] on input "Category Name" at bounding box center [157, 306] width 162 height 35
paste input "******"
drag, startPoint x: 147, startPoint y: 301, endPoint x: 0, endPoint y: 290, distance: 147.9
paste input "**********"
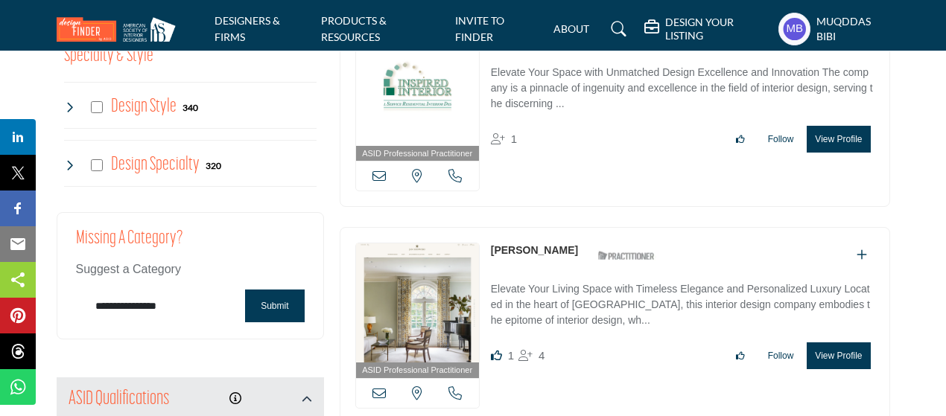
type input "**********"
click at [273, 304] on button "Submit" at bounding box center [274, 306] width 59 height 33
click at [279, 305] on button "Submit" at bounding box center [274, 306] width 59 height 33
click at [283, 300] on button "Submit" at bounding box center [274, 306] width 59 height 33
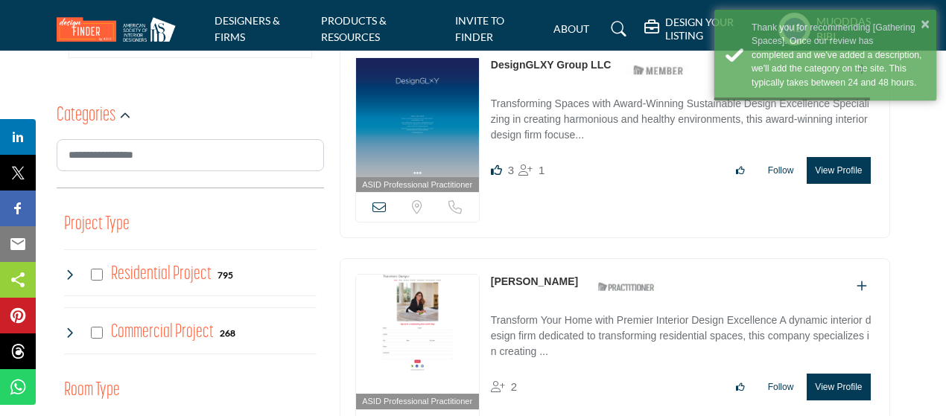
scroll to position [0, 0]
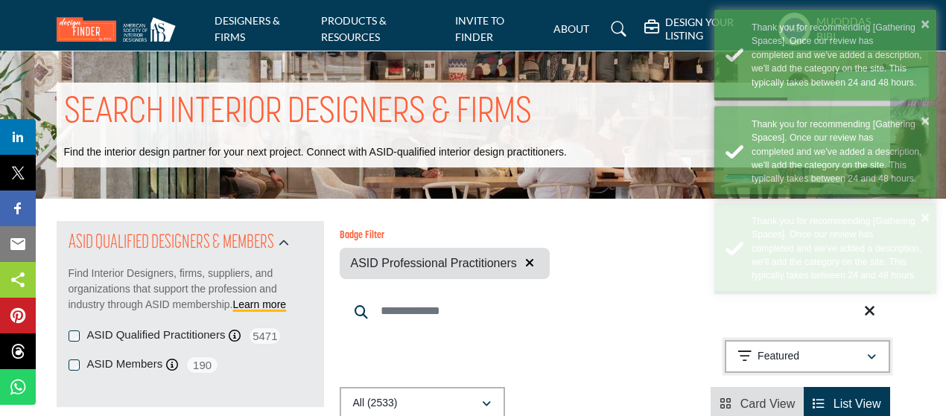
click at [791, 355] on p "Featured" at bounding box center [779, 356] width 42 height 15
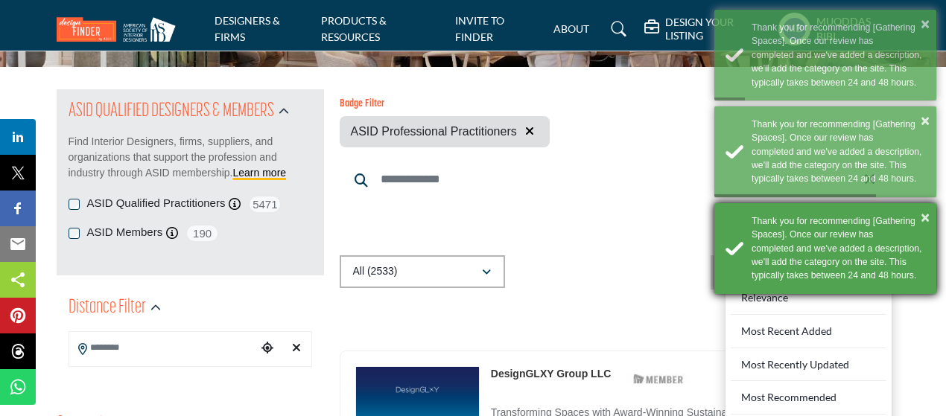
scroll to position [223, 0]
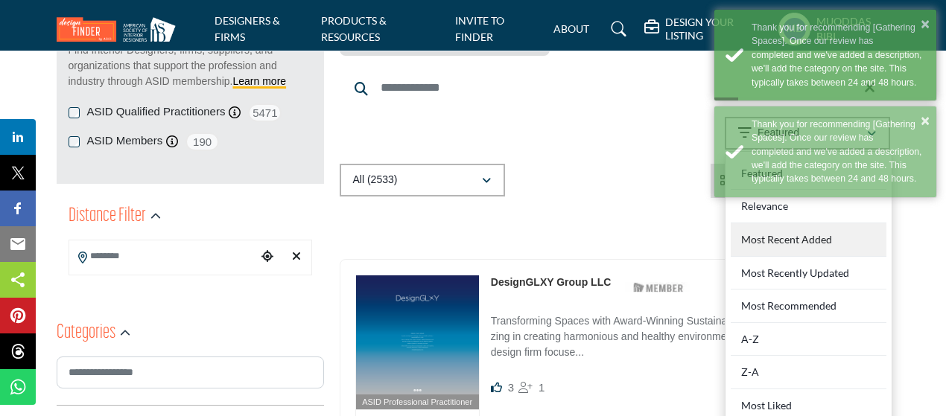
click at [821, 241] on div "Most Recent Added" at bounding box center [809, 240] width 156 height 34
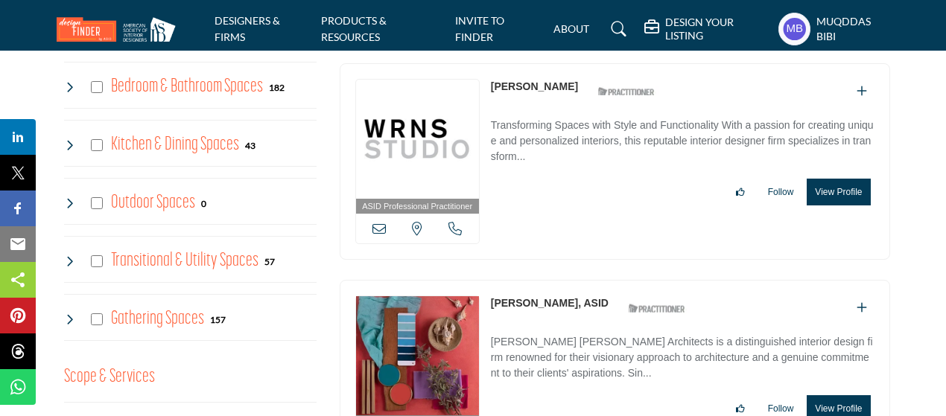
scroll to position [705, 0]
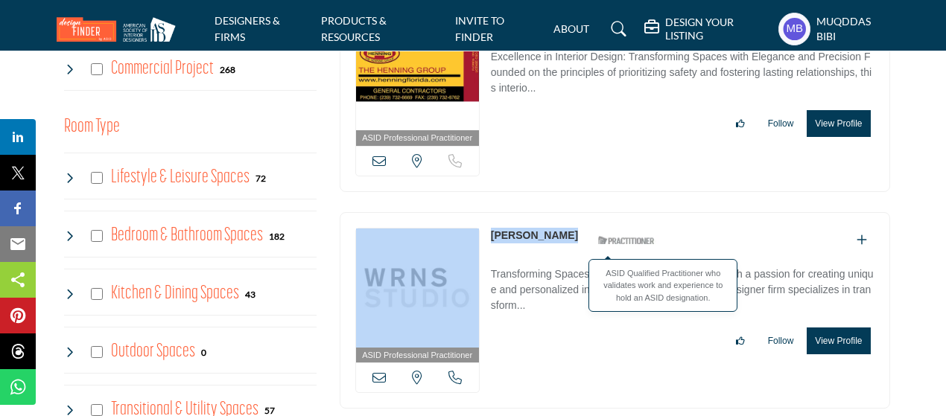
copy div "[US_STATE], [GEOGRAPHIC_DATA] [PERSON_NAME]"
drag, startPoint x: 484, startPoint y: 233, endPoint x: 560, endPoint y: 231, distance: 76.0
type textarea "**********"
click at [560, 231] on div "ASID Professional Practitioner ASID Professional Practitioners have successfull…" at bounding box center [615, 310] width 550 height 197
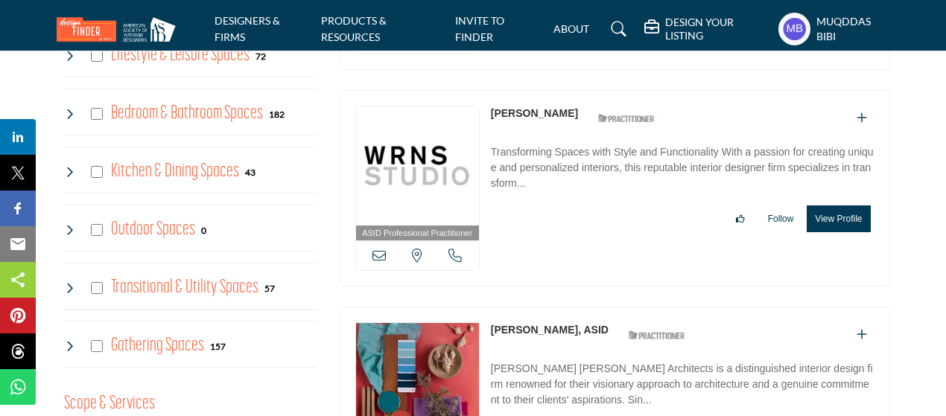
scroll to position [928, 0]
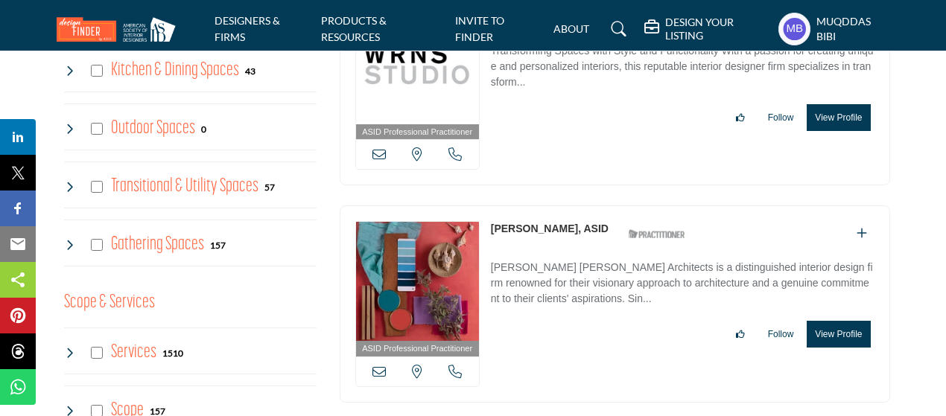
copy link "[PERSON_NAME]"
drag, startPoint x: 489, startPoint y: 219, endPoint x: 559, endPoint y: 224, distance: 69.5
click at [559, 224] on div "ASID Professional Practitioner ASID Professional Practitioners have successfull…" at bounding box center [615, 304] width 550 height 197
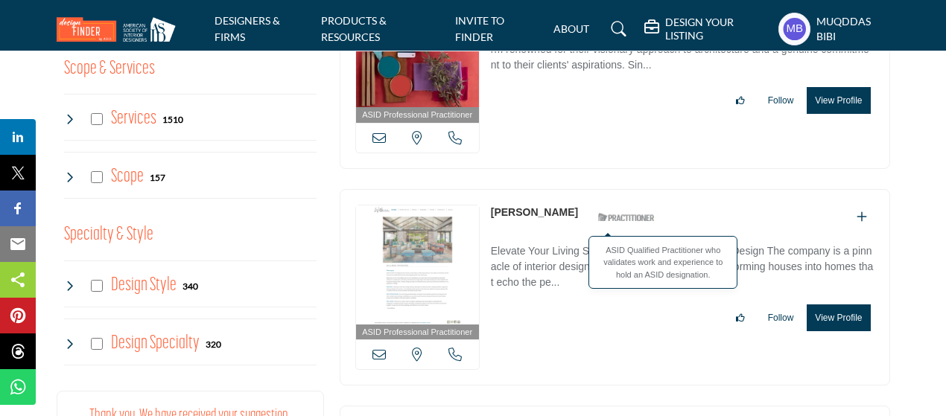
scroll to position [1226, 0]
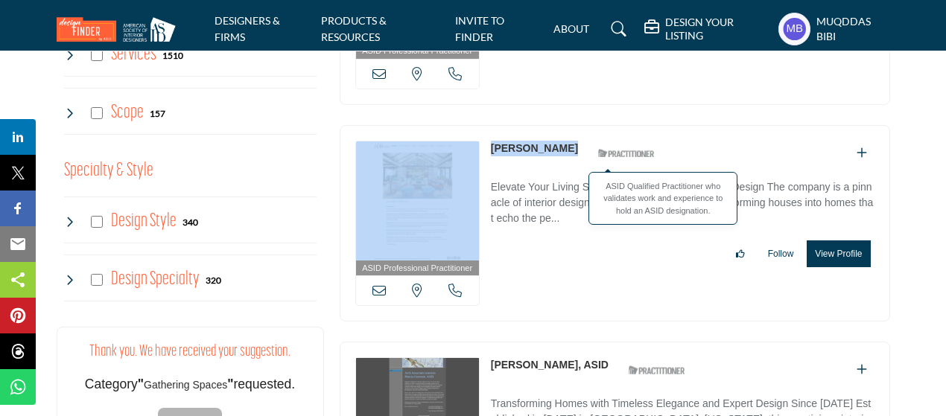
copy div "[US_STATE], [GEOGRAPHIC_DATA] [PERSON_NAME]"
click at [559, 133] on div "ASID Professional Practitioner ASID Professional Practitioners have successfull…" at bounding box center [615, 223] width 550 height 197
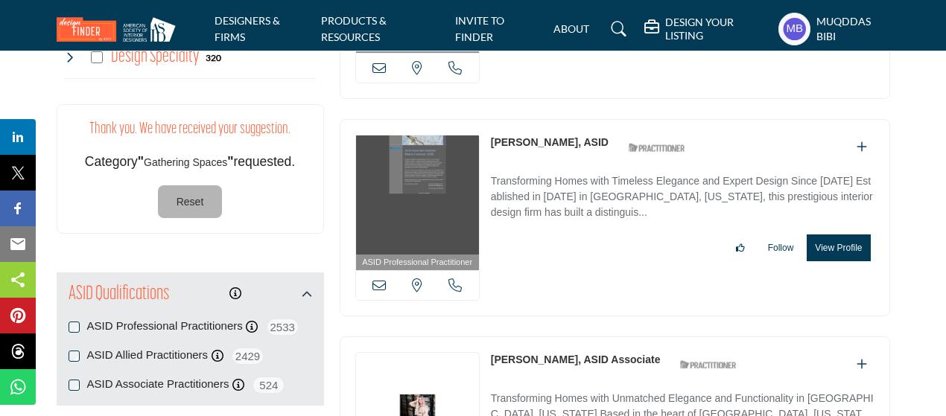
scroll to position [1375, 0]
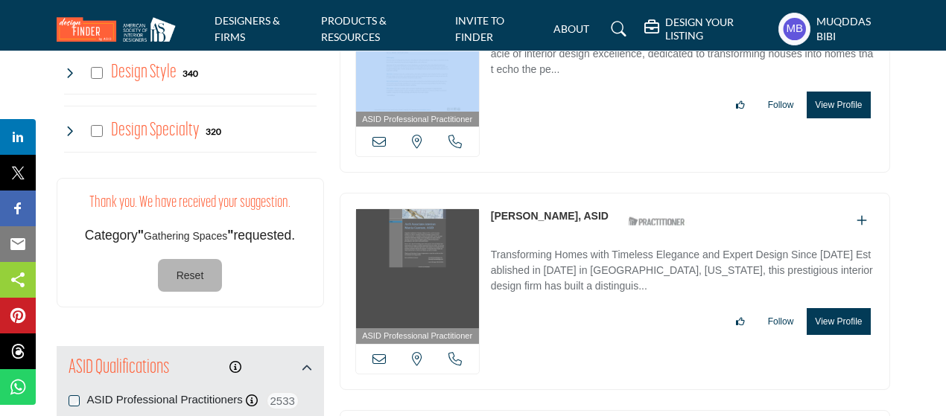
copy div "[US_STATE], [GEOGRAPHIC_DATA] [PERSON_NAME]"
drag, startPoint x: 484, startPoint y: 205, endPoint x: 569, endPoint y: 205, distance: 84.9
click at [569, 205] on div "ASID Professional Practitioner ASID Professional Practitioners have successfull…" at bounding box center [615, 291] width 550 height 197
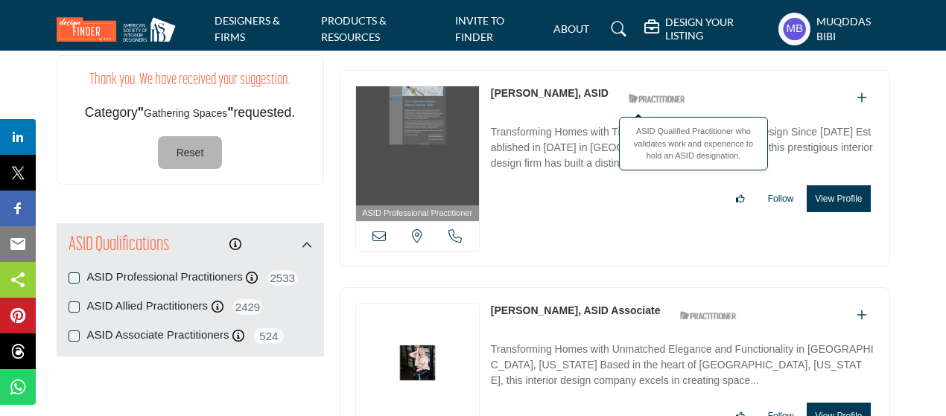
scroll to position [1598, 0]
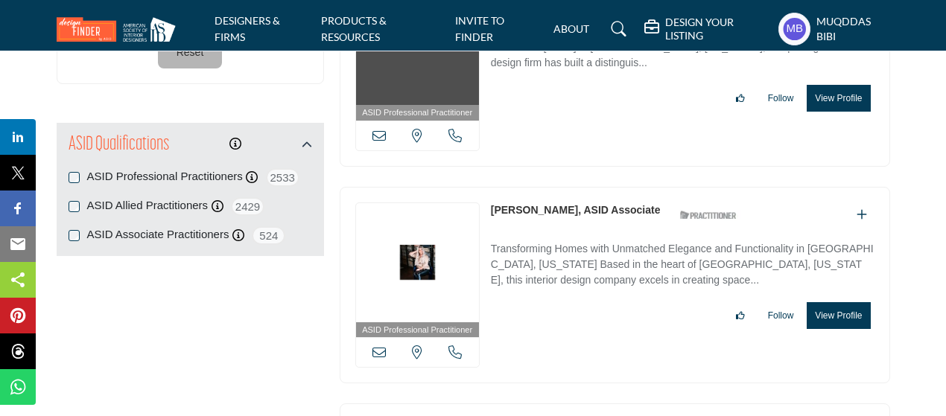
copy link "[PERSON_NAME]"
drag, startPoint x: 487, startPoint y: 196, endPoint x: 574, endPoint y: 200, distance: 86.5
click at [574, 200] on div "ASID Professional Practitioner ASID Professional Practitioners have successfull…" at bounding box center [615, 285] width 550 height 197
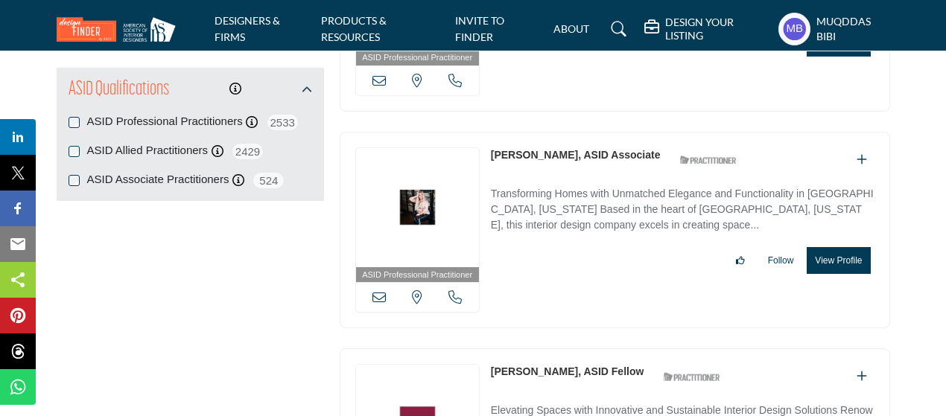
scroll to position [1747, 0]
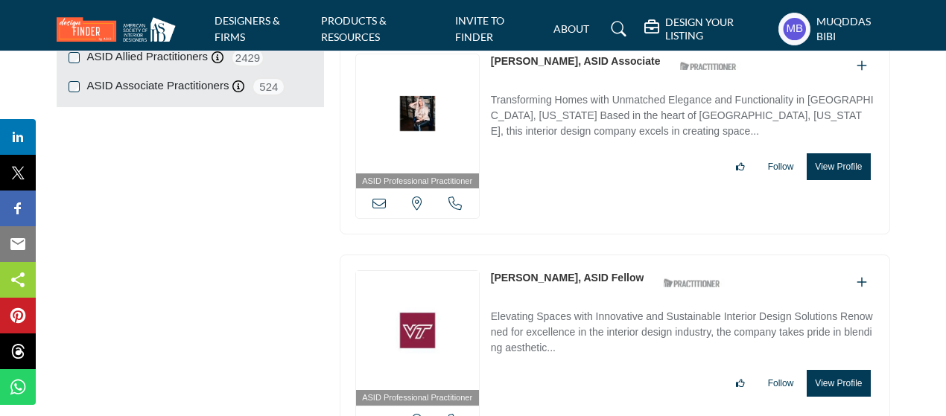
copy link "[PERSON_NAME]"
click at [547, 270] on div "ASID Professional Practitioner ASID Professional Practitioners have successfull…" at bounding box center [615, 353] width 550 height 197
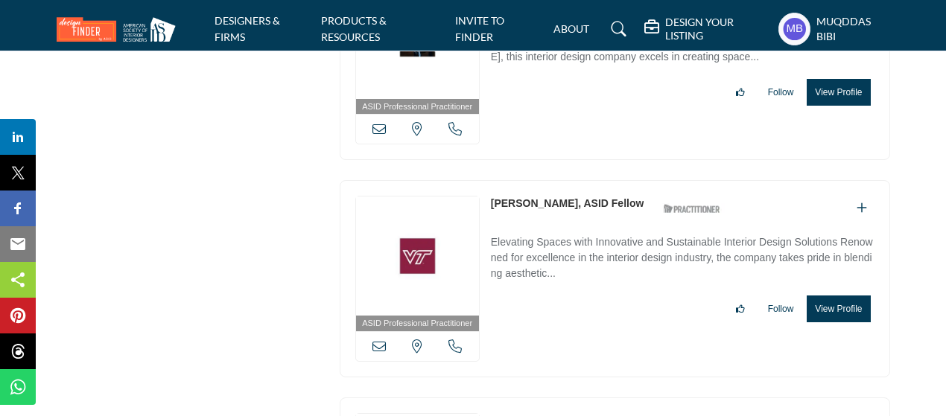
scroll to position [1971, 0]
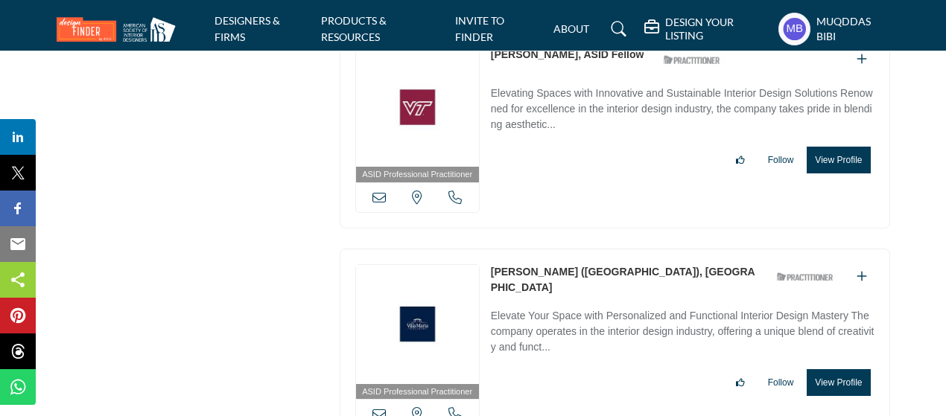
copy link "[PERSON_NAME]"
drag, startPoint x: 490, startPoint y: 248, endPoint x: 584, endPoint y: 264, distance: 95.3
click at [584, 264] on div "[PERSON_NAME] ([GEOGRAPHIC_DATA]), [GEOGRAPHIC_DATA] ASID Qualified Practitione…" at bounding box center [666, 279] width 351 height 31
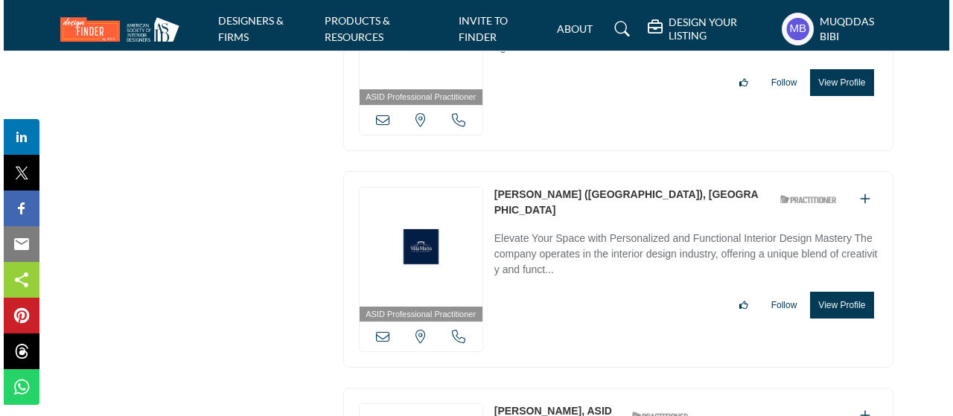
scroll to position [2120, 0]
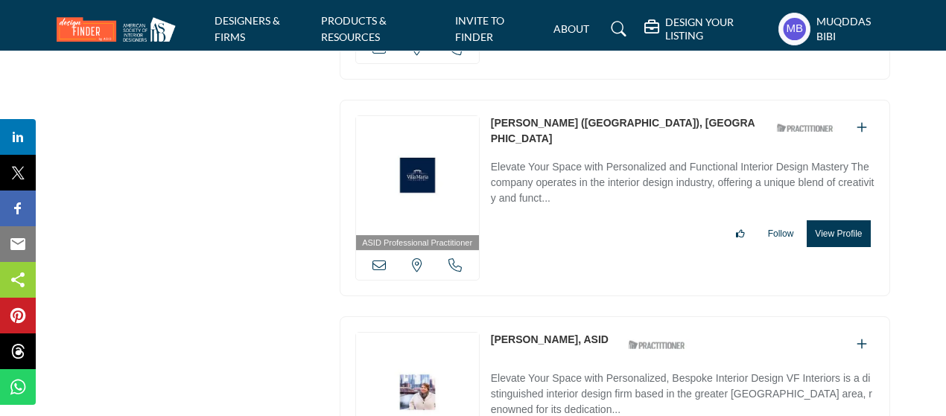
click at [372, 250] on div "[US_STATE], [GEOGRAPHIC_DATA]" at bounding box center [417, 265] width 123 height 30
click at [377, 258] on icon at bounding box center [378, 264] width 13 height 13
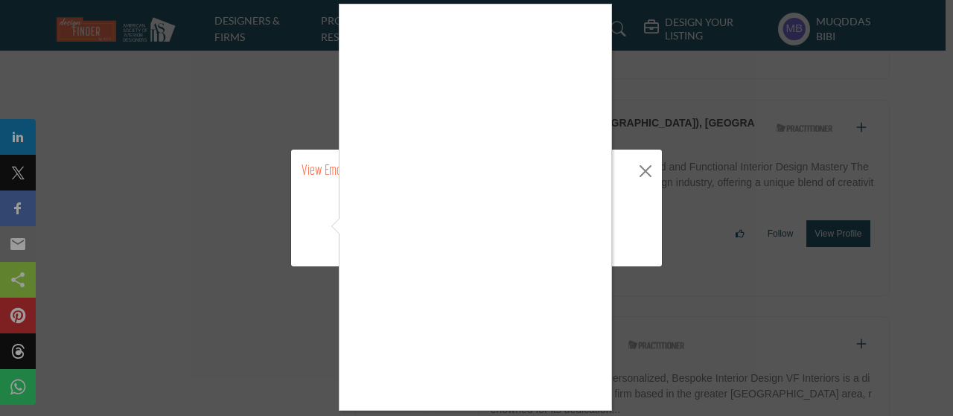
click at [647, 168] on div at bounding box center [476, 208] width 953 height 416
click at [647, 165] on div at bounding box center [476, 208] width 953 height 416
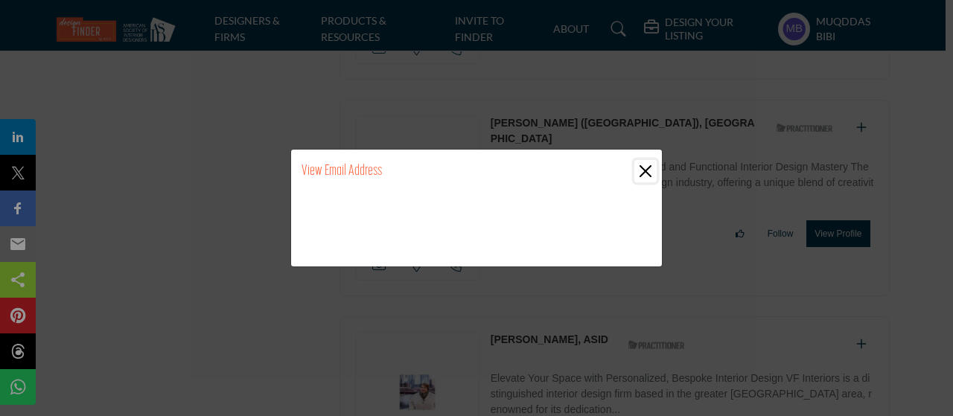
click at [647, 165] on button "Close" at bounding box center [646, 171] width 22 height 22
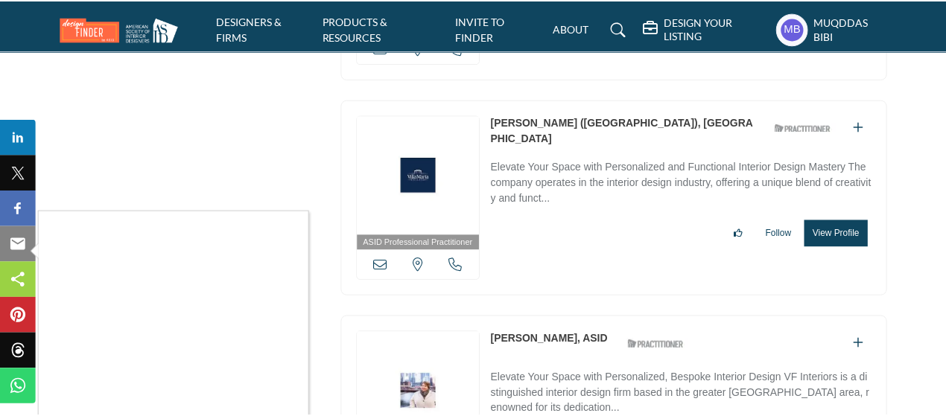
scroll to position [2343, 0]
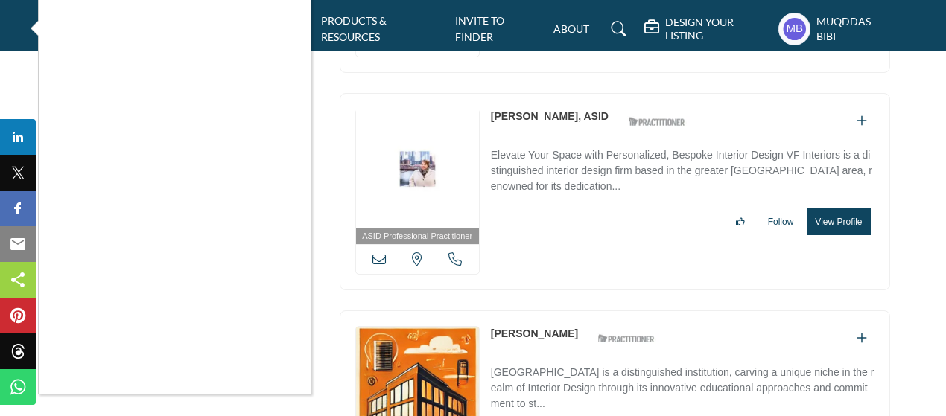
drag, startPoint x: 486, startPoint y: 92, endPoint x: 550, endPoint y: 108, distance: 65.4
click at [547, 107] on div at bounding box center [473, 208] width 946 height 416
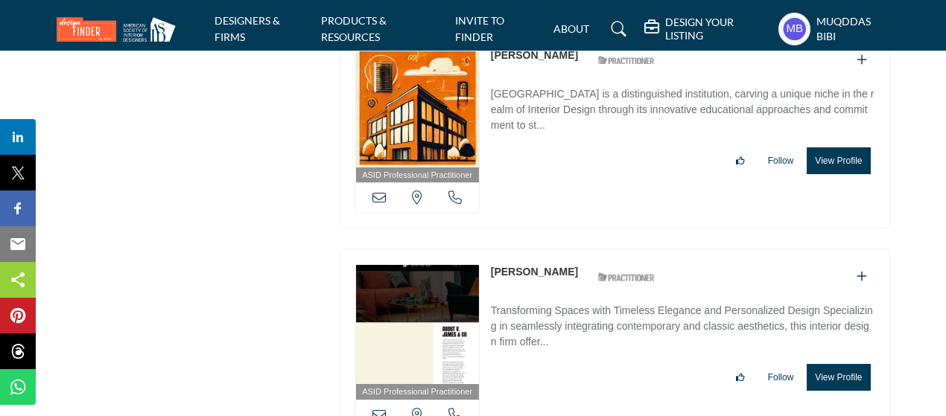
scroll to position [2641, 0]
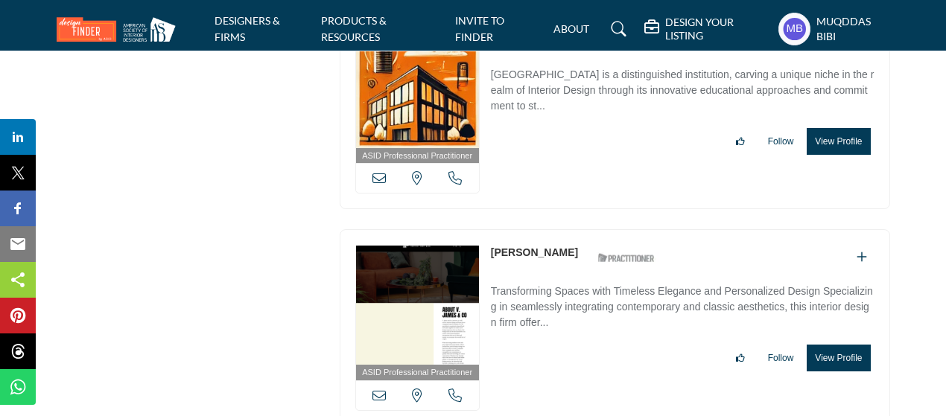
copy div "[PERSON_NAME]"
drag, startPoint x: 486, startPoint y: 231, endPoint x: 387, endPoint y: 7, distance: 244.4
click at [572, 229] on div "ASID Professional Practitioner ASID Professional Practitioners have successfull…" at bounding box center [615, 327] width 550 height 197
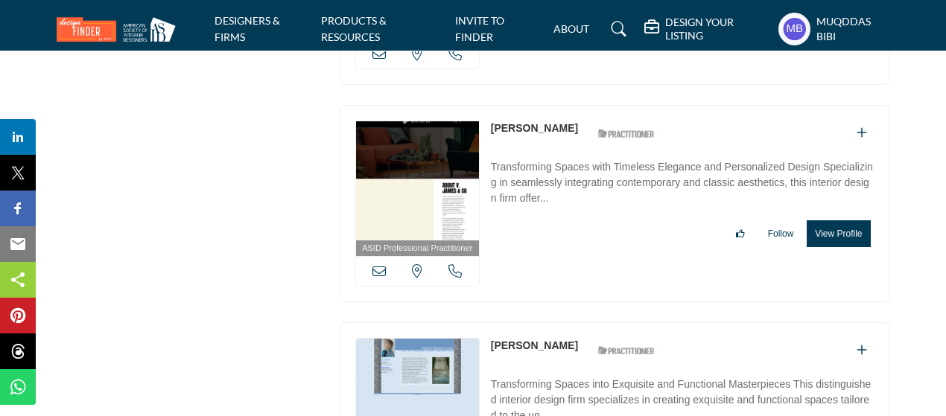
scroll to position [2865, 0]
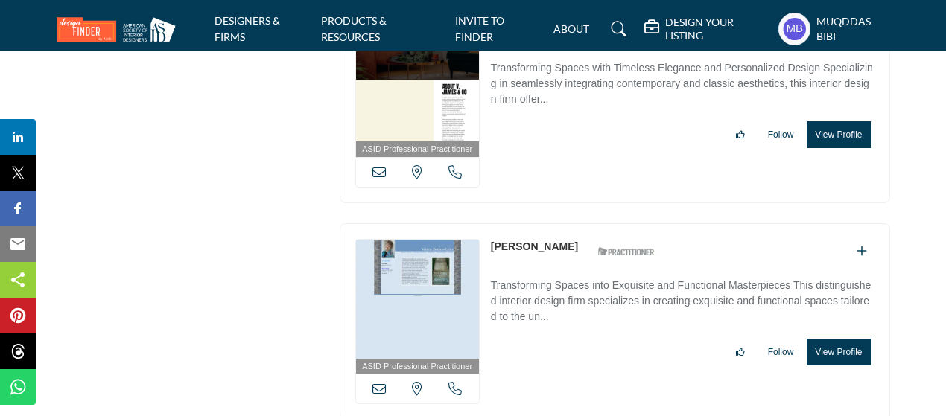
drag, startPoint x: 487, startPoint y: 224, endPoint x: 557, endPoint y: 215, distance: 70.6
click at [557, 223] on div "ASID Professional Practitioner ASID Professional Practitioners have successfull…" at bounding box center [615, 321] width 550 height 197
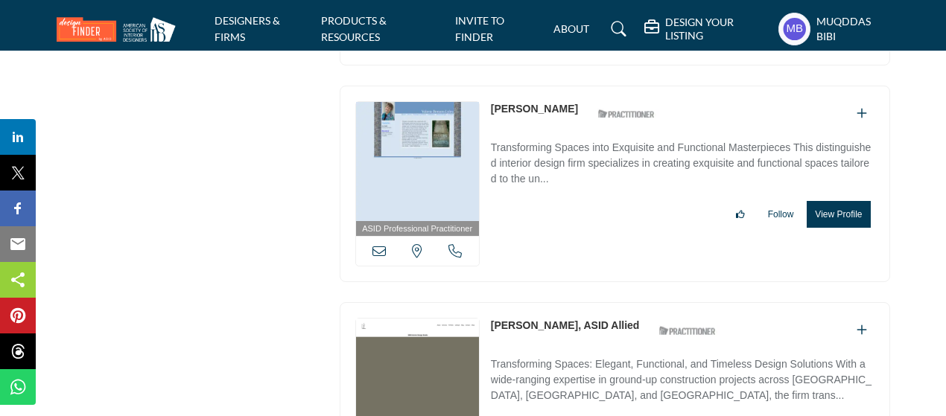
scroll to position [3163, 0]
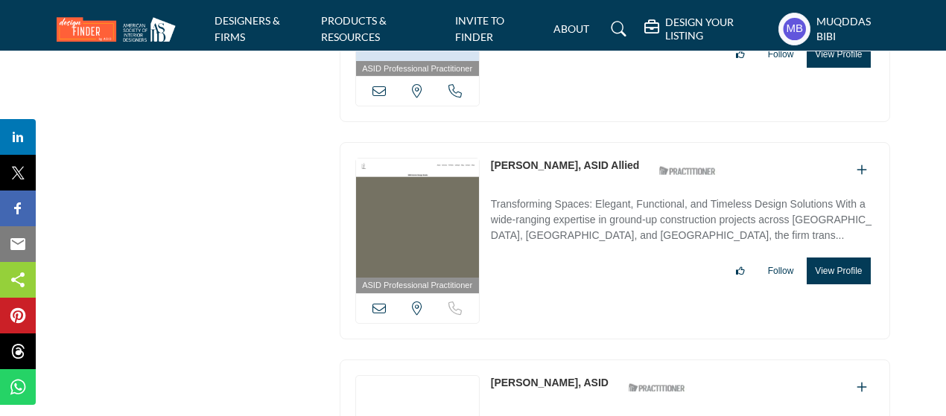
copy div "[US_STATE], [GEOGRAPHIC_DATA] Call is currently unavailable for this contact. […"
drag, startPoint x: 535, startPoint y: 145, endPoint x: 560, endPoint y: 147, distance: 25.4
click at [560, 147] on div "ASID Professional Practitioner ASID Professional Practitioners have successfull…" at bounding box center [615, 240] width 550 height 197
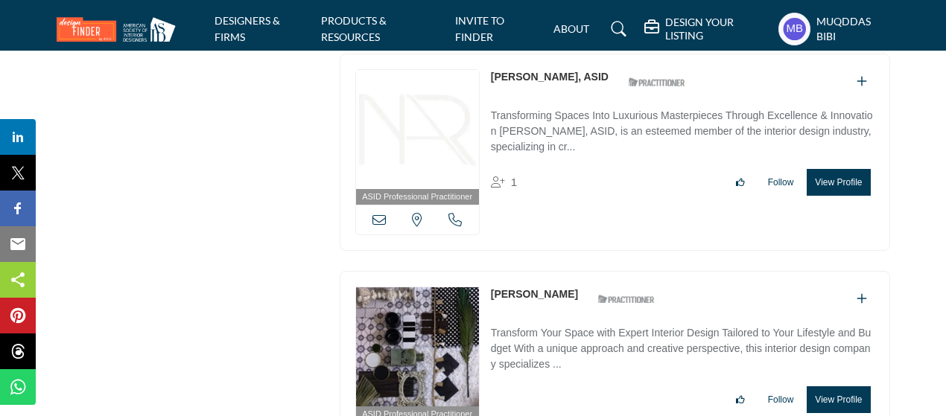
scroll to position [3759, 0]
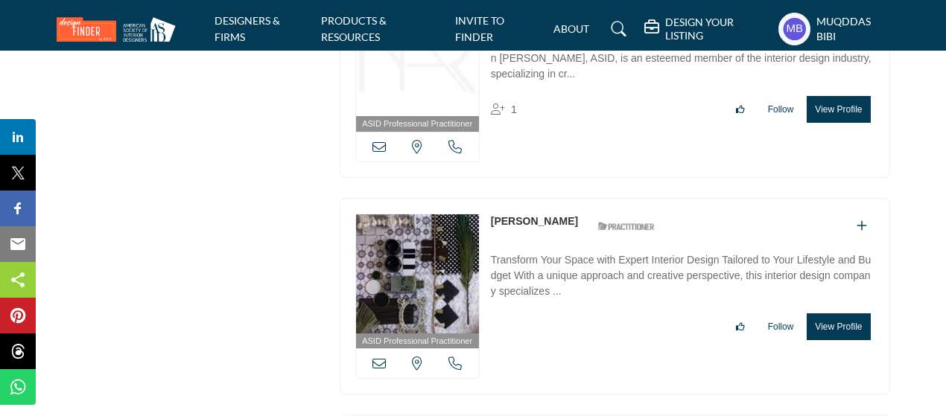
copy div "[PERSON_NAME]"
drag, startPoint x: 517, startPoint y: 193, endPoint x: 565, endPoint y: 201, distance: 48.4
click at [565, 201] on div "ASID Professional Practitioner ASID Professional Practitioners have successfull…" at bounding box center [615, 296] width 550 height 197
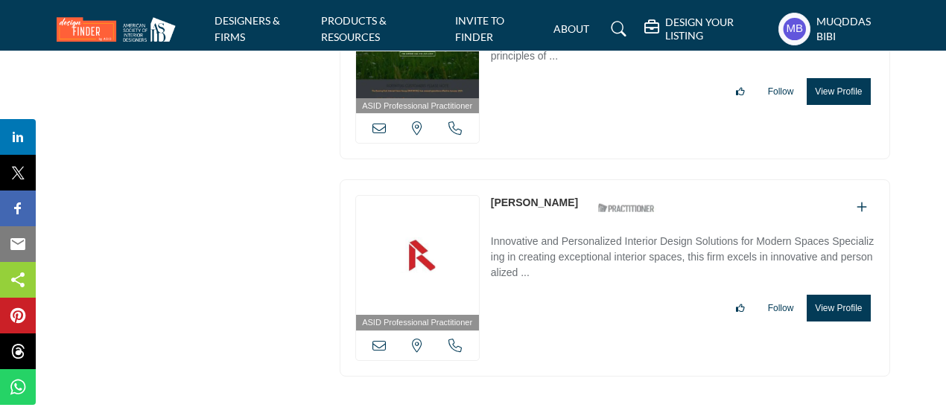
scroll to position [9181, 0]
